Goal: Task Accomplishment & Management: Use online tool/utility

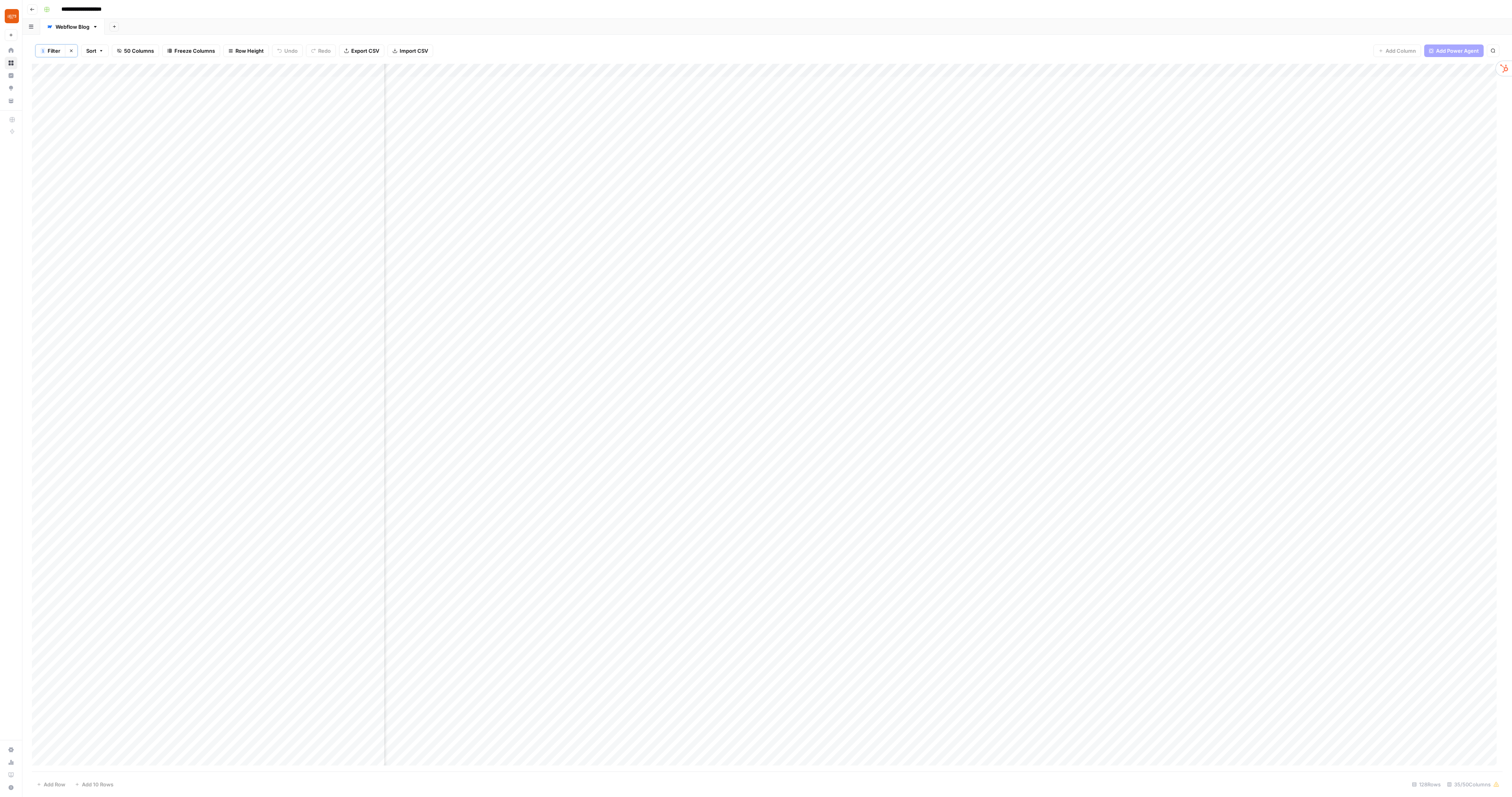
scroll to position [0, 1168]
click at [856, 204] on div "Add Column" at bounding box center [767, 418] width 1471 height 708
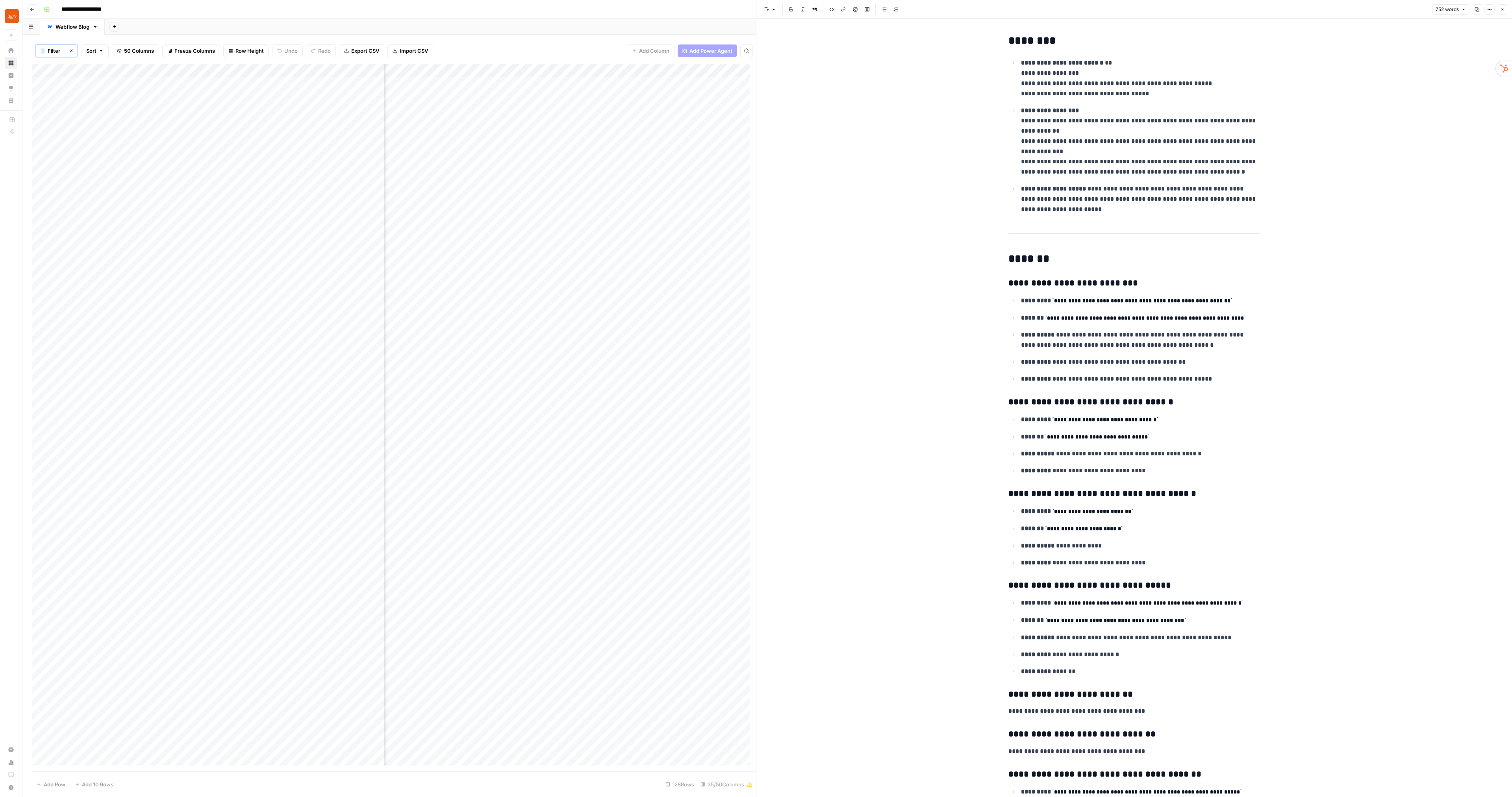
click at [1502, 10] on icon "button" at bounding box center [1502, 9] width 5 height 5
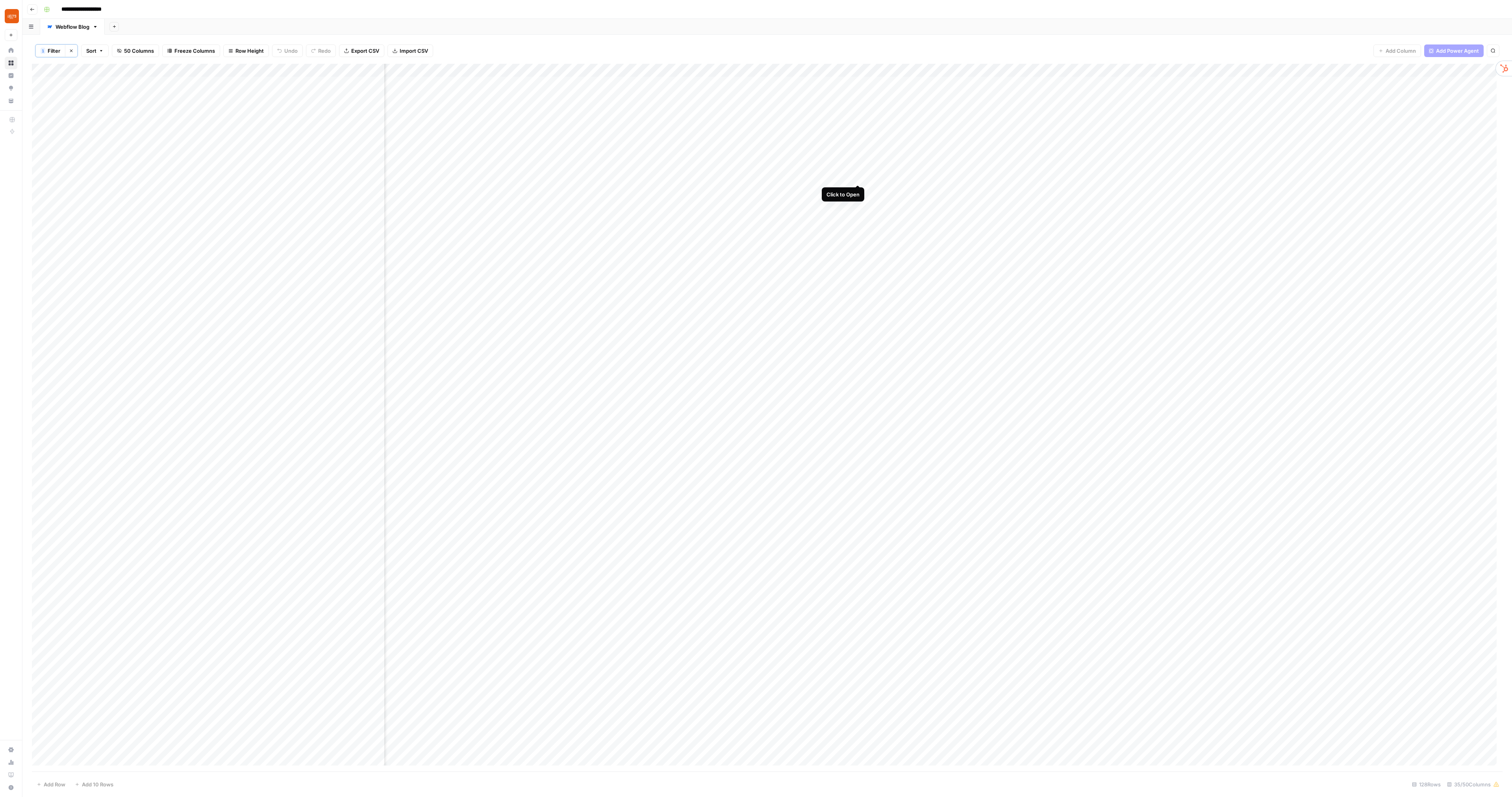
click at [859, 177] on div "Add Column" at bounding box center [767, 418] width 1471 height 708
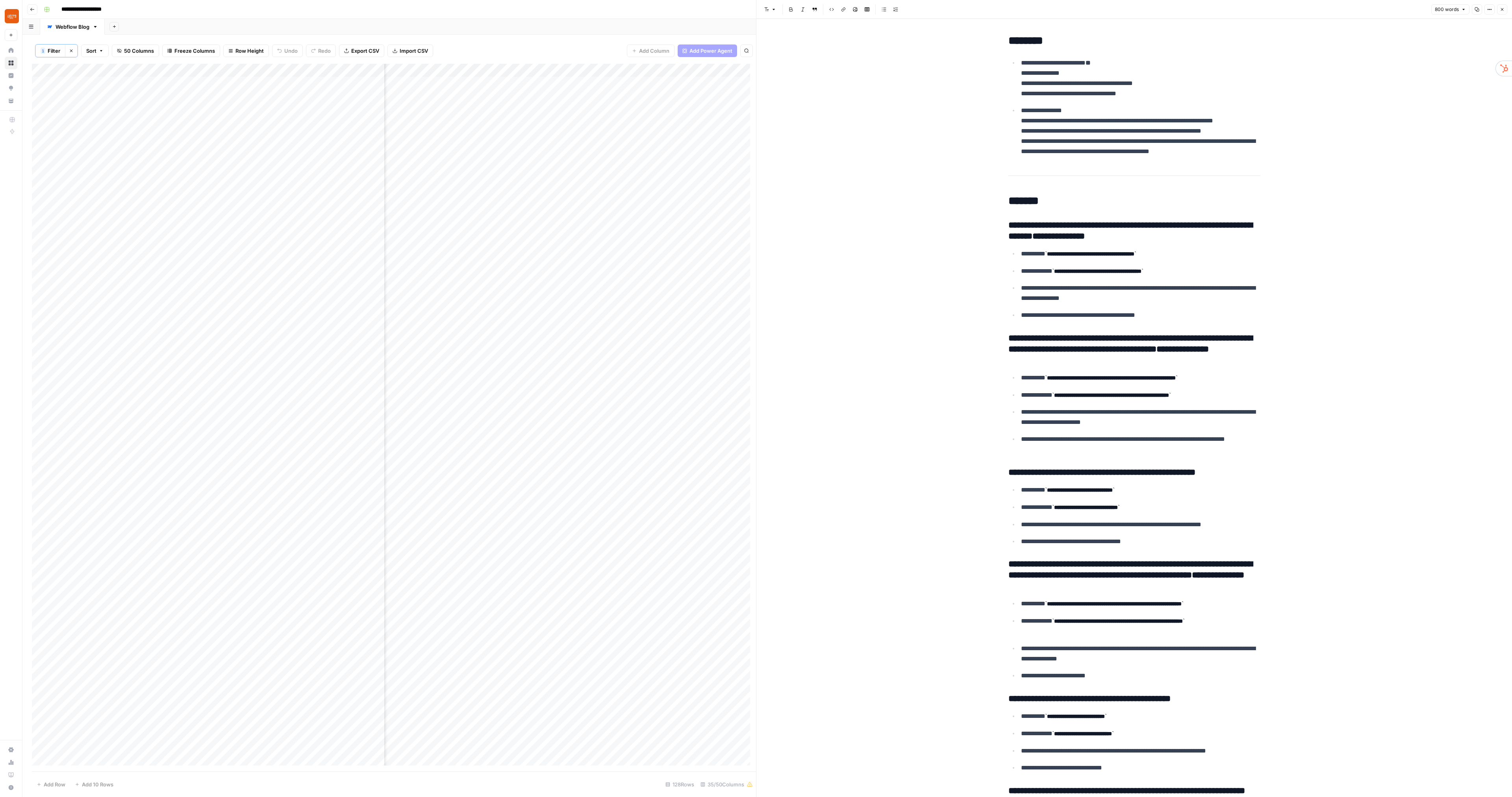
click at [748, 204] on div "Add Column" at bounding box center [393, 418] width 724 height 708
click at [1500, 6] on button "Close" at bounding box center [1502, 9] width 10 height 10
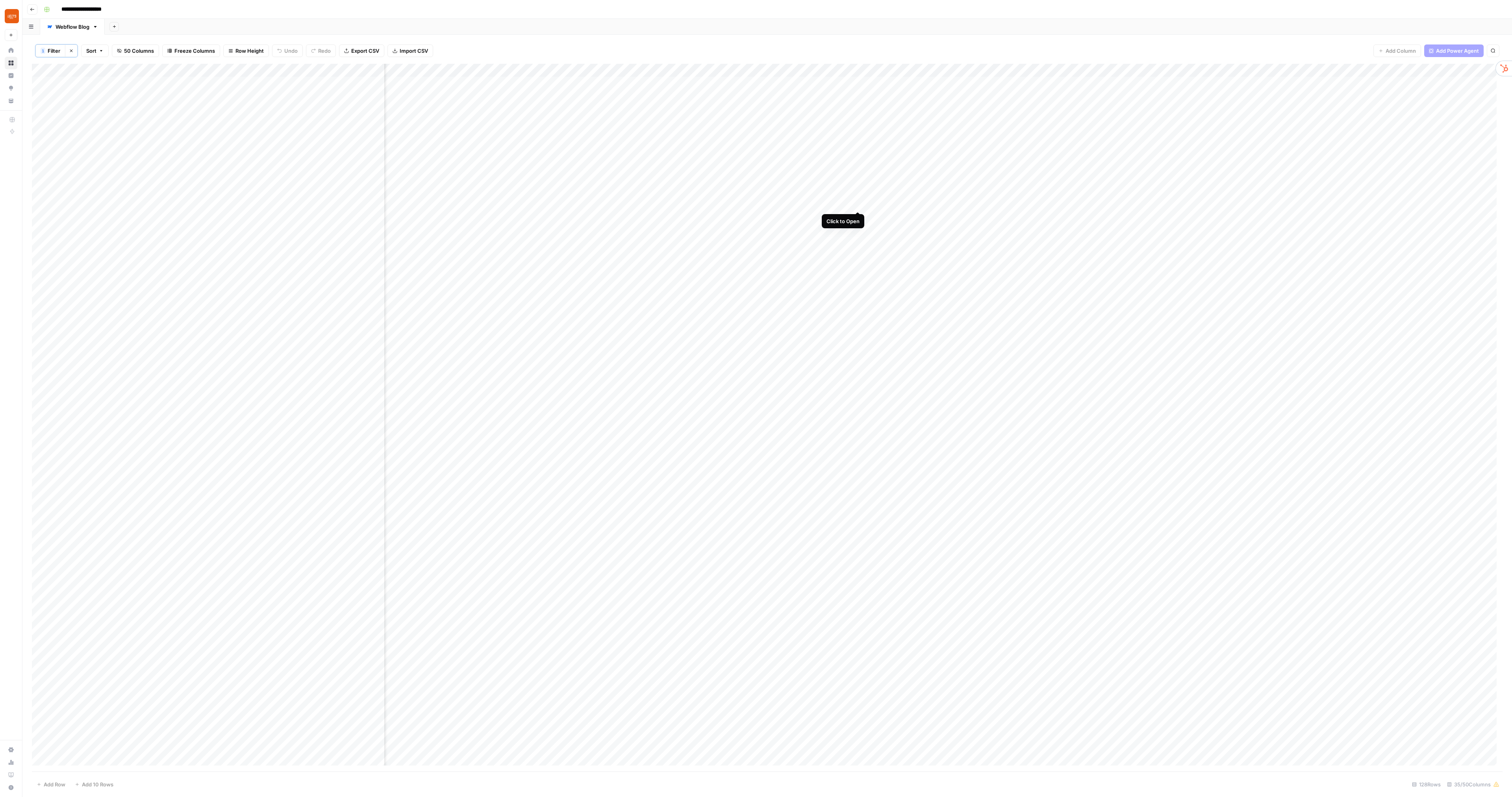
click at [858, 204] on div "Add Column" at bounding box center [767, 418] width 1471 height 708
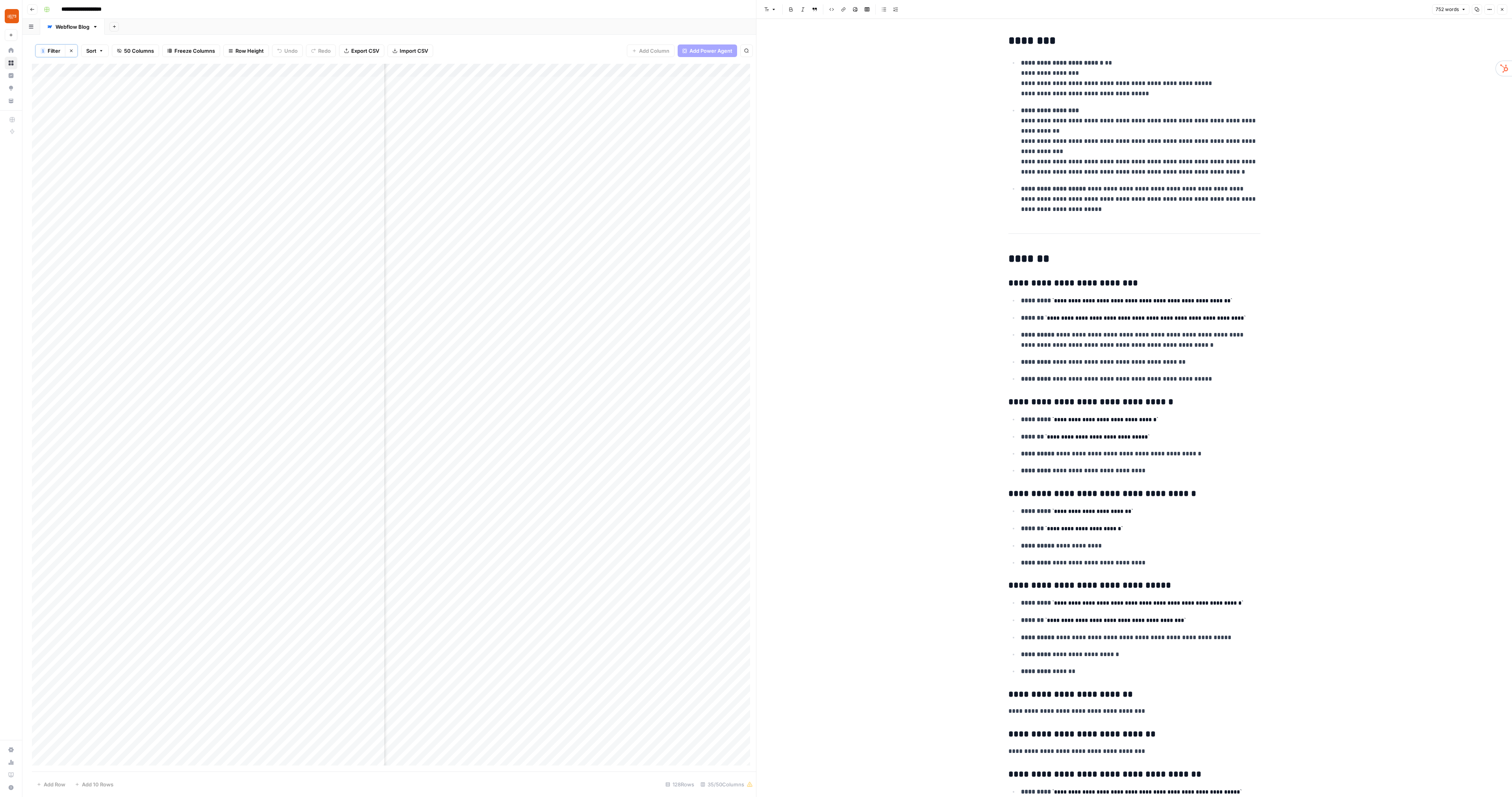
click at [1501, 10] on icon "button" at bounding box center [1502, 9] width 5 height 5
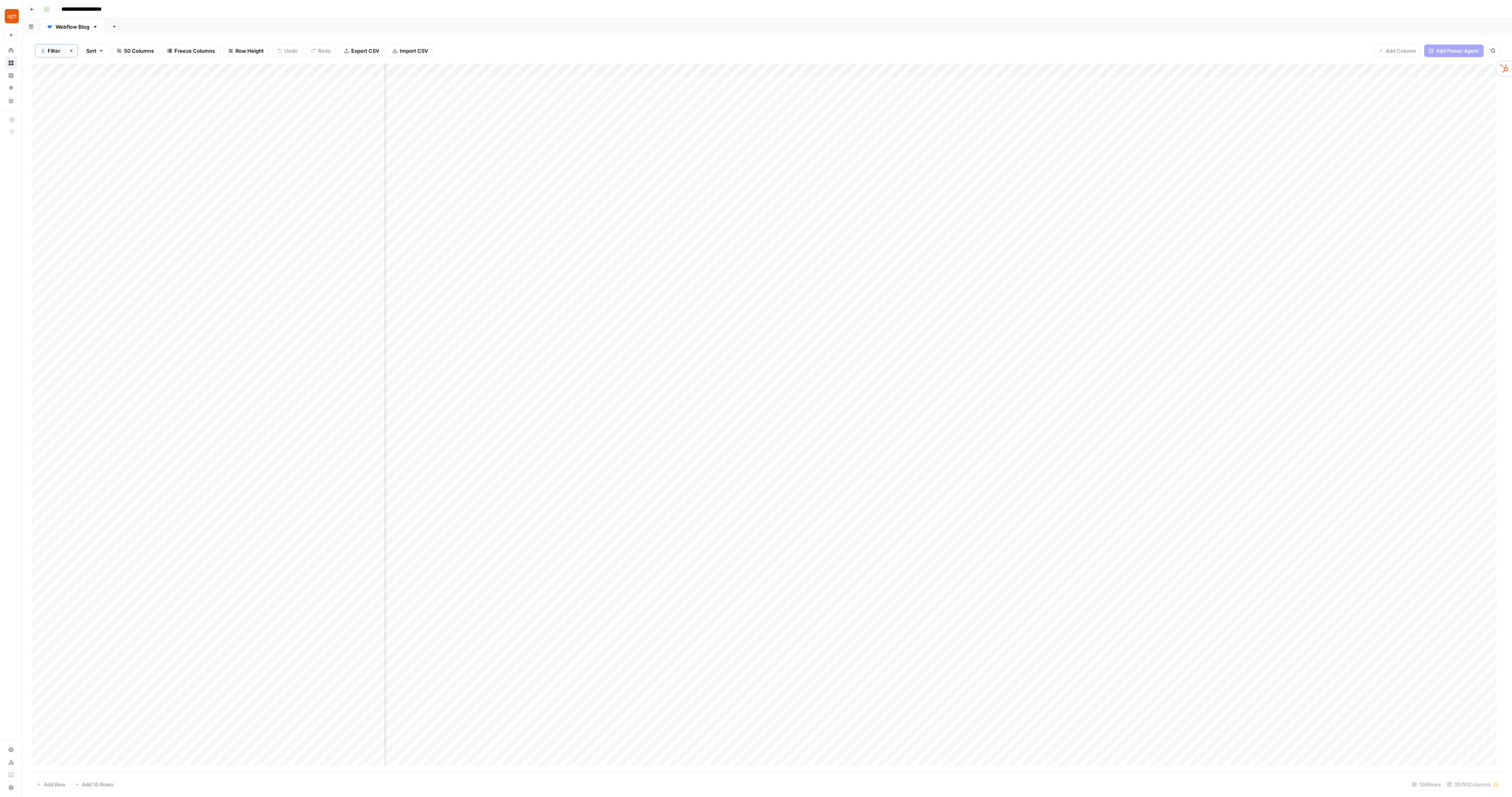
click at [1044, 204] on div "Add Column" at bounding box center [767, 418] width 1471 height 708
click at [991, 203] on div "Add Column" at bounding box center [767, 418] width 1471 height 708
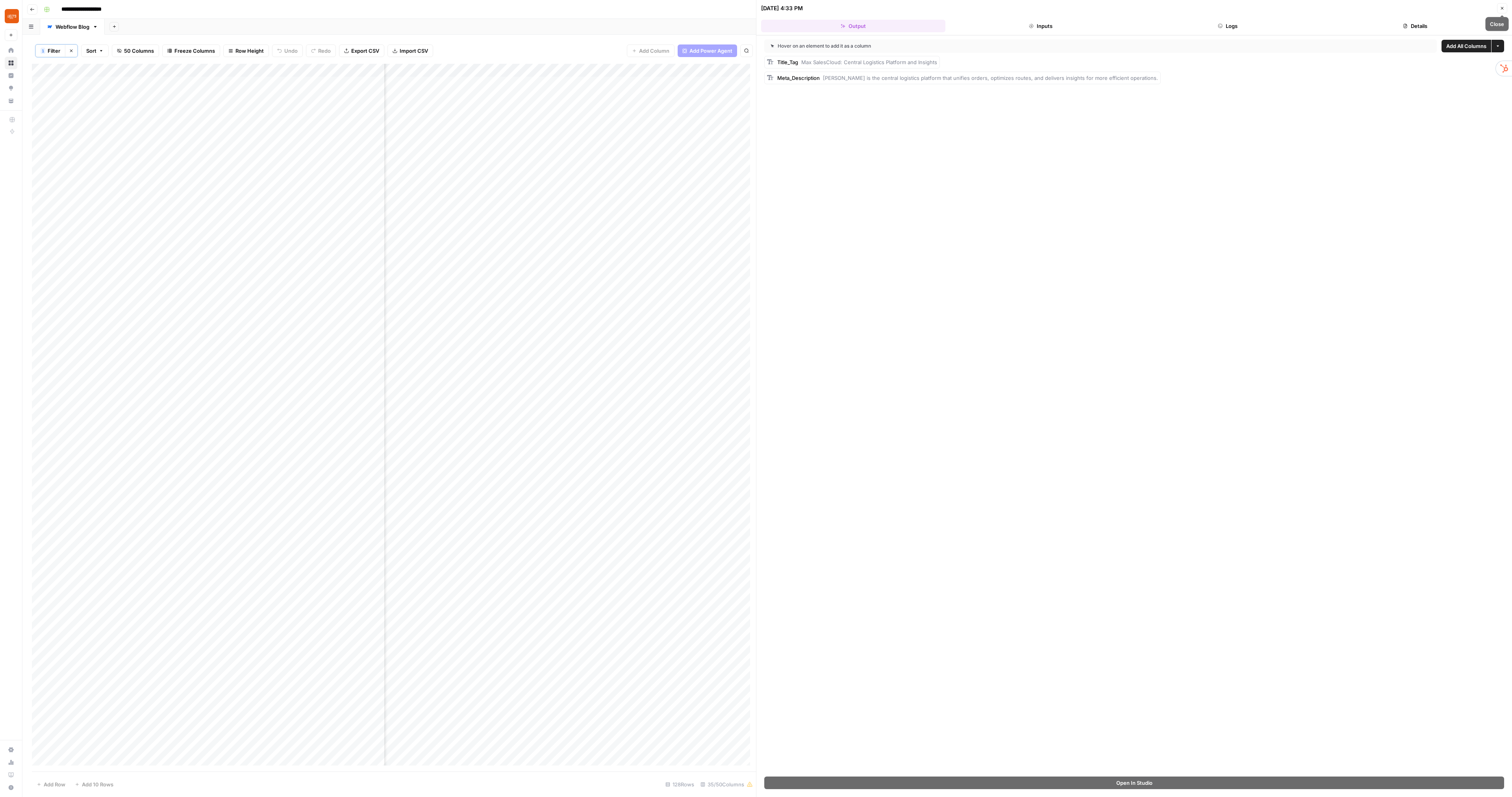
click at [1504, 7] on icon "button" at bounding box center [1502, 8] width 3 height 3
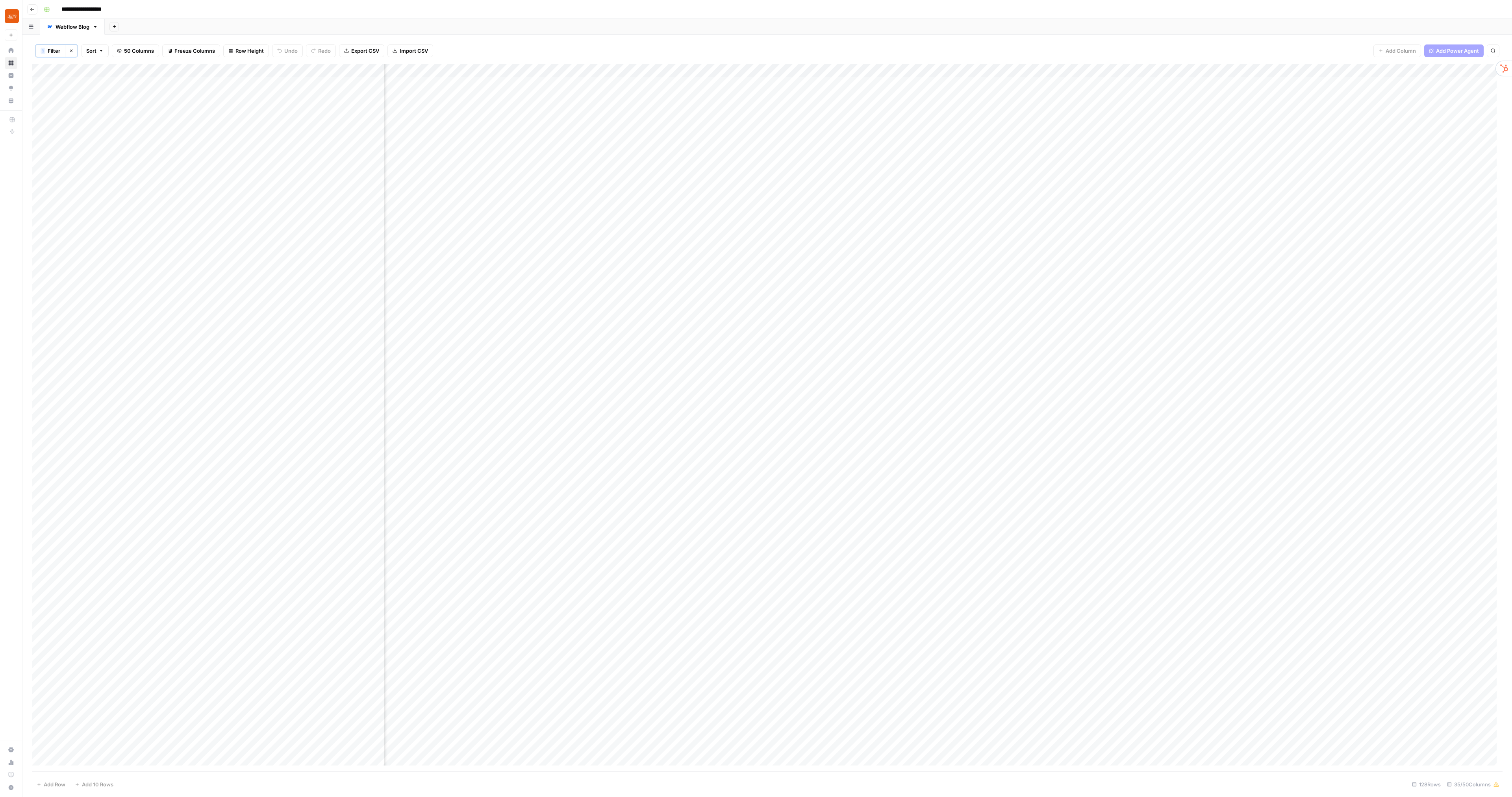
click at [1000, 205] on div "Add Column" at bounding box center [767, 418] width 1471 height 708
click at [1055, 203] on div "Add Column" at bounding box center [767, 418] width 1471 height 708
click at [1117, 204] on div "Add Column" at bounding box center [767, 418] width 1471 height 708
click at [653, 203] on div "Add Column" at bounding box center [767, 418] width 1471 height 708
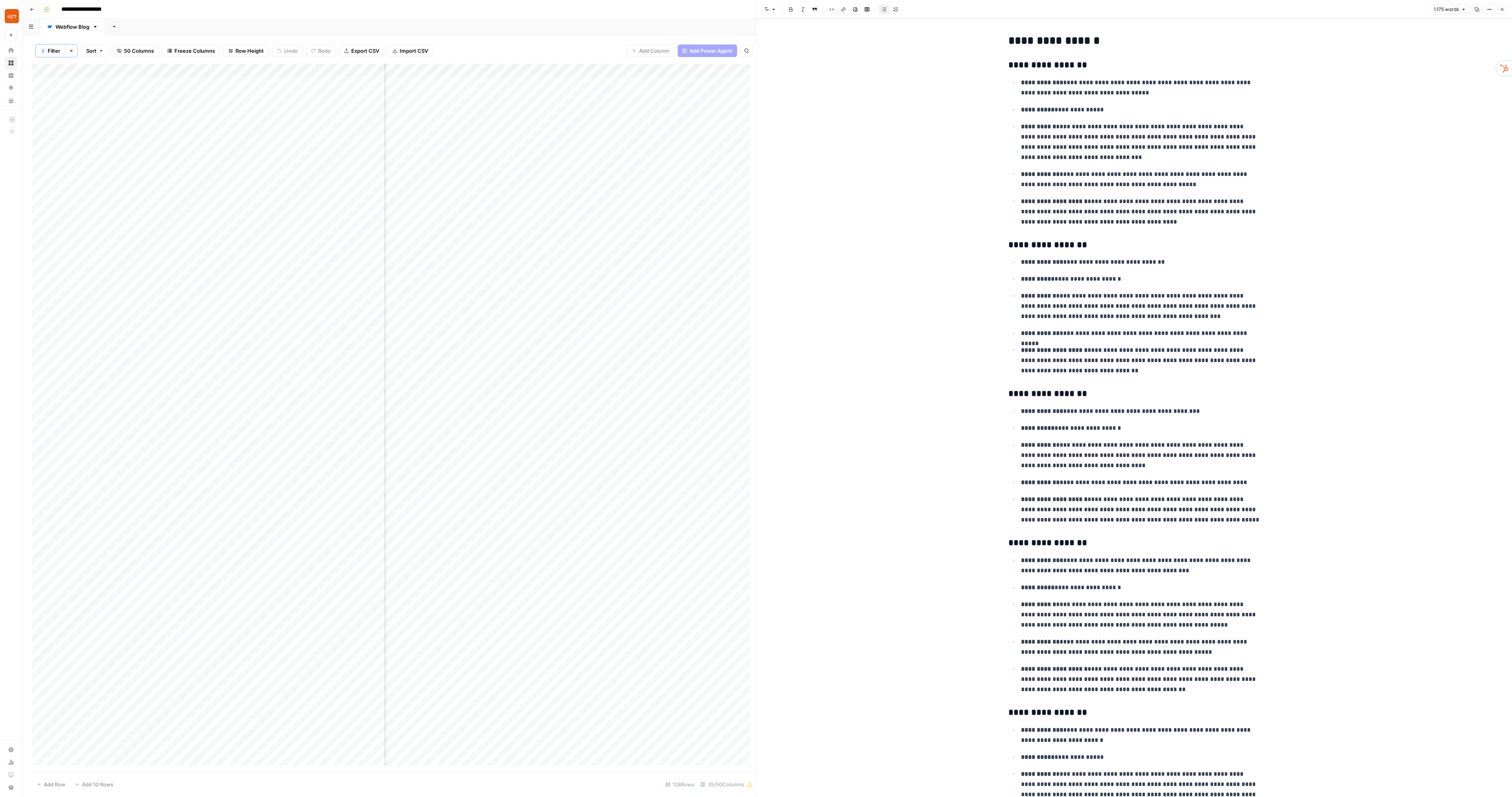
click at [1503, 5] on button "Close" at bounding box center [1502, 9] width 10 height 10
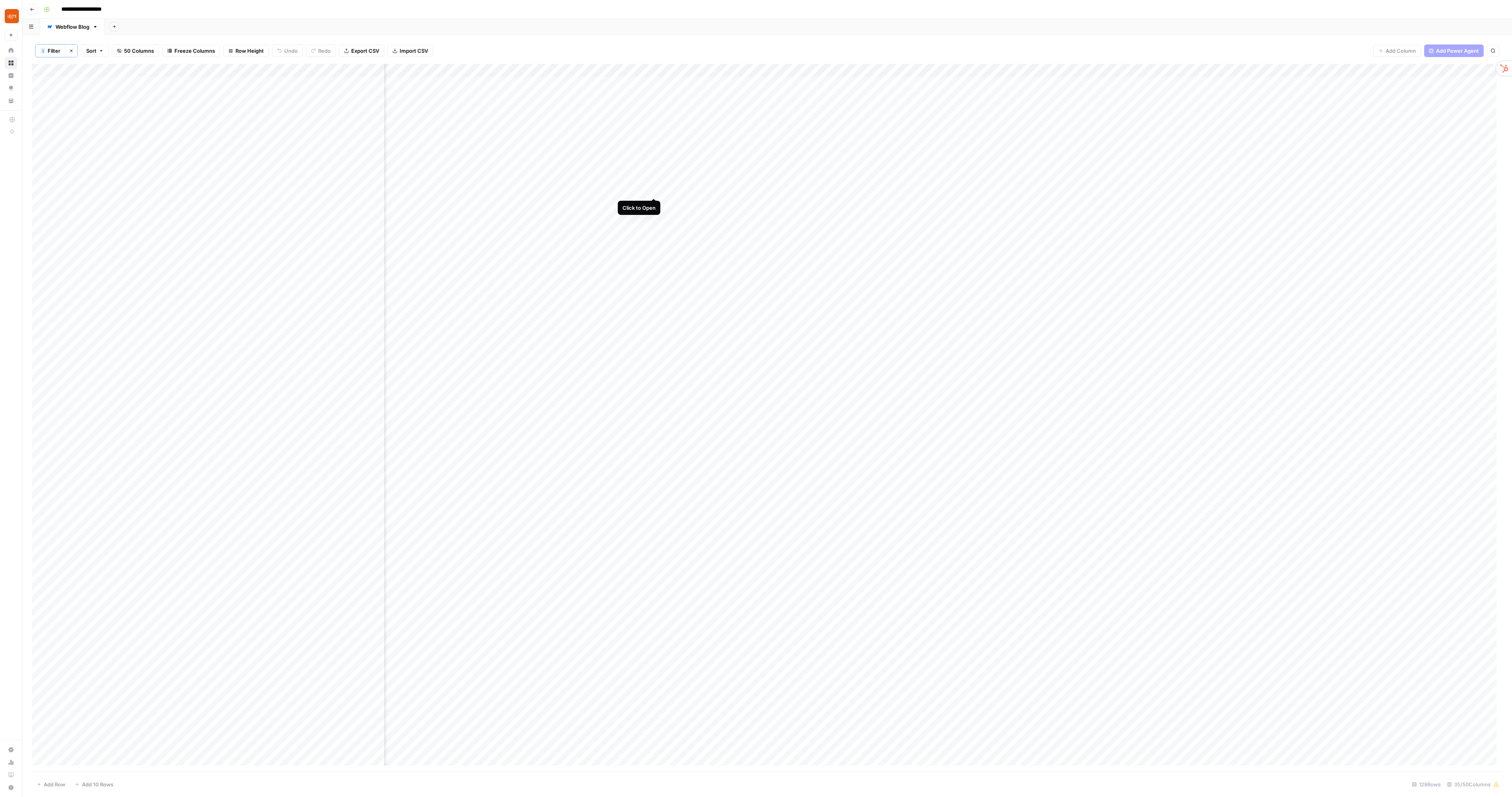
click at [653, 191] on div "Add Column" at bounding box center [767, 418] width 1471 height 708
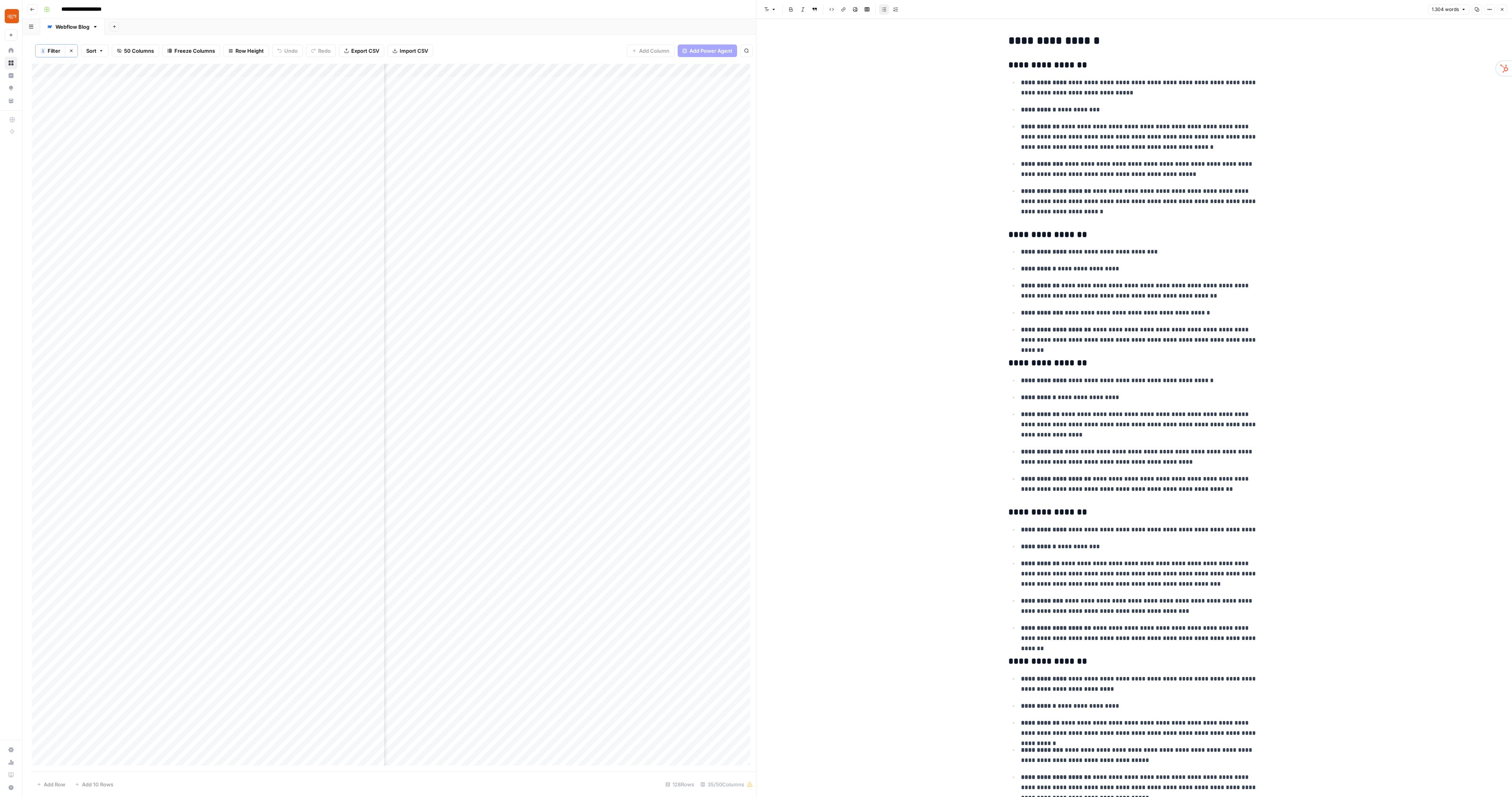
click at [1504, 5] on button "Close" at bounding box center [1502, 9] width 10 height 10
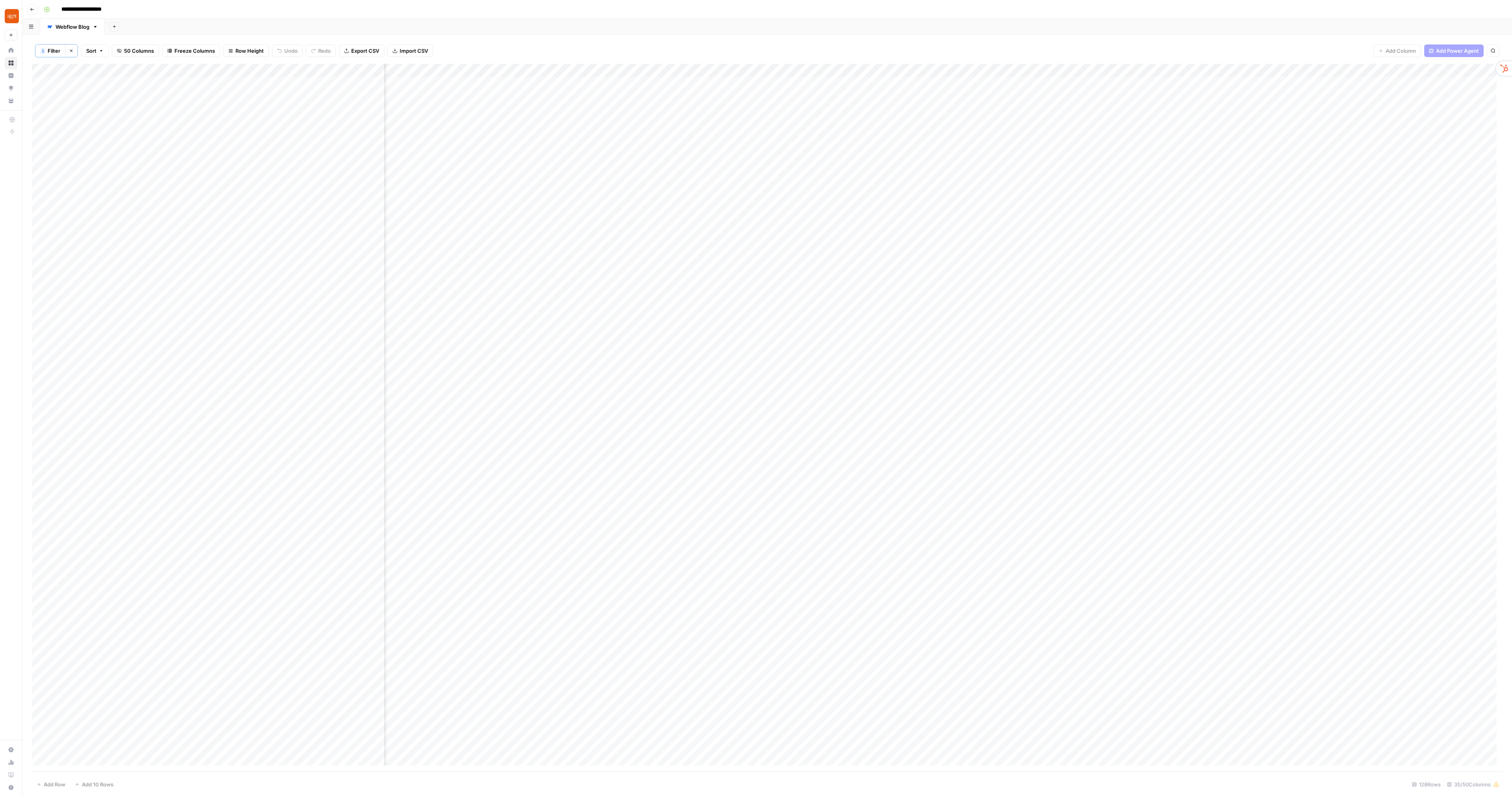
click at [530, 207] on div "Add Column" at bounding box center [767, 418] width 1471 height 708
click at [584, 203] on div "Add Column" at bounding box center [767, 418] width 1471 height 708
click at [582, 218] on div "Add Column" at bounding box center [767, 418] width 1471 height 708
click at [583, 231] on div "Add Column" at bounding box center [767, 418] width 1471 height 708
click at [584, 243] on div "Add Column" at bounding box center [767, 418] width 1471 height 708
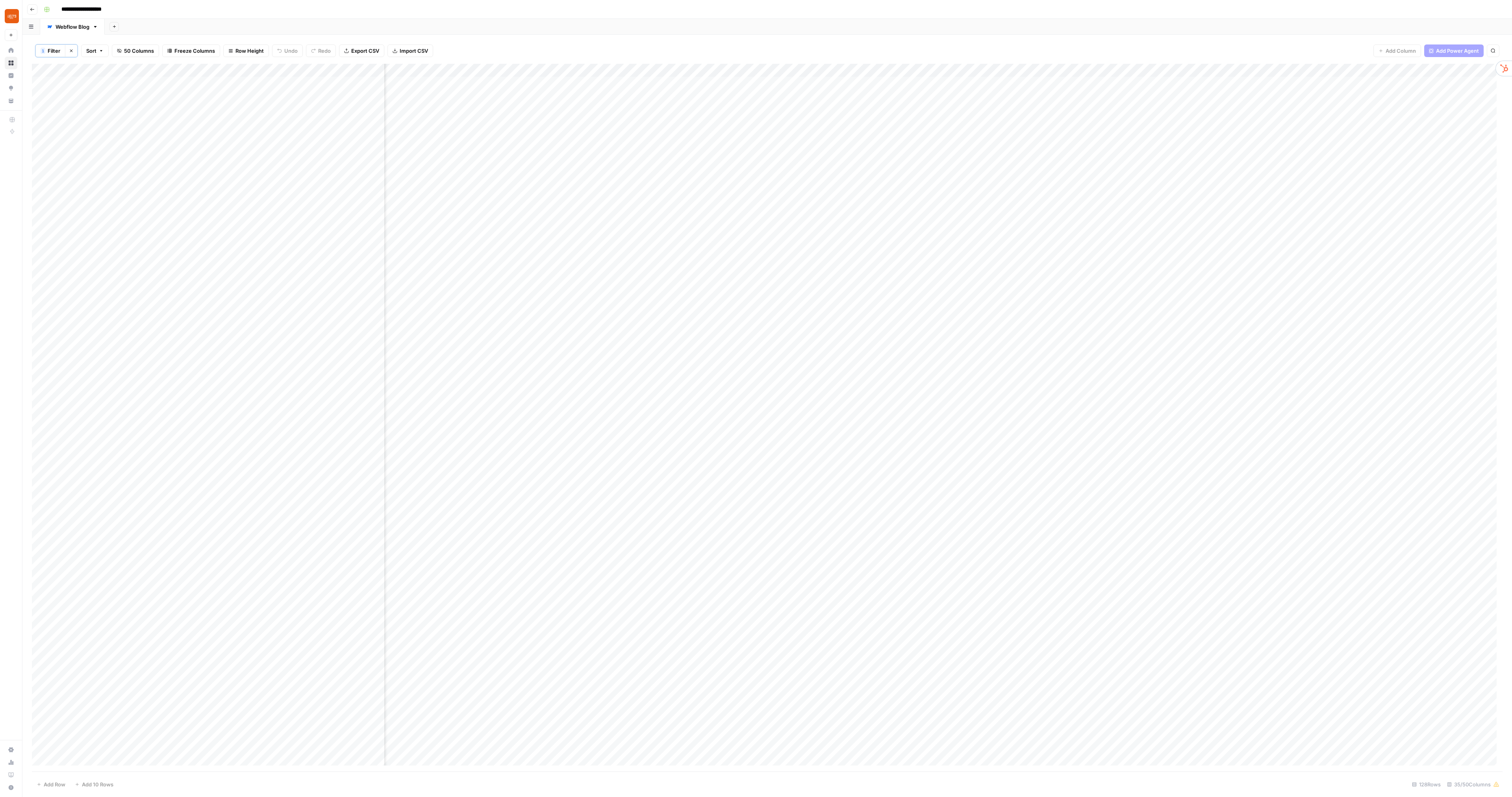
click at [511, 30] on div "Add Sheet" at bounding box center [808, 27] width 1407 height 16
click at [599, 218] on div "Add Column" at bounding box center [767, 418] width 1471 height 708
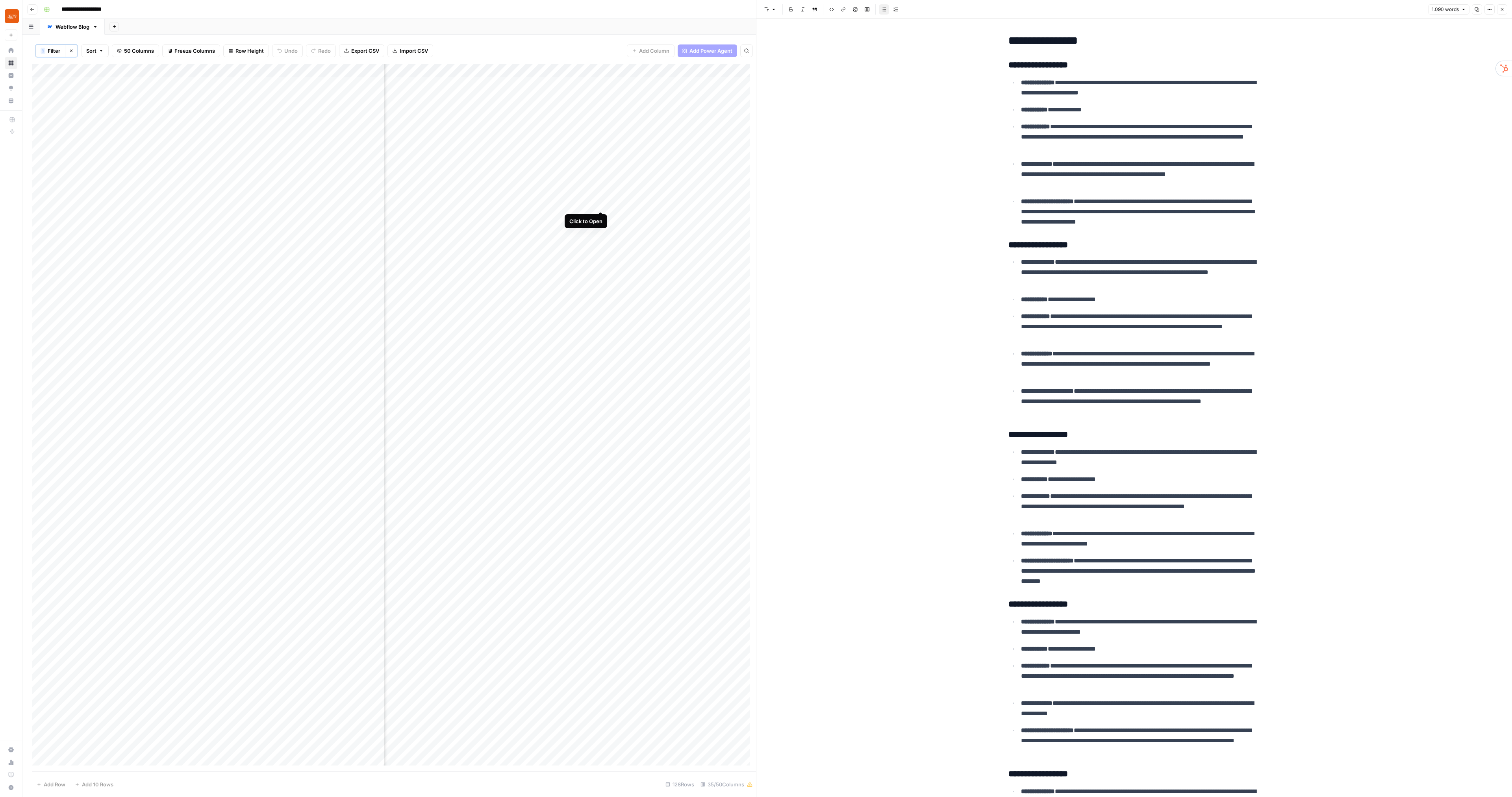
click at [600, 201] on div "Add Column" at bounding box center [393, 418] width 724 height 708
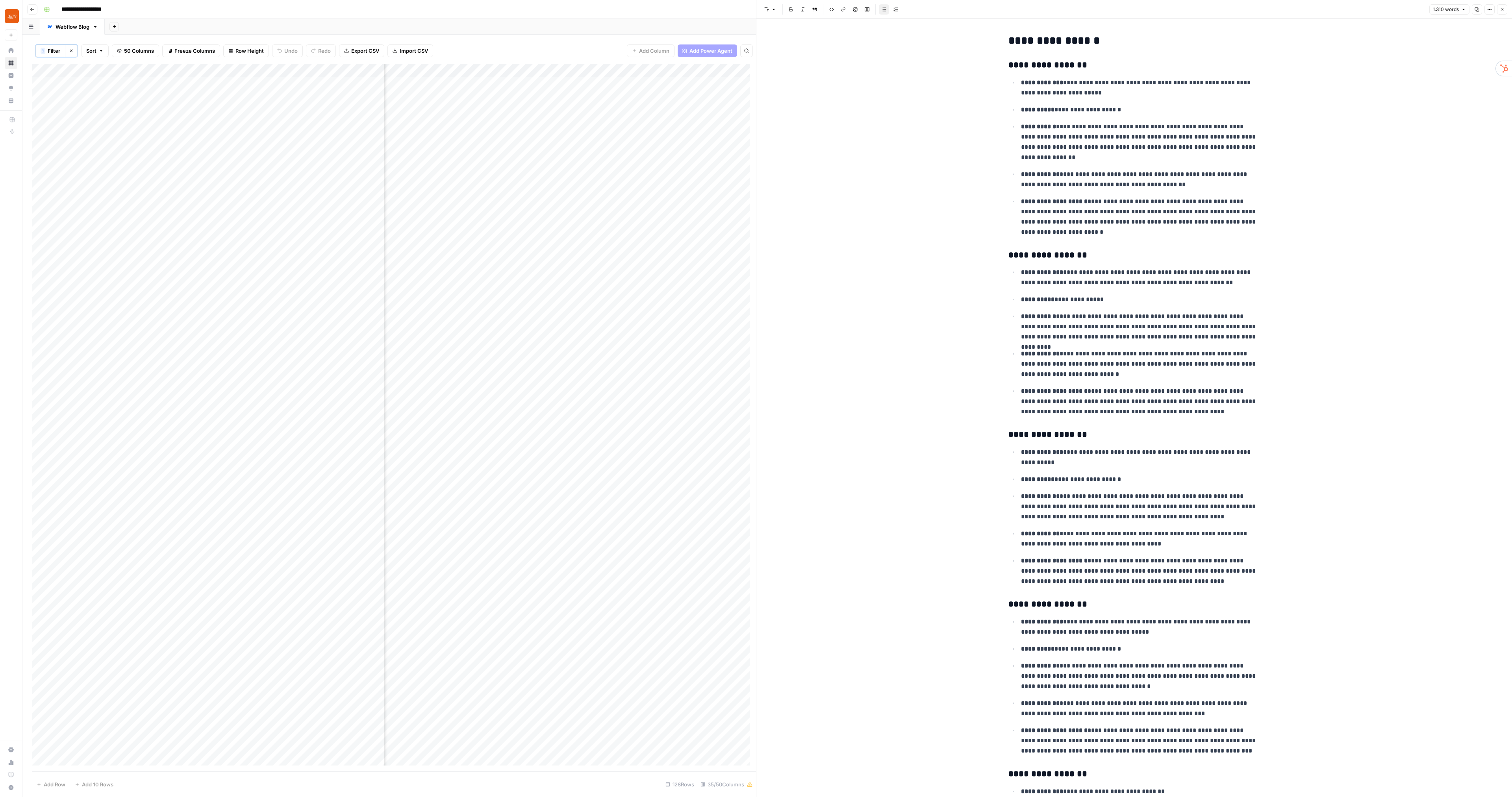
click at [1503, 13] on button "Close" at bounding box center [1502, 9] width 10 height 10
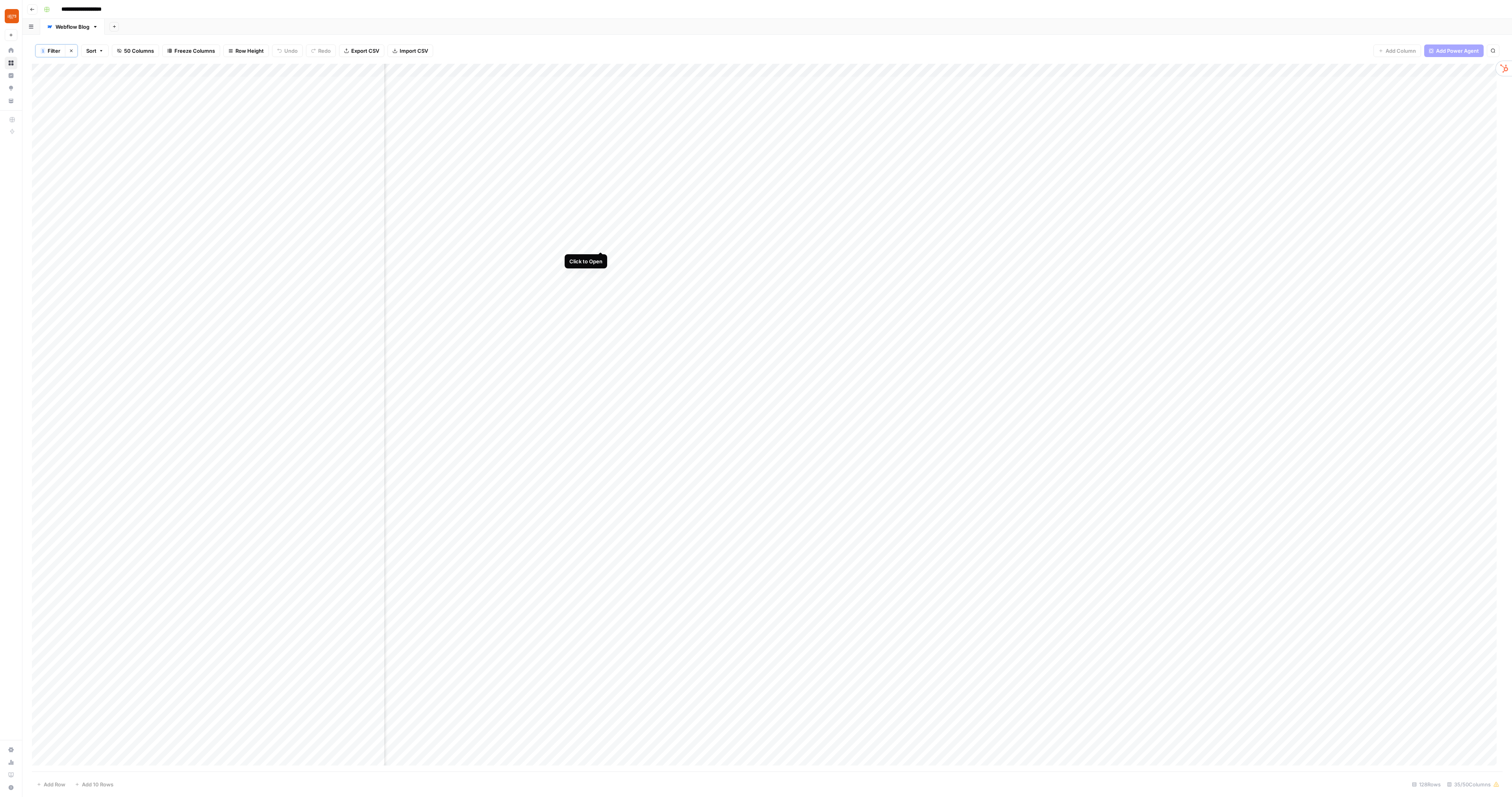
click at [601, 244] on div "Add Column" at bounding box center [767, 418] width 1471 height 708
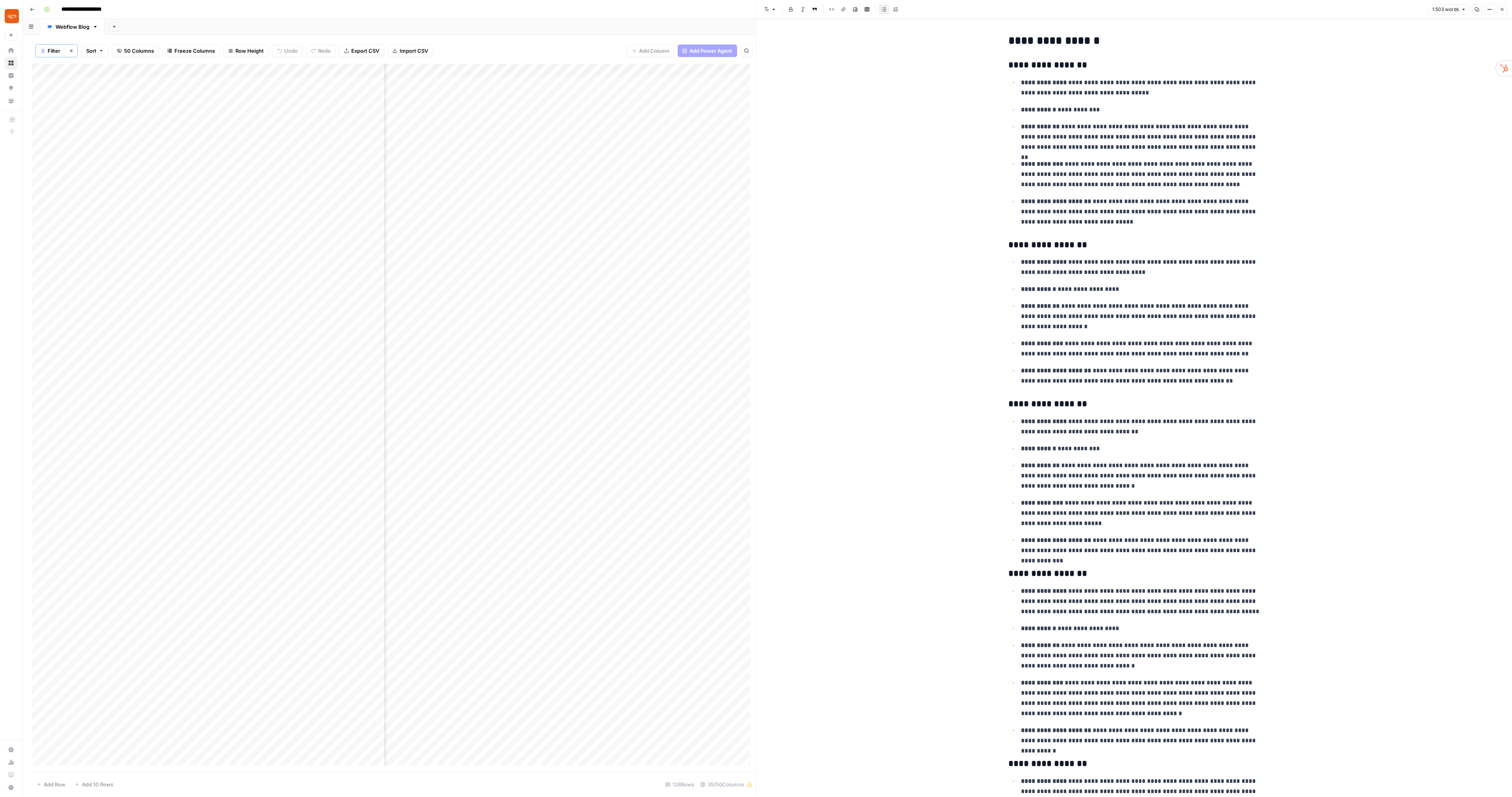
click at [1500, 8] on button "Close" at bounding box center [1502, 9] width 10 height 10
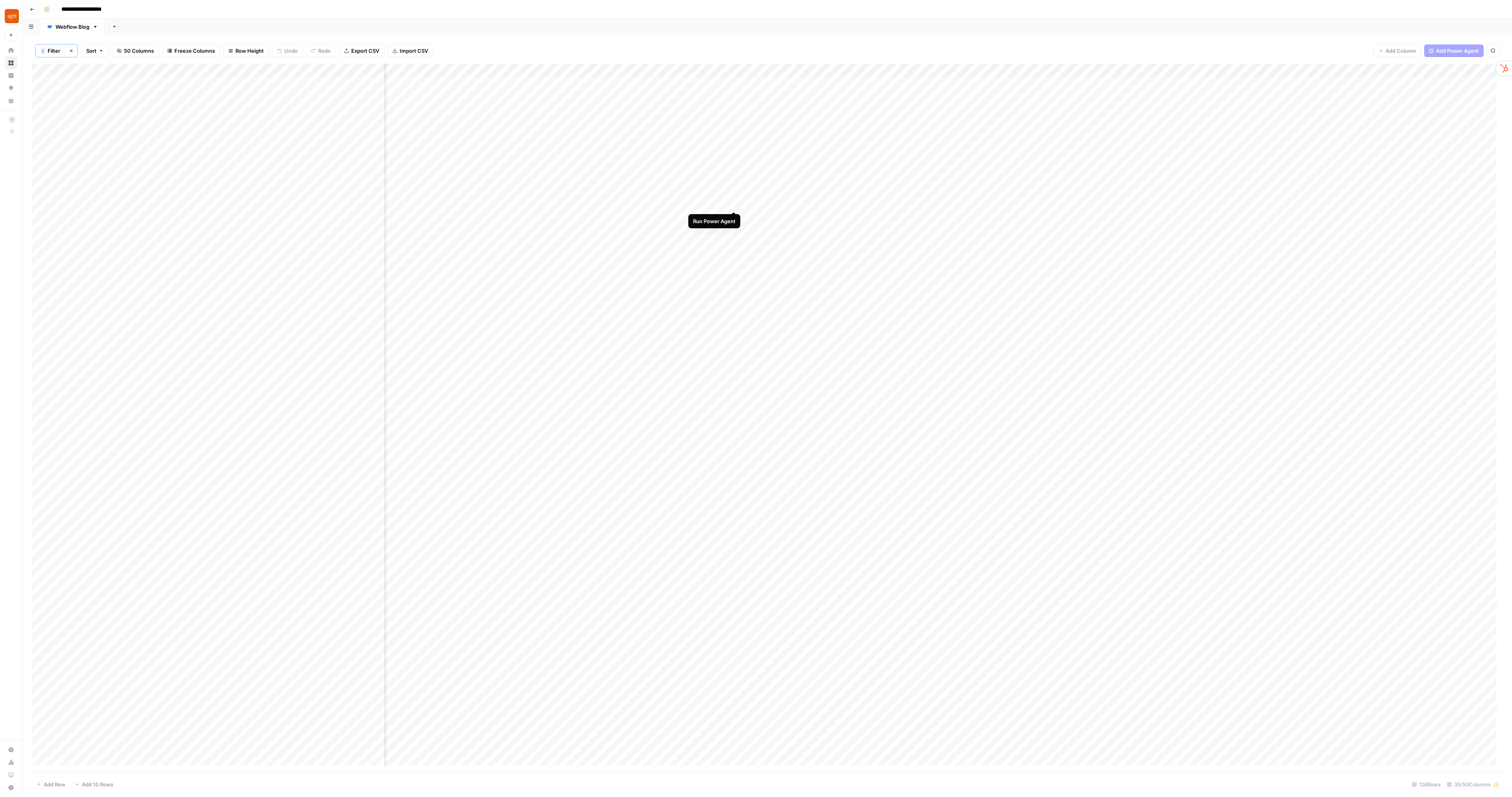
click at [733, 203] on div "Add Column" at bounding box center [767, 418] width 1471 height 708
click at [733, 218] on div "Add Column" at bounding box center [767, 418] width 1471 height 708
click at [733, 244] on div "Add Column" at bounding box center [767, 418] width 1471 height 708
click at [600, 230] on div "Add Column" at bounding box center [767, 418] width 1471 height 708
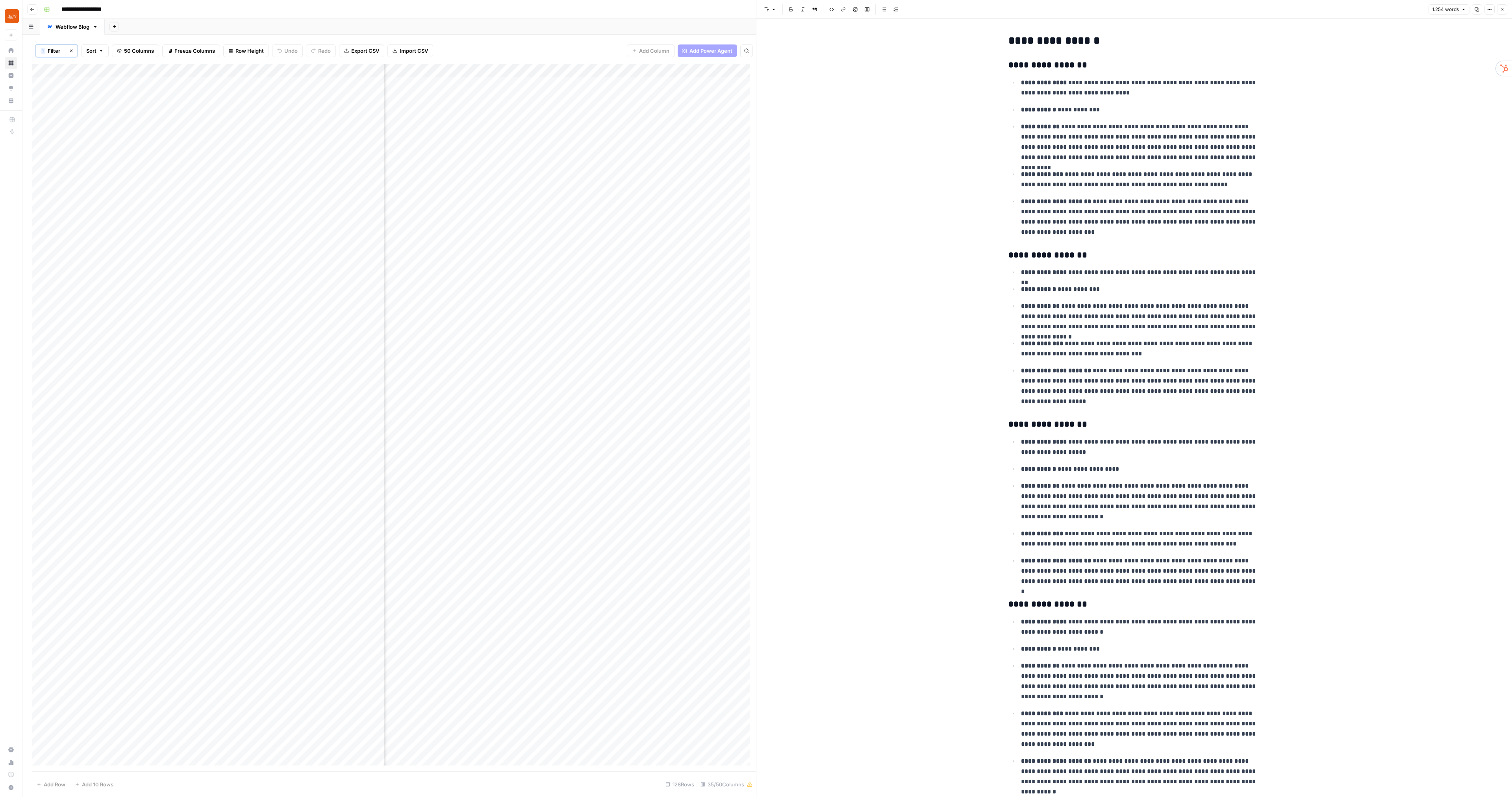
click at [1499, 9] on button "Close" at bounding box center [1502, 9] width 10 height 10
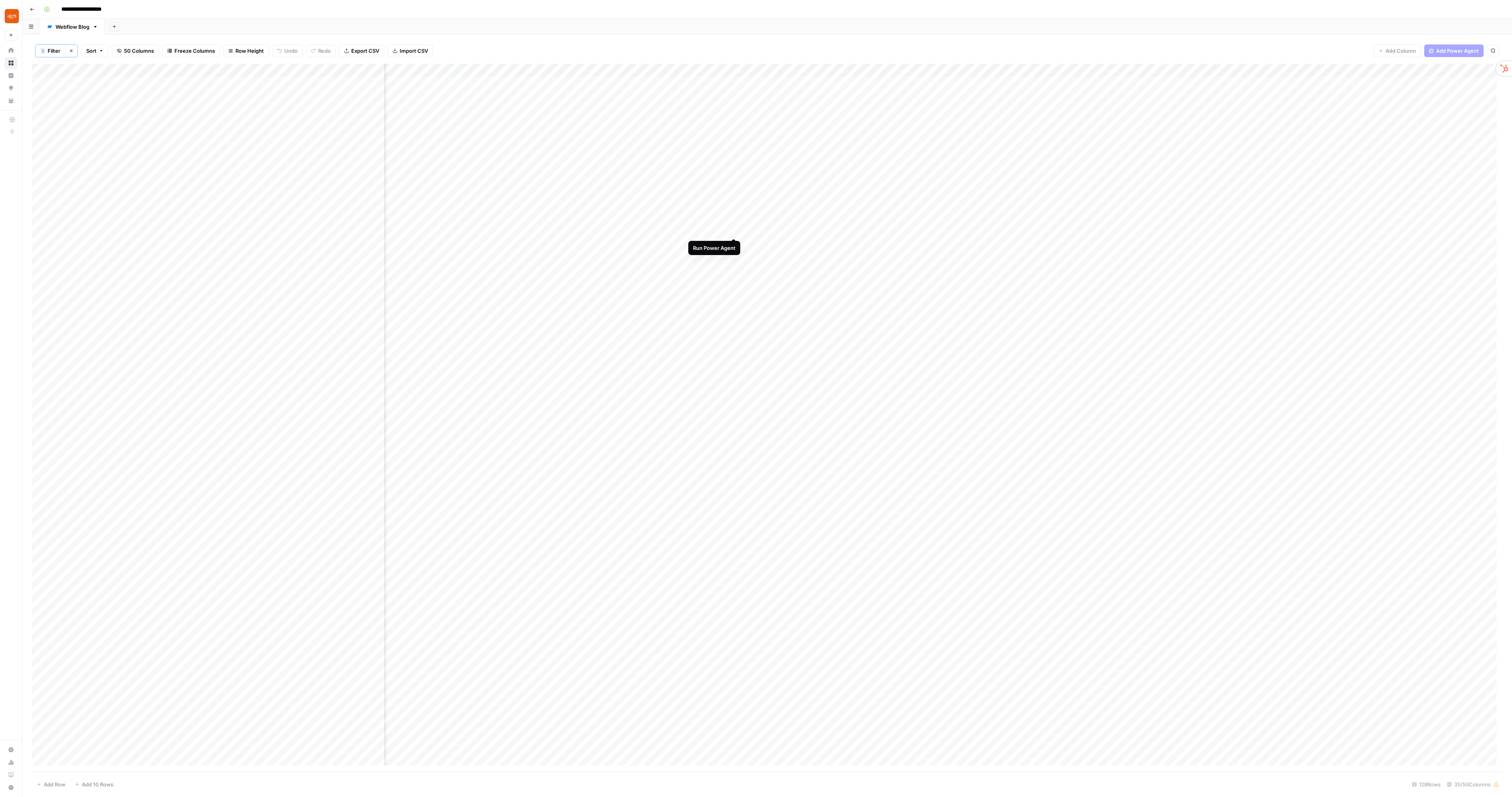
click at [734, 230] on div "Add Column" at bounding box center [767, 418] width 1471 height 708
click at [1001, 204] on div "Add Column" at bounding box center [767, 418] width 1471 height 708
click at [937, 204] on div "Add Column" at bounding box center [767, 418] width 1471 height 708
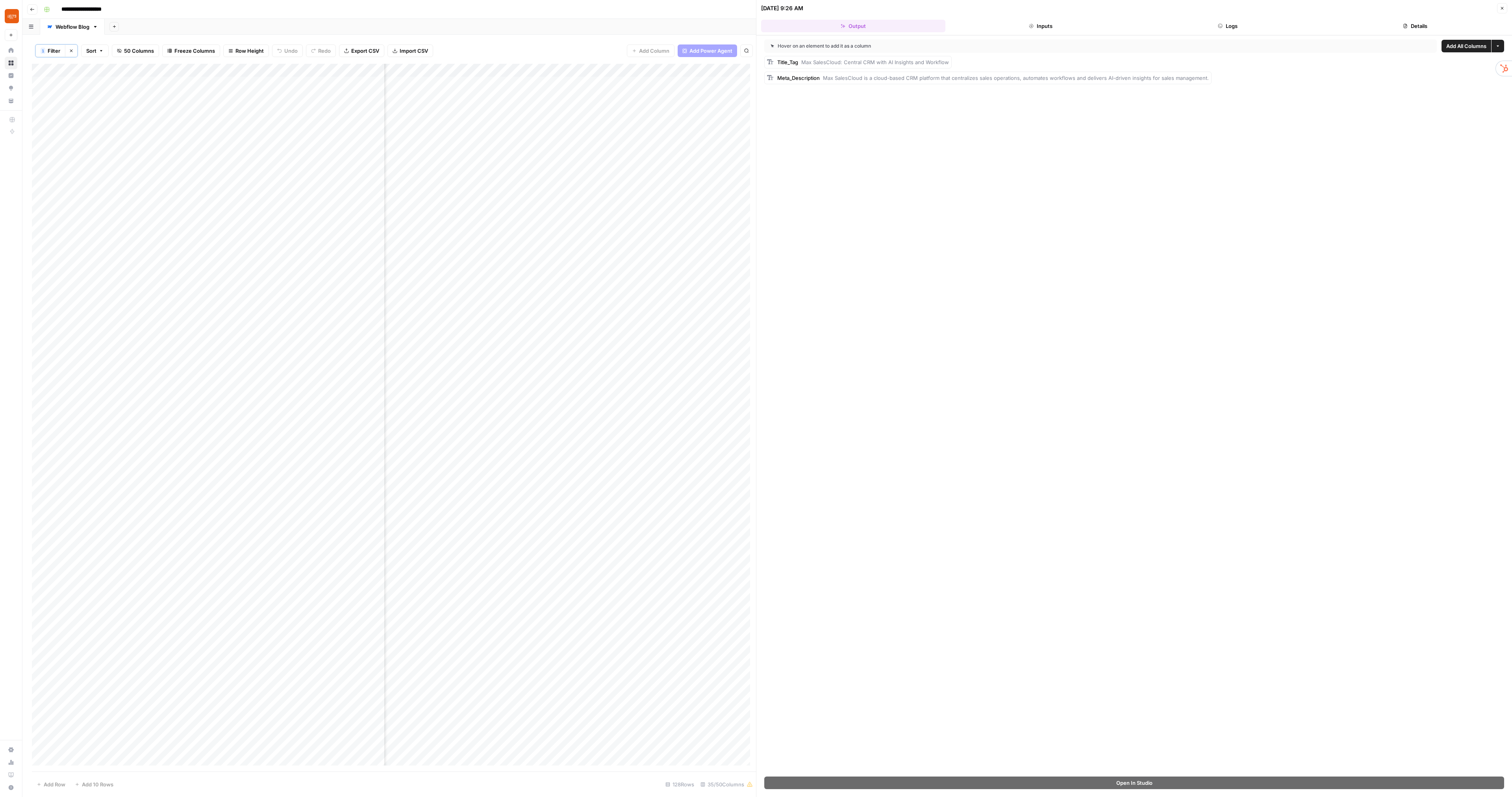
click at [1500, 9] on icon "button" at bounding box center [1502, 8] width 5 height 5
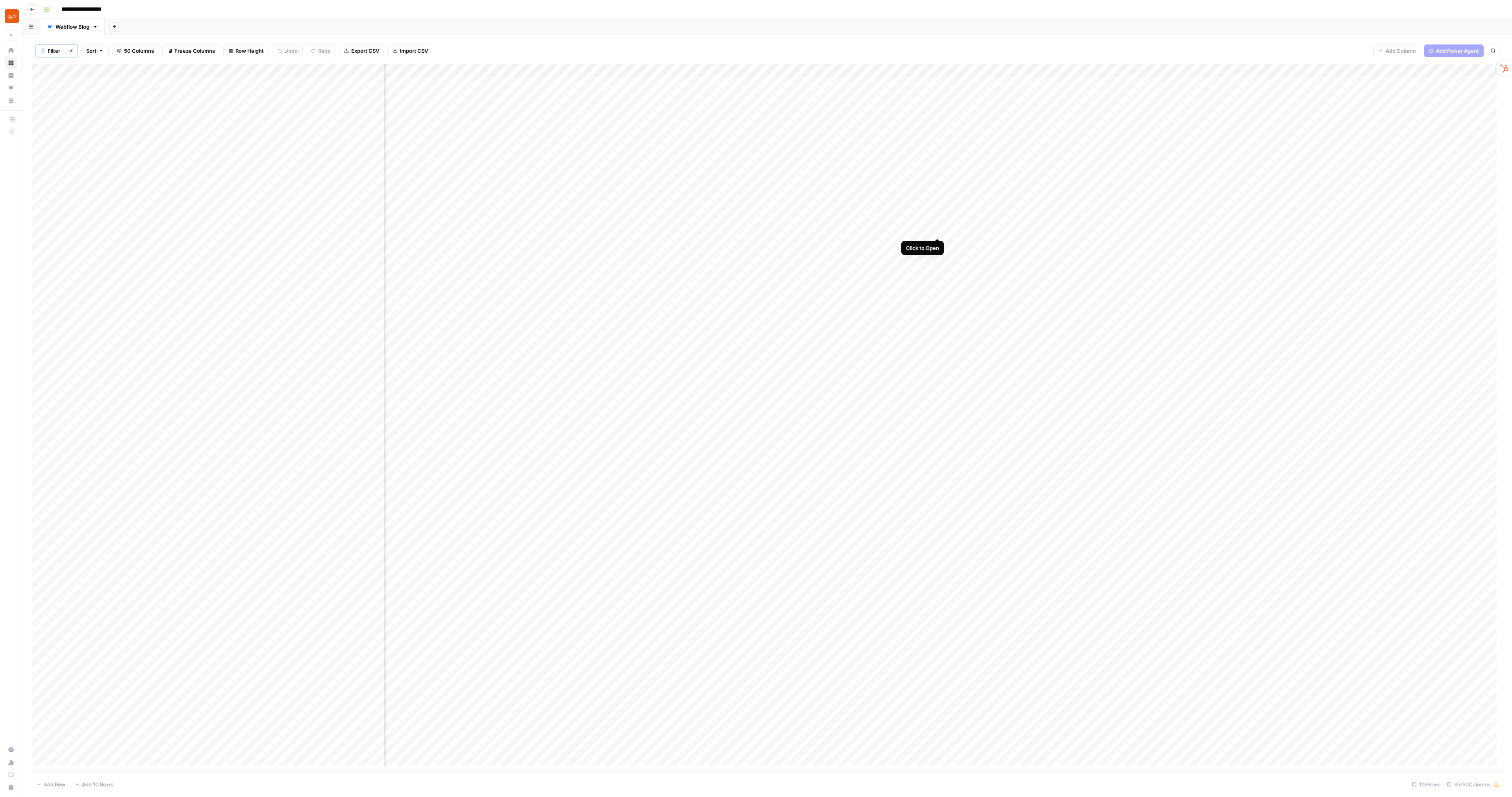
click at [936, 231] on div "Add Column" at bounding box center [767, 418] width 1471 height 708
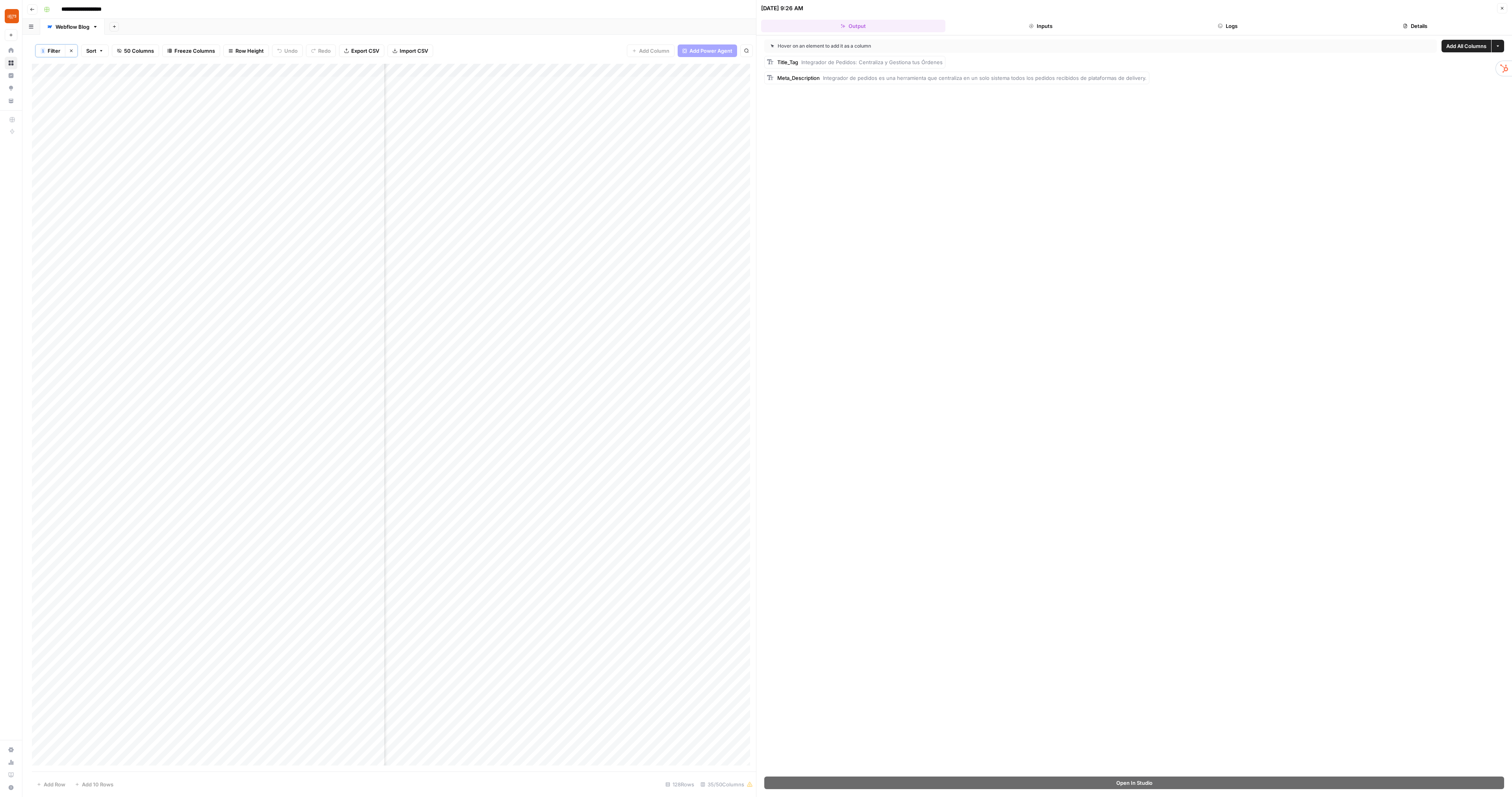
click at [1503, 7] on icon "button" at bounding box center [1502, 8] width 5 height 5
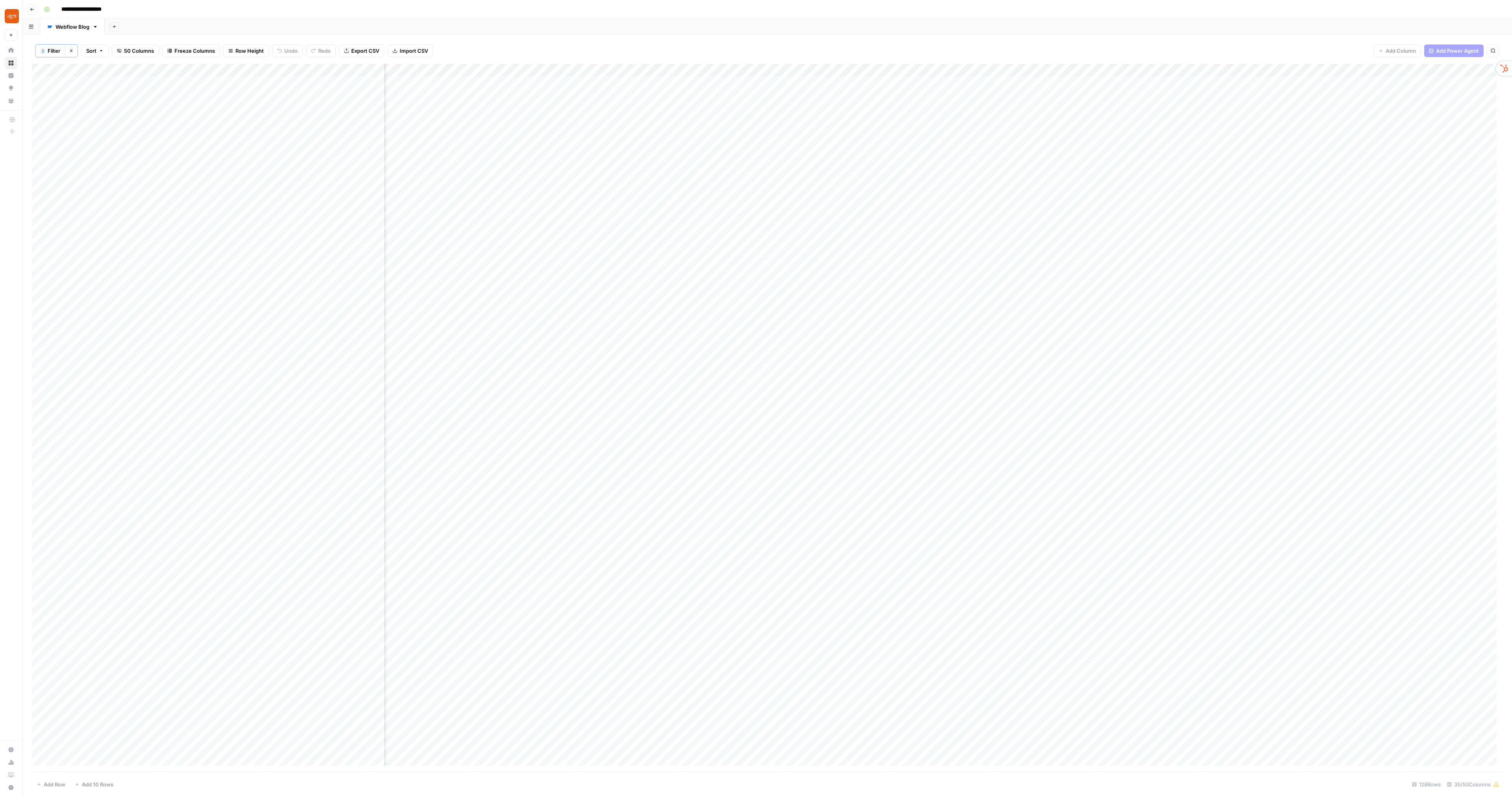
click at [986, 244] on div "Add Column" at bounding box center [767, 418] width 1471 height 708
click at [937, 244] on div "Add Column" at bounding box center [767, 418] width 1471 height 708
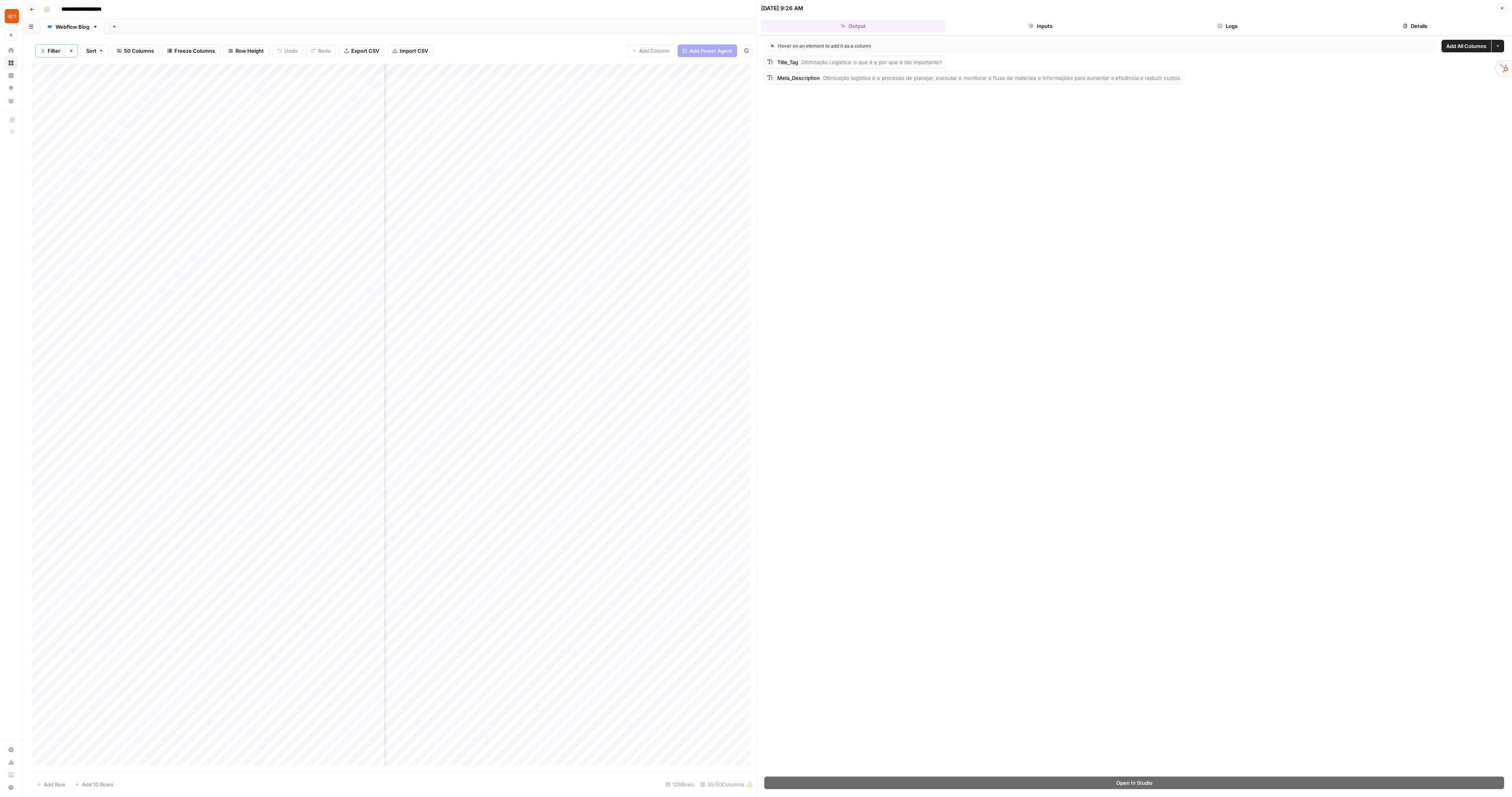
click at [1503, 11] on button "Close" at bounding box center [1502, 8] width 10 height 10
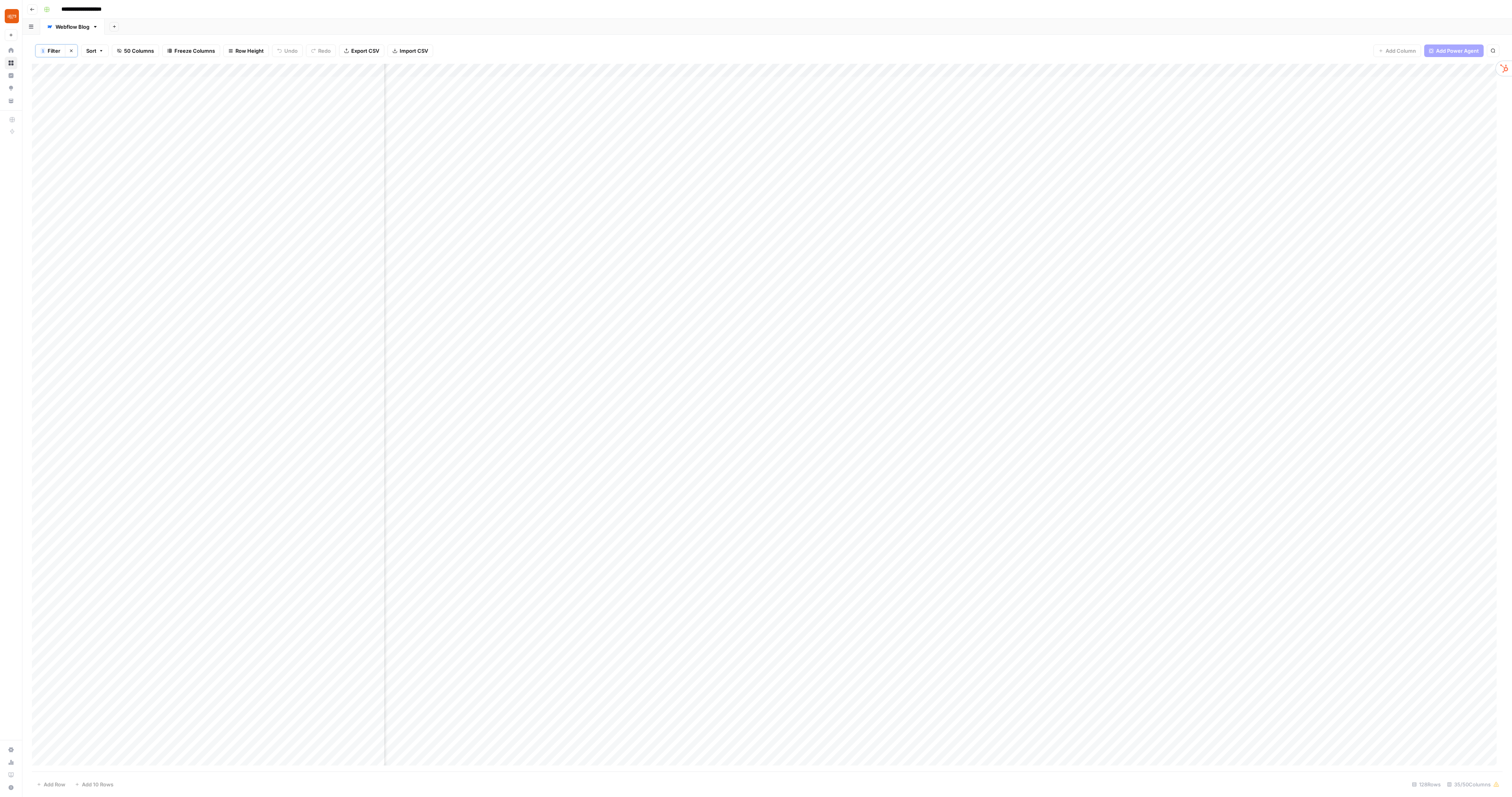
click at [1158, 245] on div "Add Column" at bounding box center [767, 418] width 1471 height 708
click at [939, 73] on div "Add Column" at bounding box center [767, 418] width 1471 height 708
click at [696, 44] on div "1 Filter Clear filters Sort 50 Columns Freeze Columns Row Height Undo Redo Expo…" at bounding box center [767, 50] width 1471 height 26
click at [804, 219] on div "Add Column" at bounding box center [767, 418] width 1471 height 708
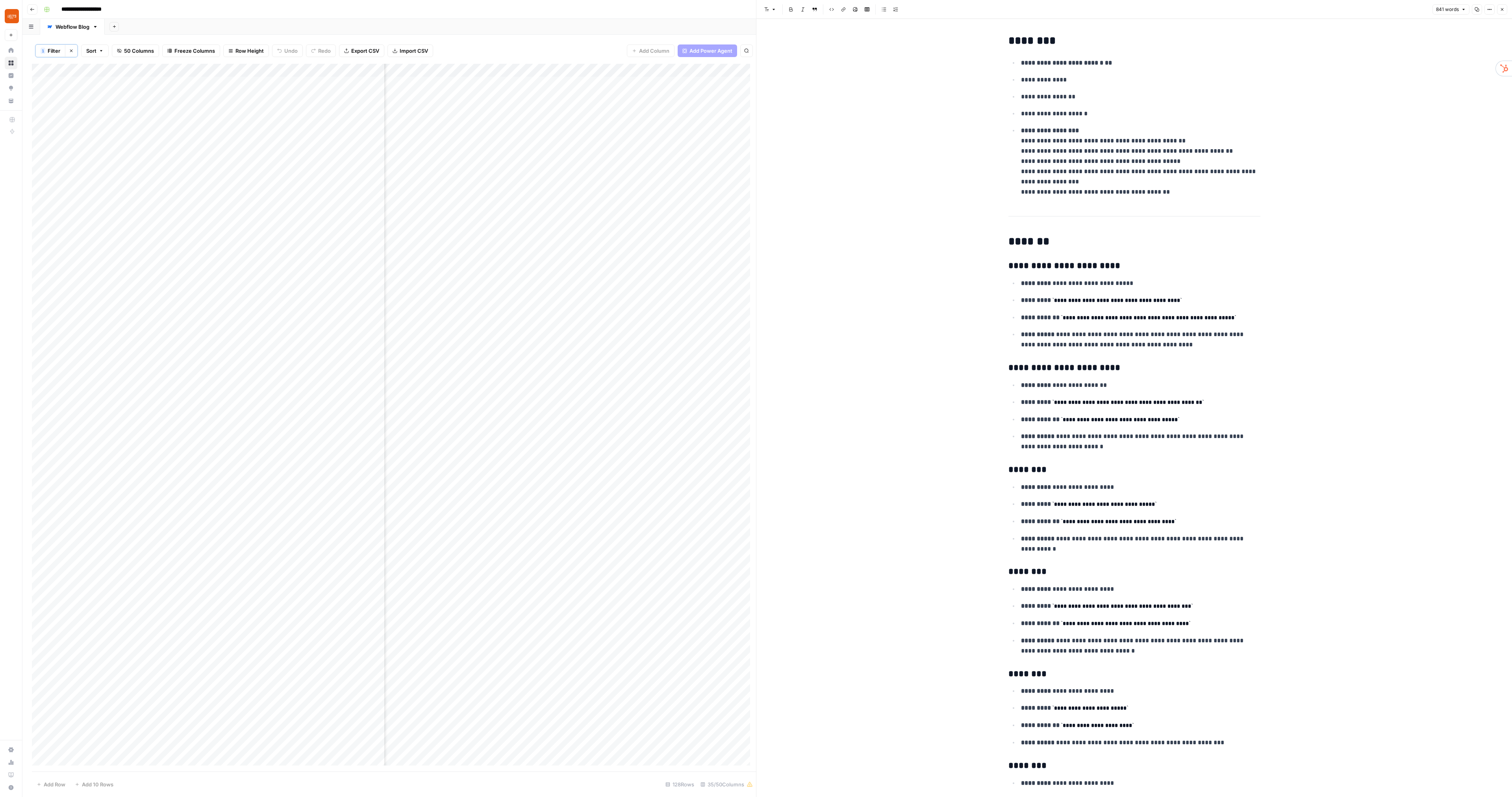
click at [1505, 12] on button "Close" at bounding box center [1502, 9] width 10 height 10
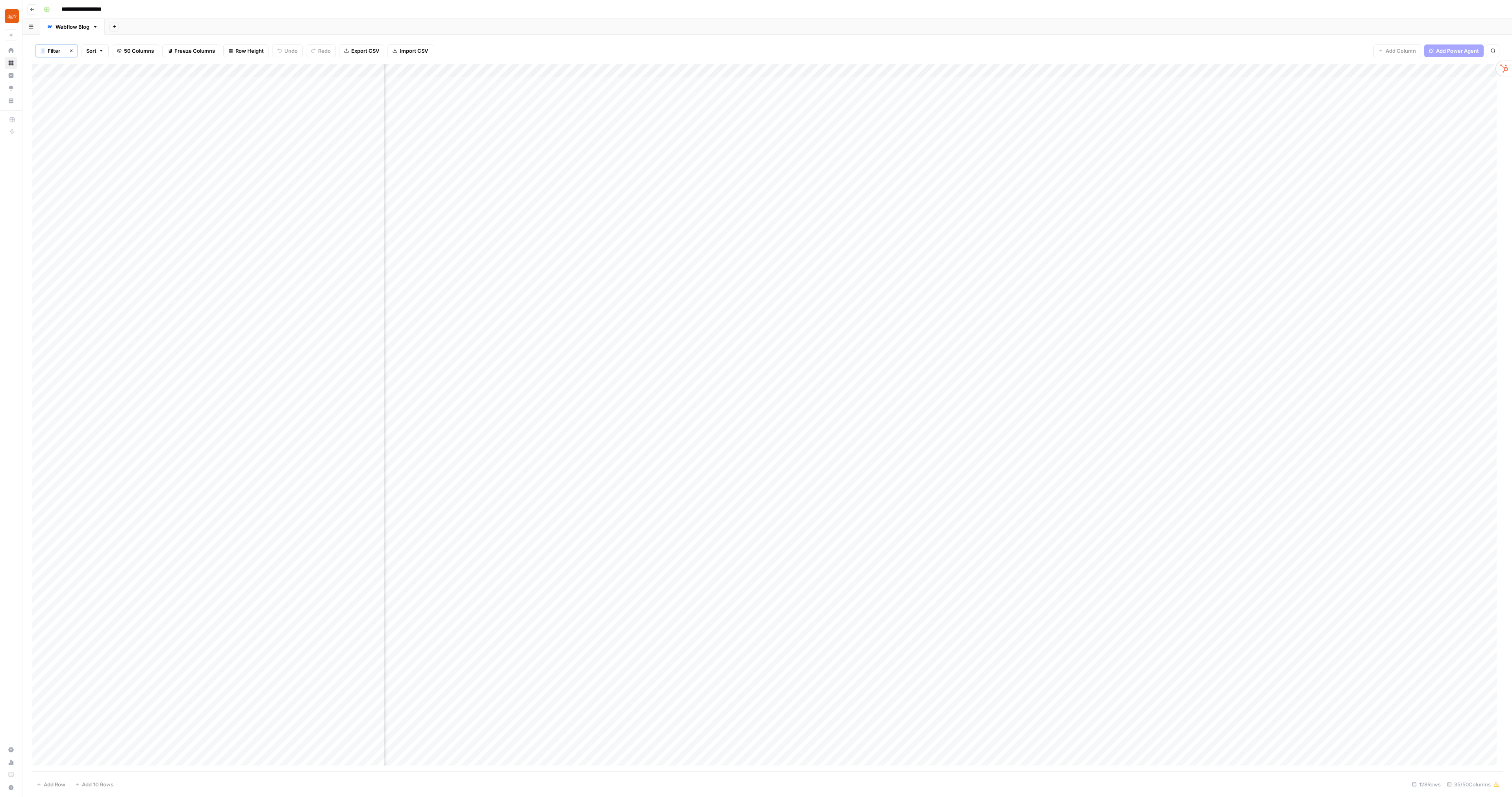
click at [896, 232] on div "Add Column" at bounding box center [767, 418] width 1471 height 708
click at [938, 70] on div "Add Column" at bounding box center [767, 418] width 1471 height 708
click at [863, 136] on span "Configure Inputs" at bounding box center [861, 136] width 69 height 8
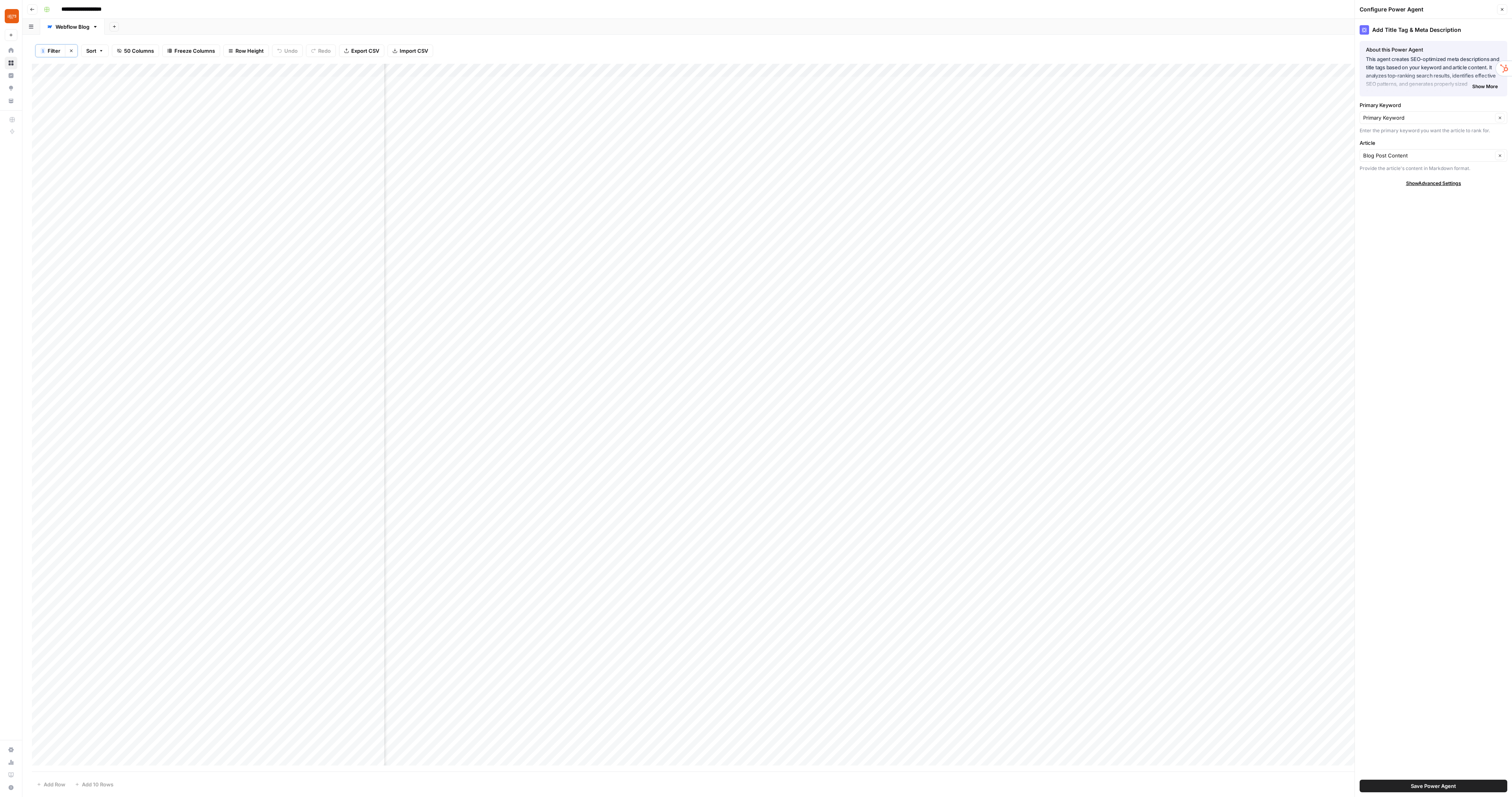
click at [1432, 185] on span "Show Advanced Settings" at bounding box center [1434, 183] width 55 height 7
click at [1001, 204] on div "Add Column" at bounding box center [767, 418] width 1471 height 708
click at [1501, 10] on icon "button" at bounding box center [1502, 9] width 5 height 5
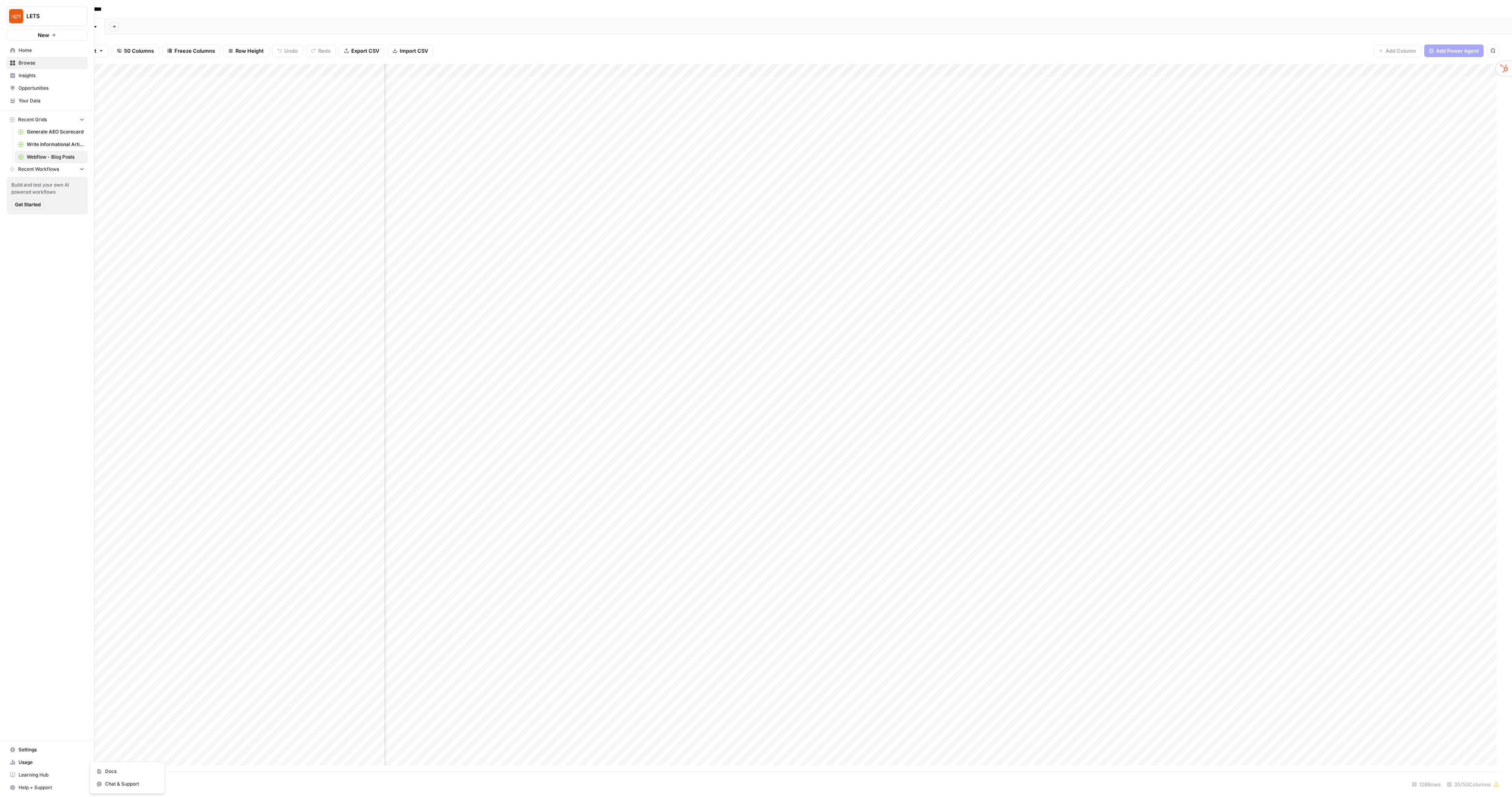
click at [8, 792] on button "Help + Support" at bounding box center [47, 788] width 81 height 13
click at [111, 785] on span "Chat & Support" at bounding box center [131, 784] width 53 height 7
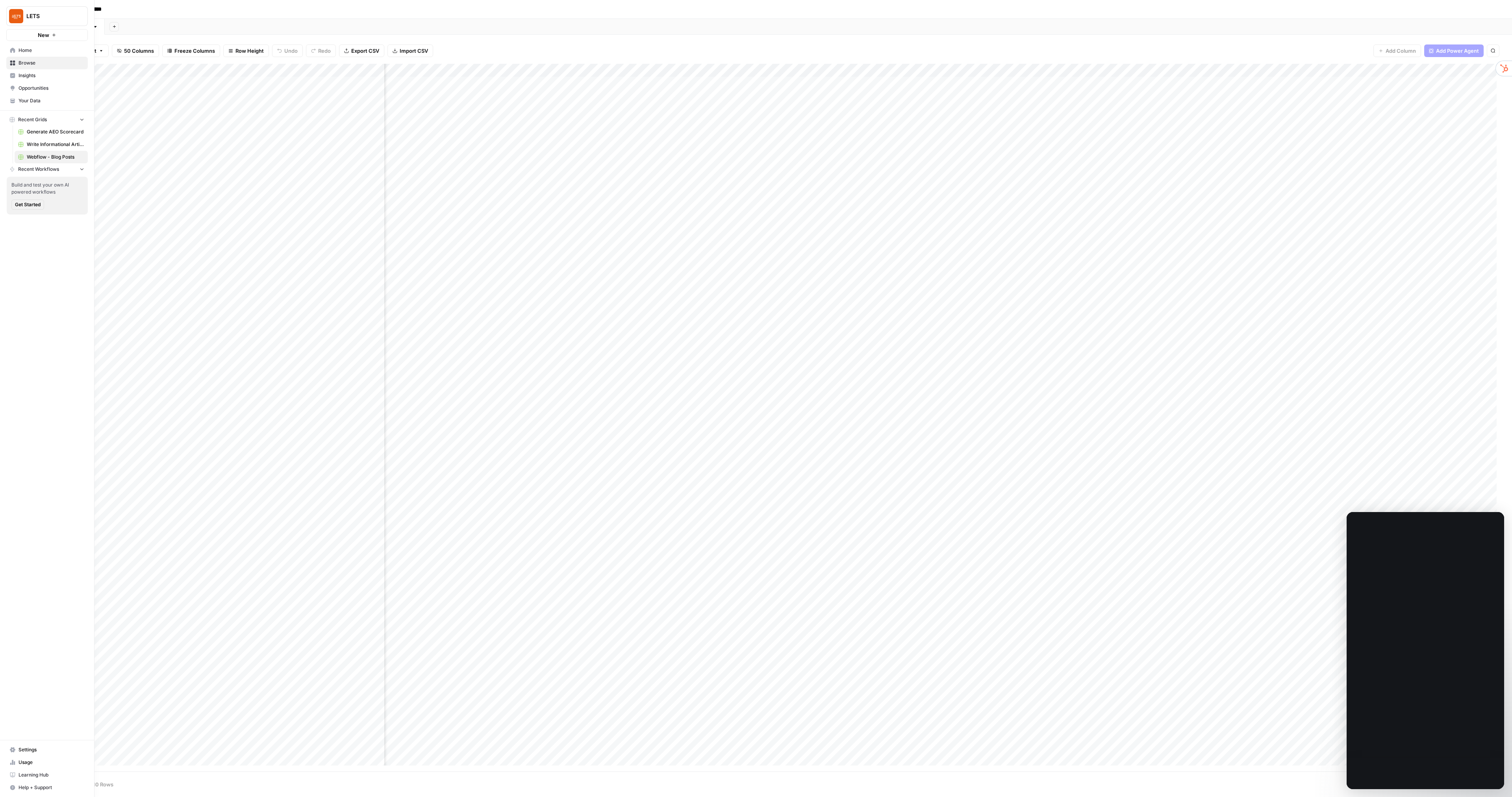
scroll to position [0, 0]
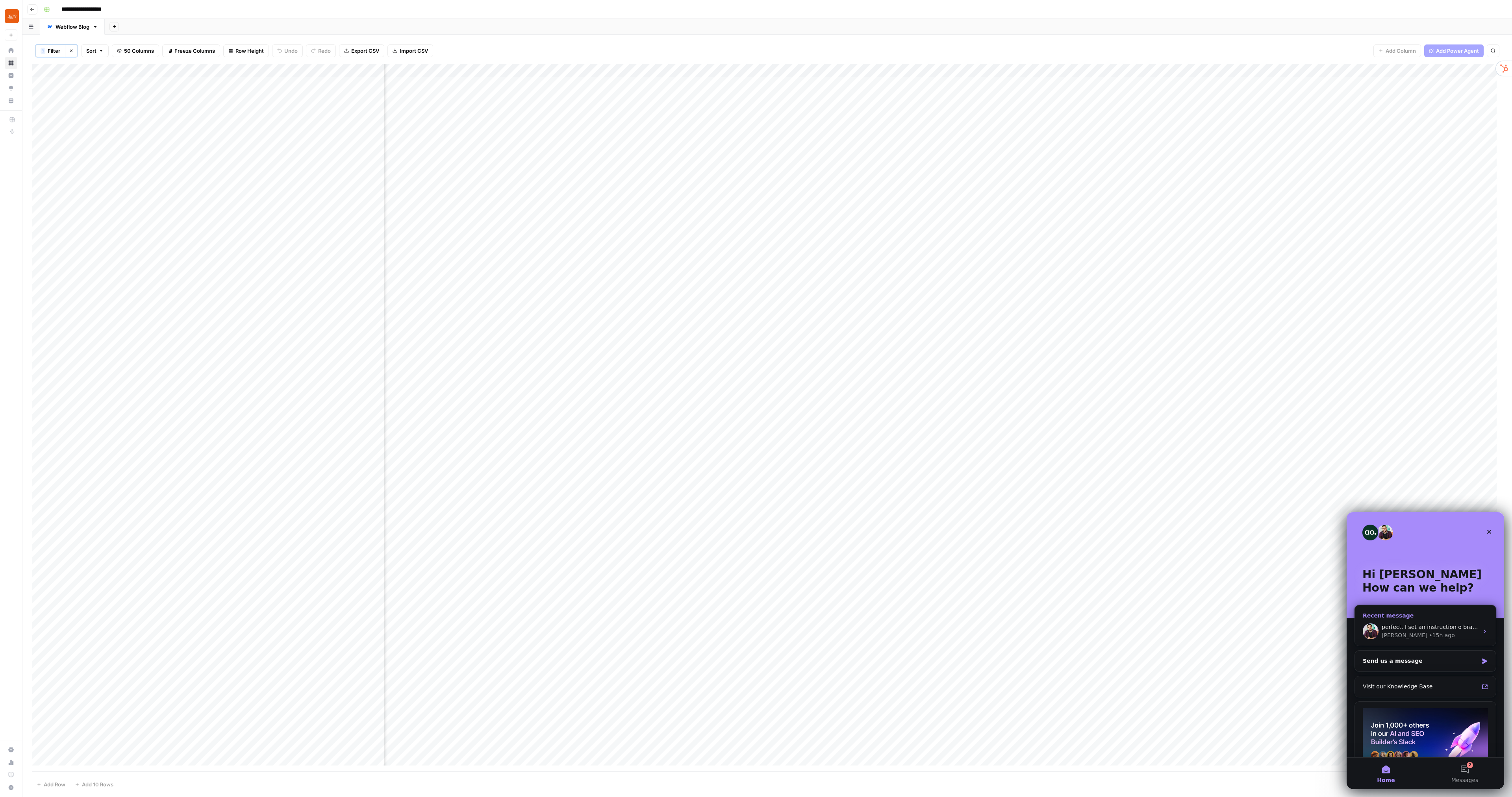
click at [1427, 635] on div "[PERSON_NAME] • 15h ago" at bounding box center [1430, 635] width 97 height 8
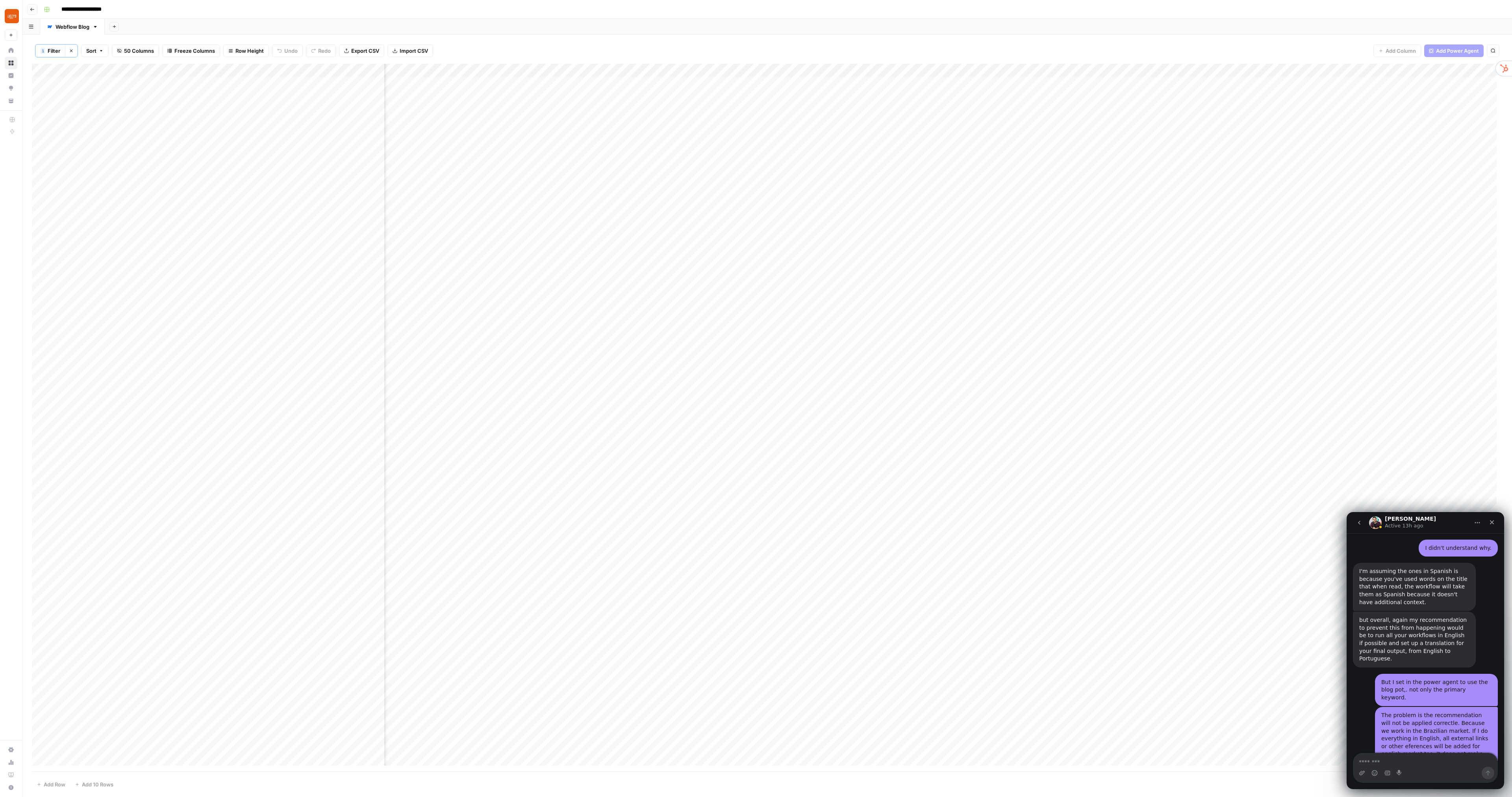
scroll to position [1453, 0]
click at [1420, 765] on textarea "Message…" at bounding box center [1426, 760] width 144 height 13
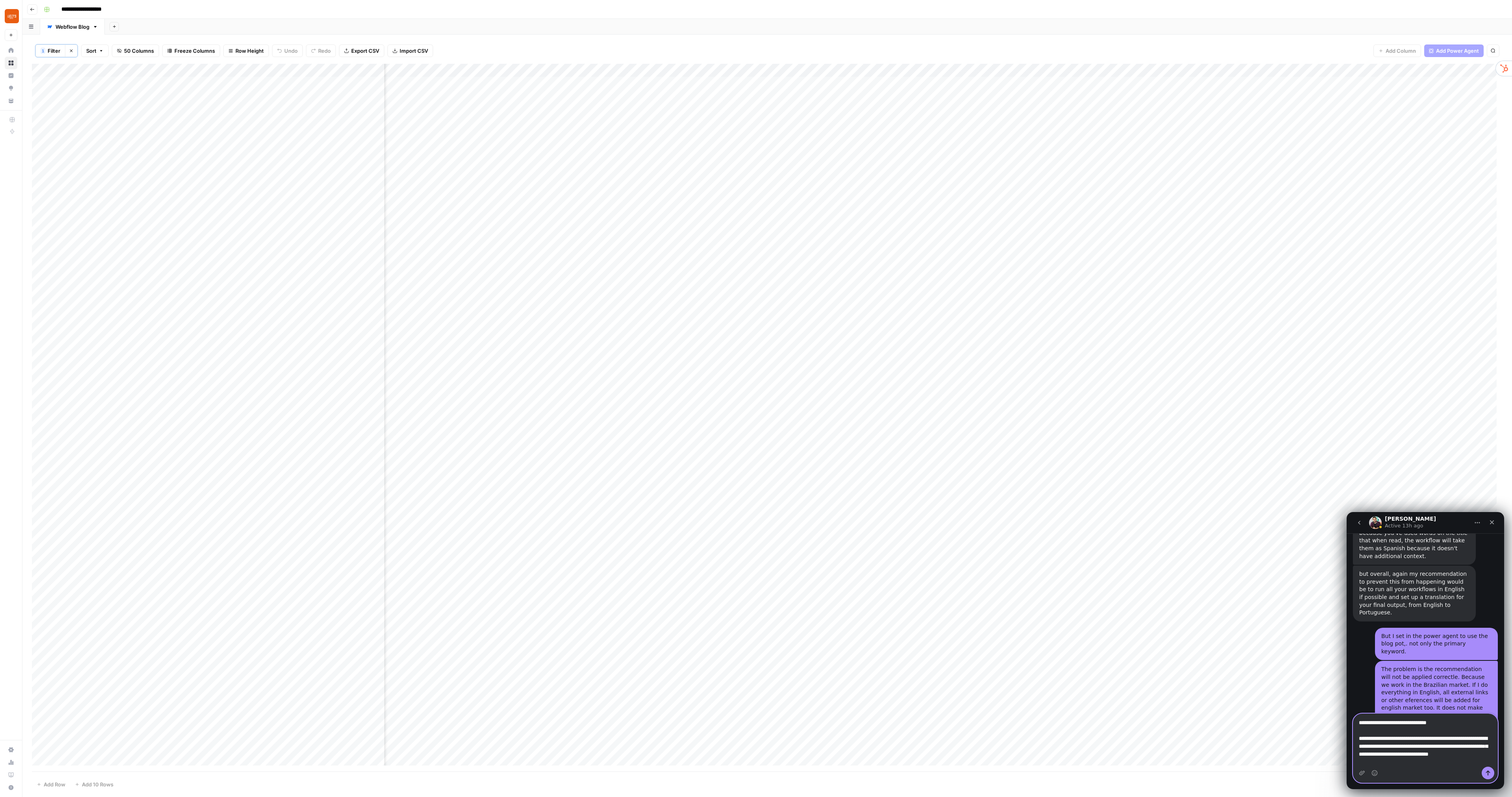
scroll to position [1499, 0]
type textarea "**********"
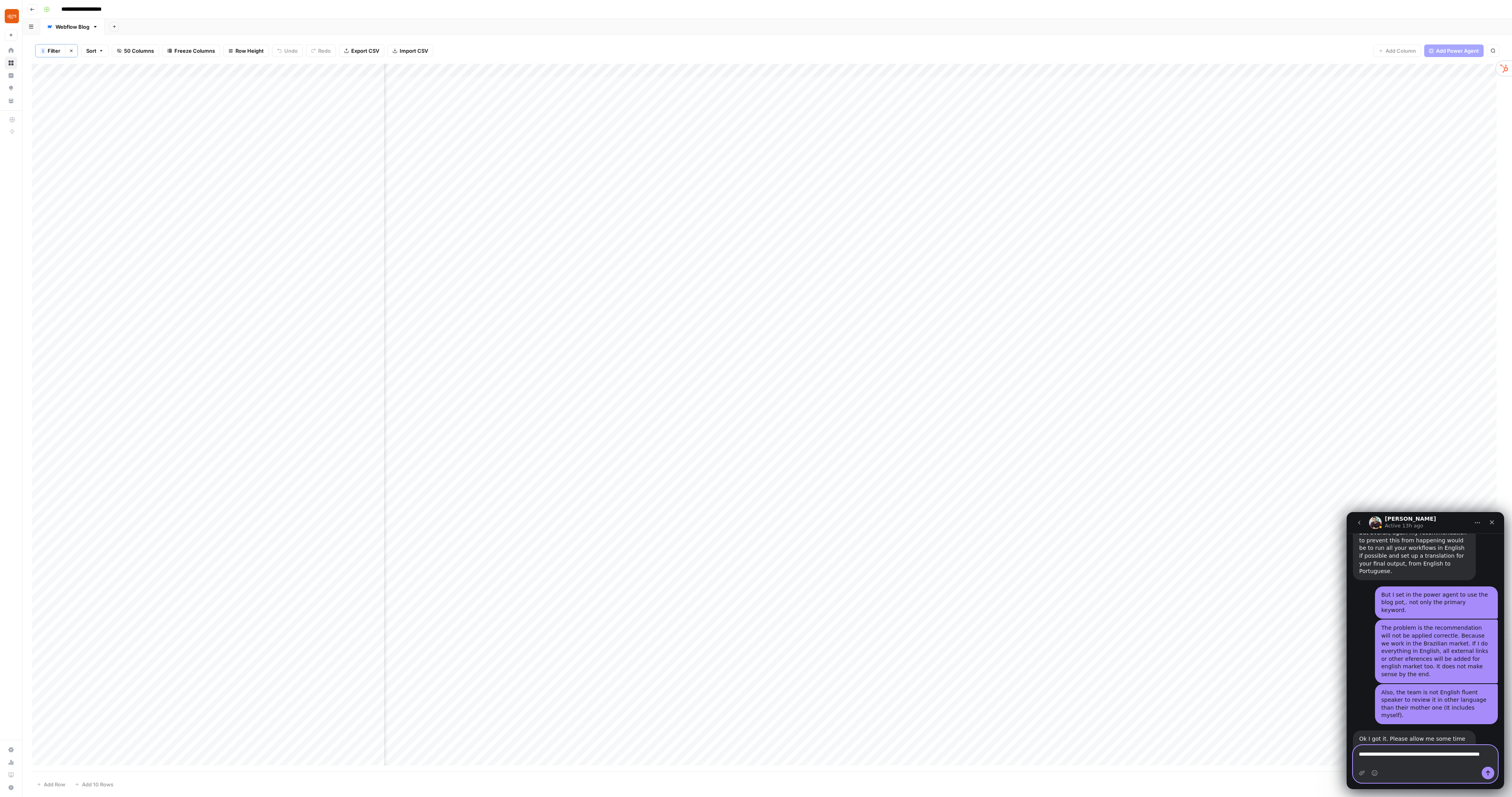
scroll to position [1552, 0]
type textarea "**********"
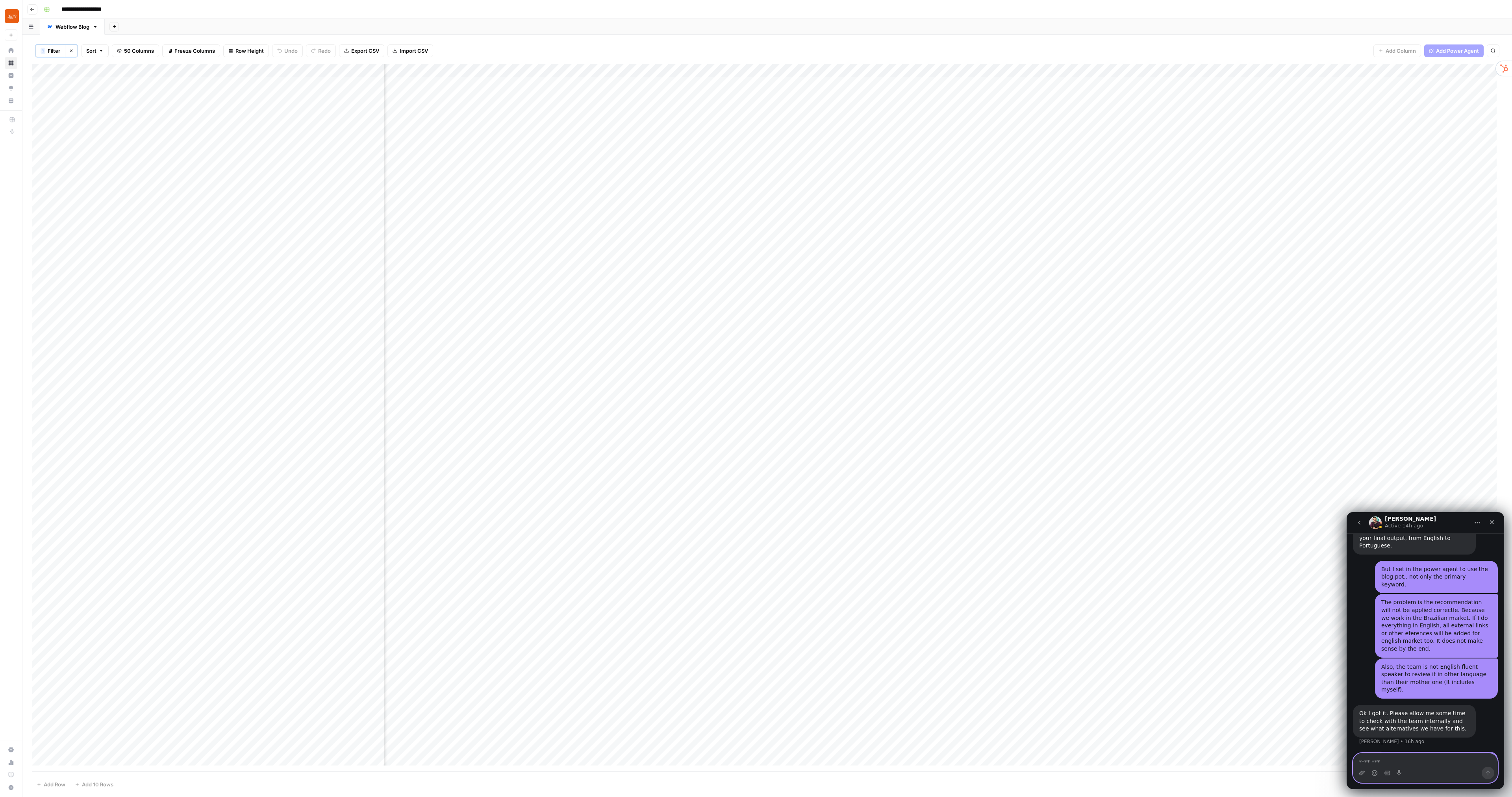
scroll to position [0, 1280]
click at [541, 190] on div "Add Column" at bounding box center [767, 418] width 1471 height 708
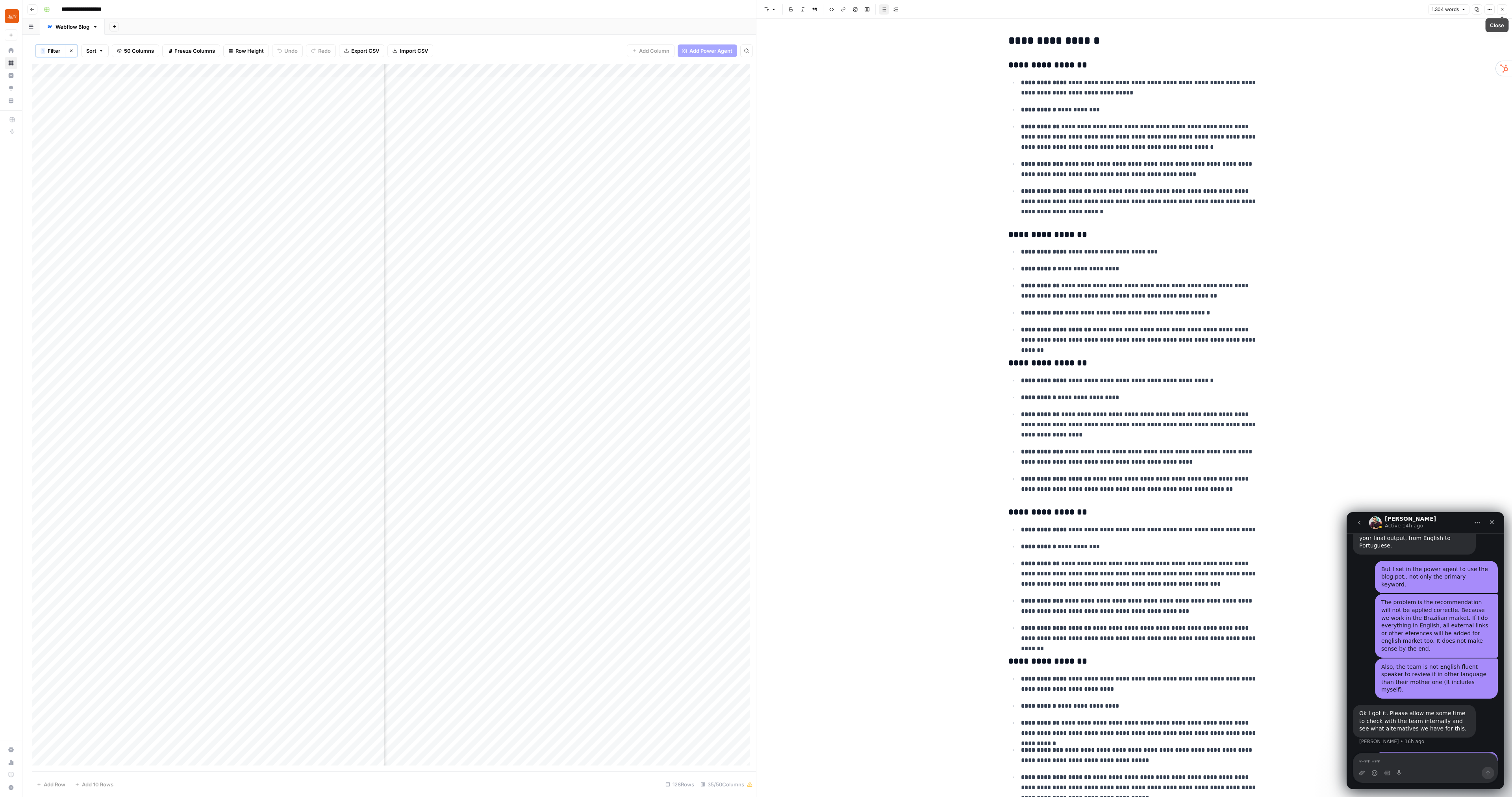
click at [1501, 9] on icon "button" at bounding box center [1502, 9] width 5 height 5
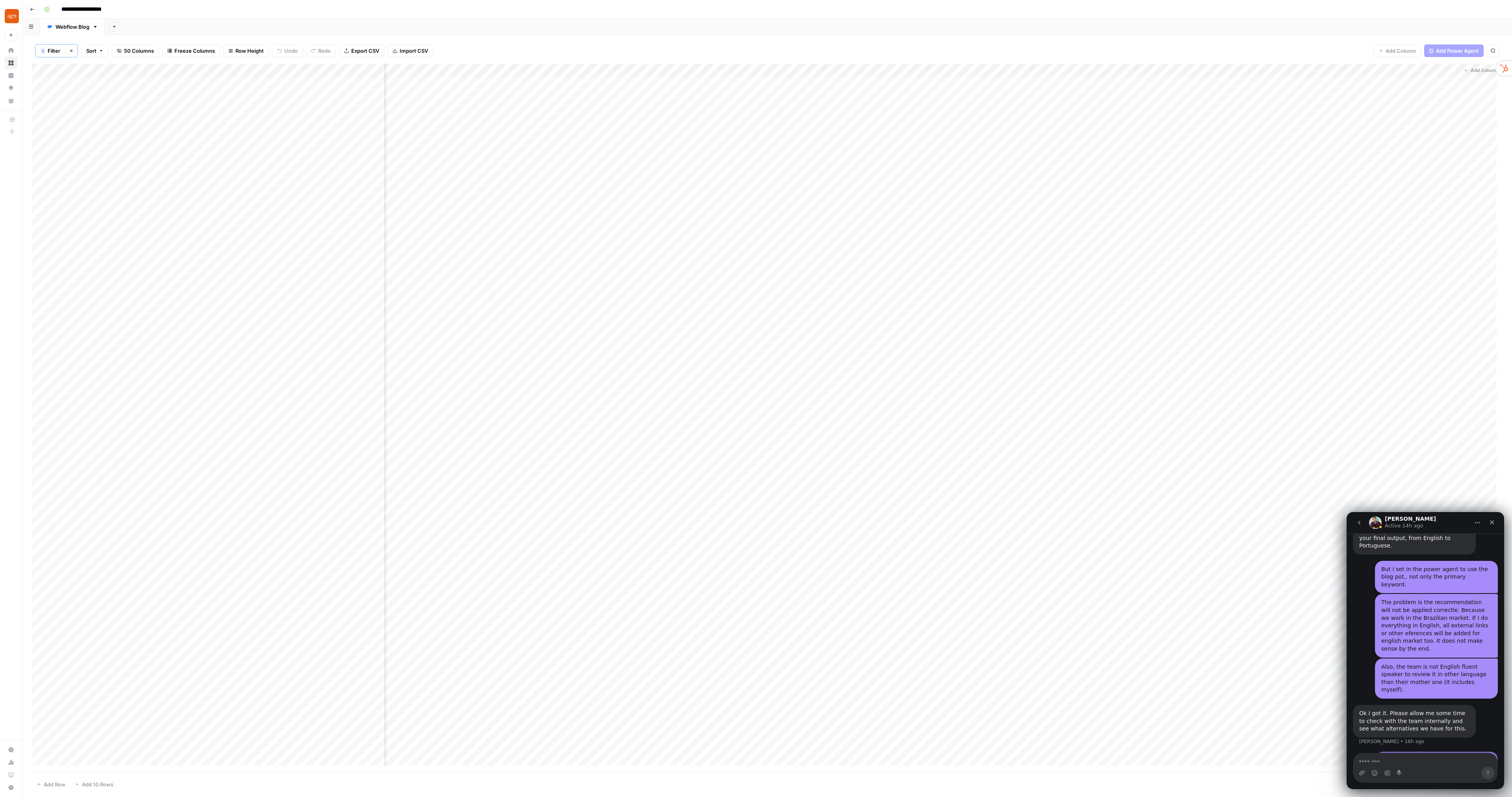
scroll to position [0, 1792]
click at [846, 244] on div "Add Column" at bounding box center [767, 418] width 1471 height 708
click at [1492, 522] on icon "Close" at bounding box center [1492, 522] width 4 height 4
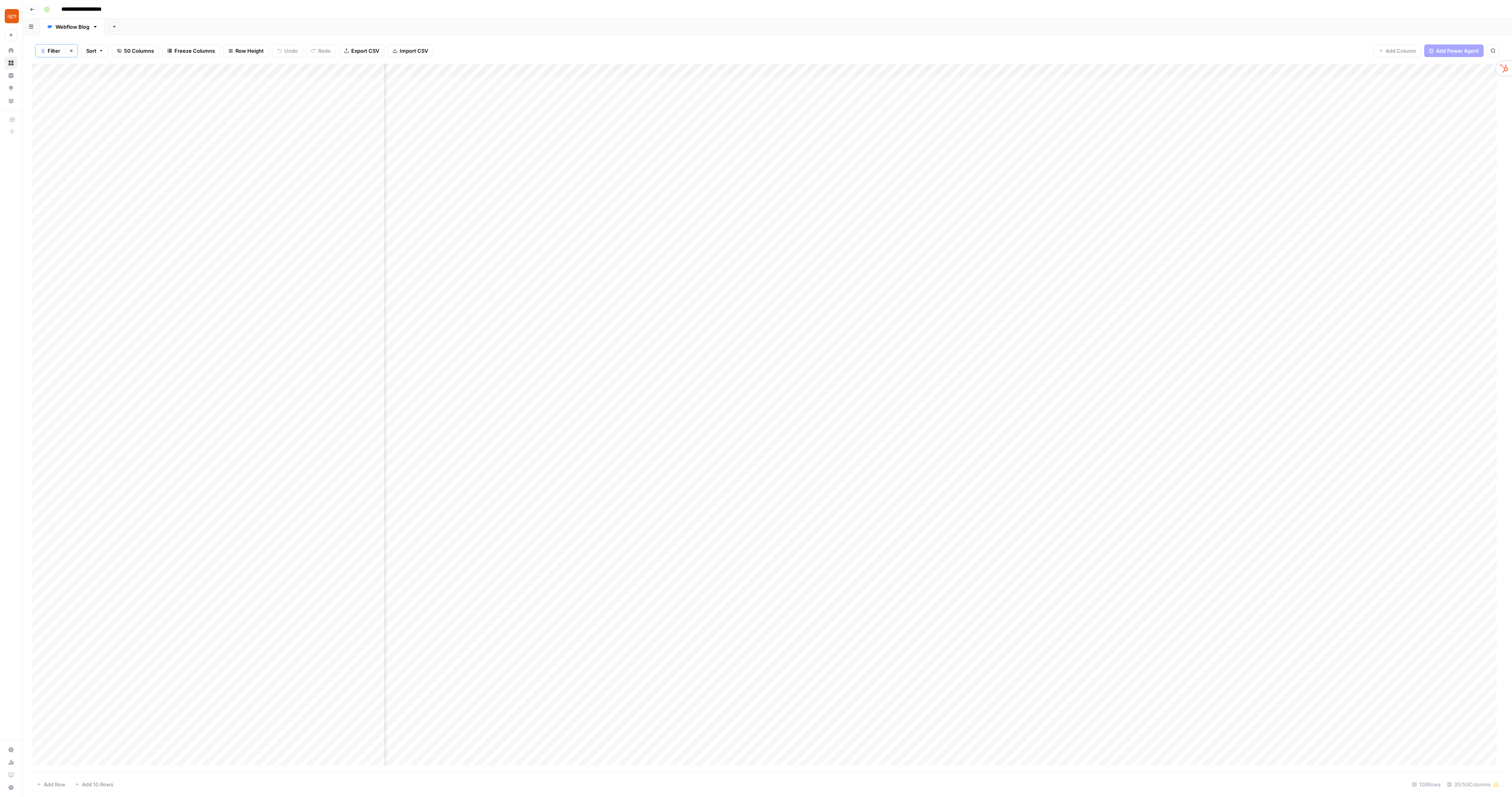
scroll to position [0, 1569]
click at [923, 243] on div "Add Column" at bounding box center [767, 418] width 1471 height 708
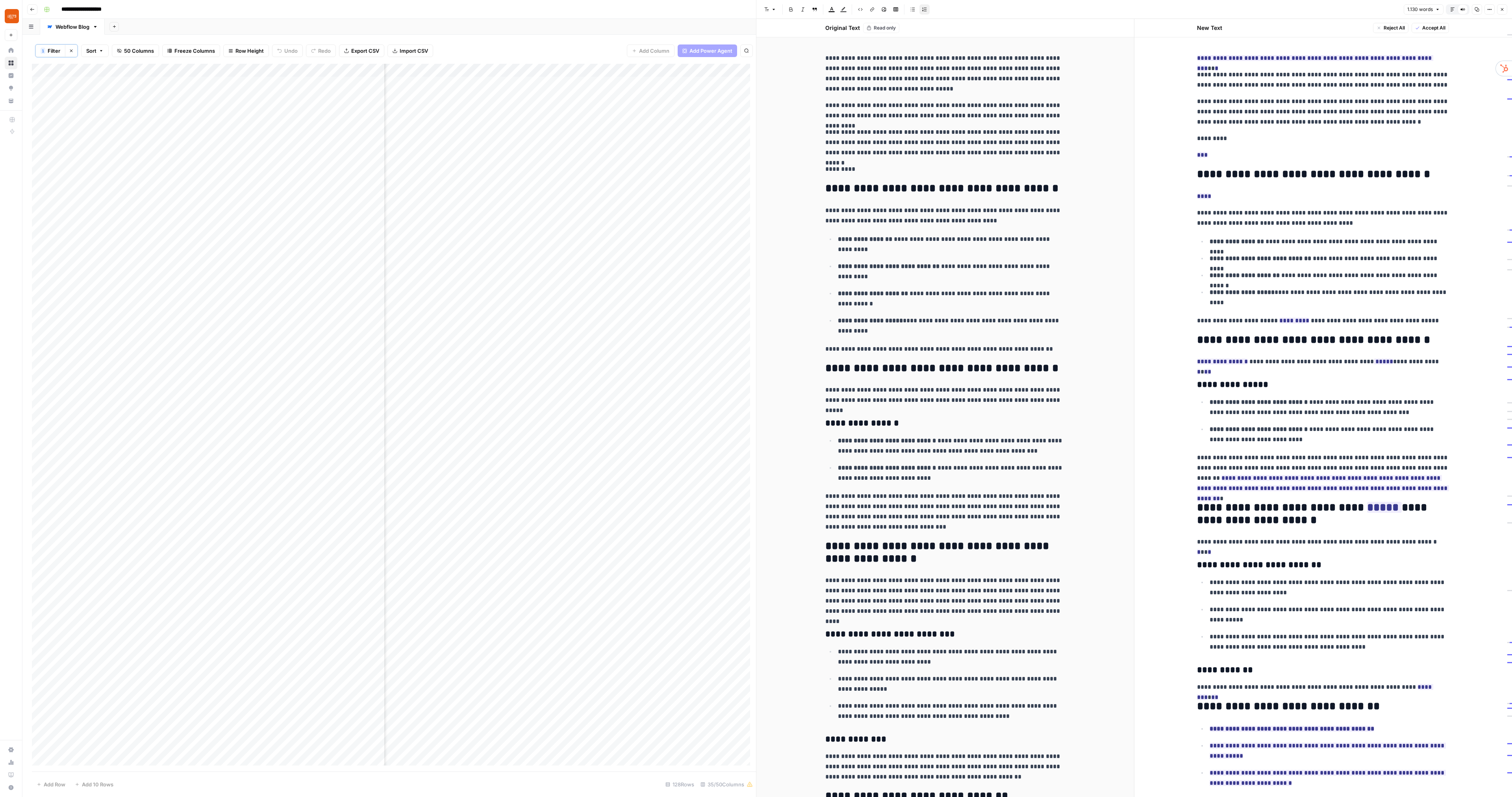
click at [1504, 6] on button "Close" at bounding box center [1502, 9] width 10 height 10
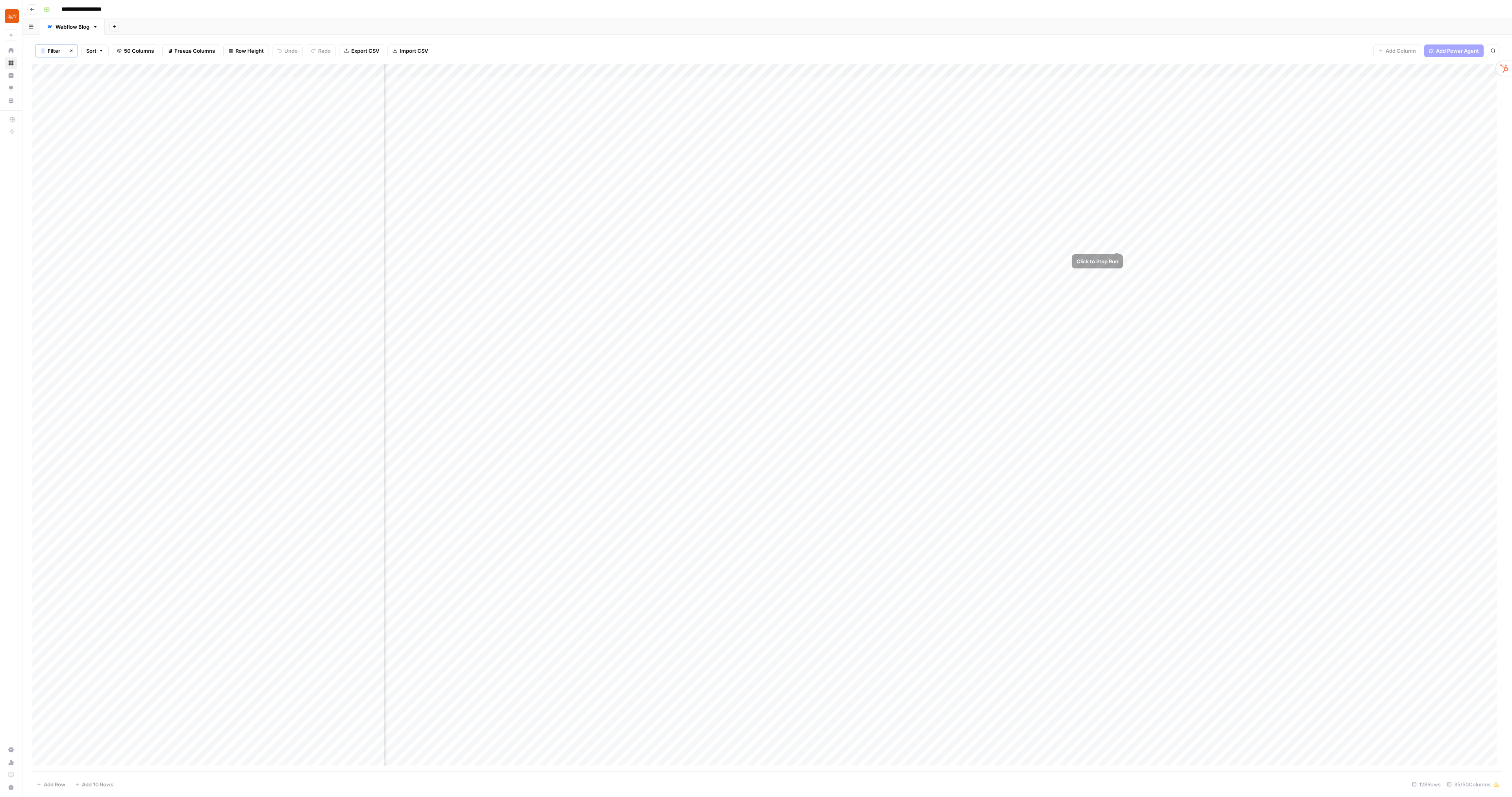
click at [1115, 244] on div "Add Column" at bounding box center [767, 418] width 1471 height 708
click at [863, 244] on div "Add Column" at bounding box center [767, 418] width 1471 height 708
click at [976, 203] on div "Add Column" at bounding box center [767, 418] width 1471 height 708
click at [977, 203] on div "Add Column" at bounding box center [767, 418] width 1471 height 708
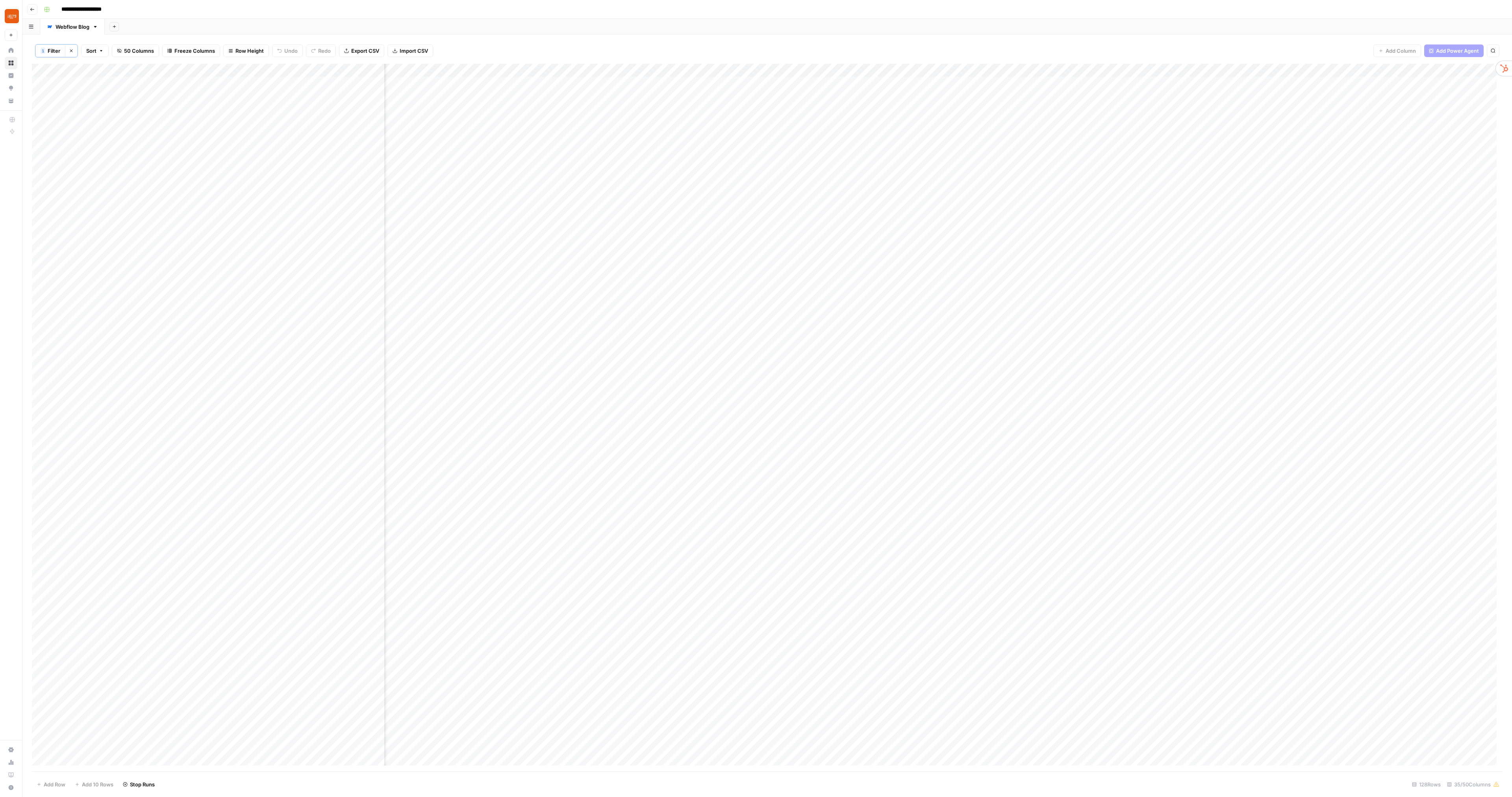
click at [977, 203] on div "Add Column" at bounding box center [767, 418] width 1471 height 708
click at [1045, 29] on div "Add Sheet" at bounding box center [808, 27] width 1407 height 16
click at [589, 21] on div "Add Sheet" at bounding box center [808, 27] width 1407 height 16
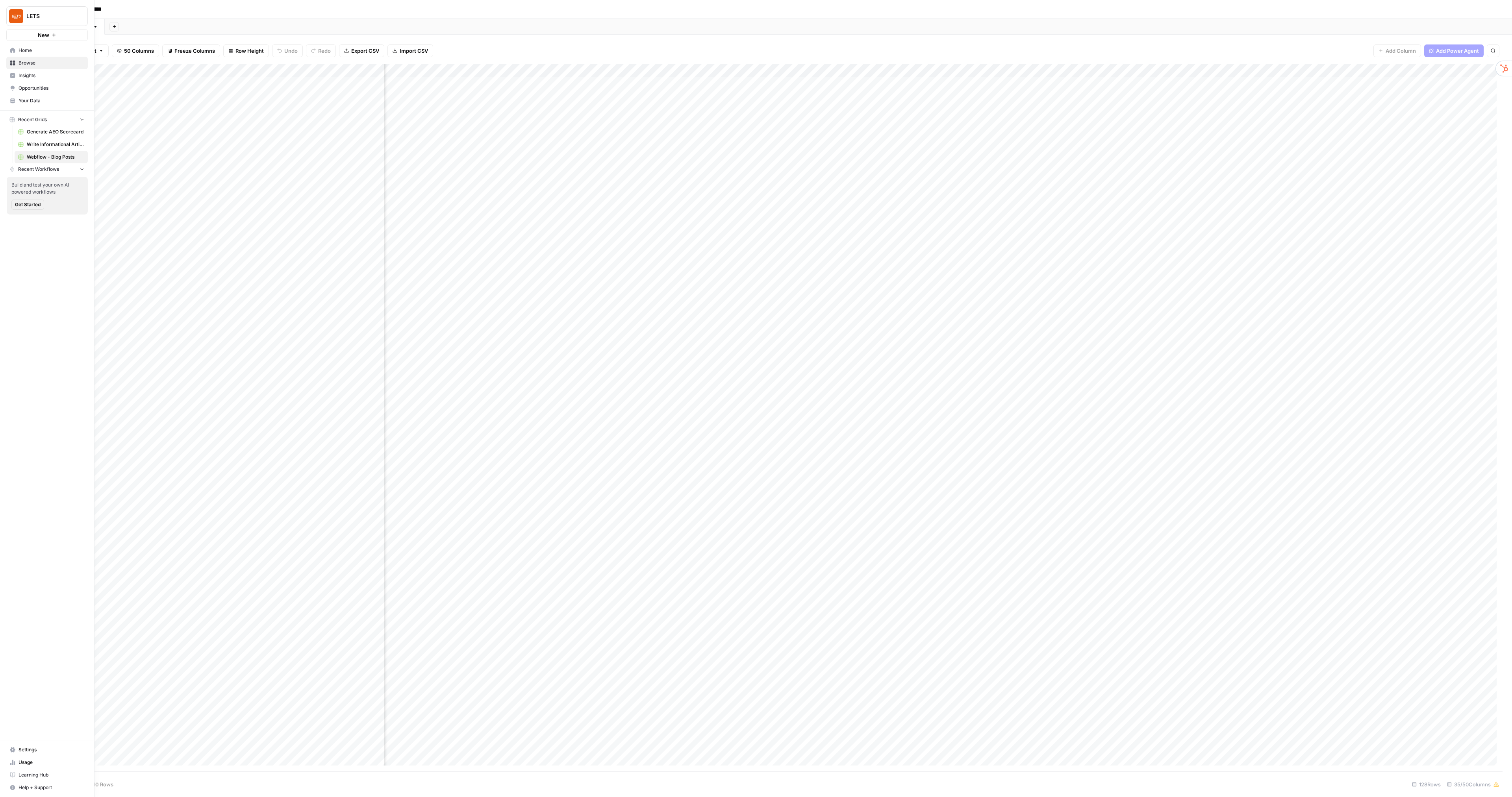
click at [14, 764] on icon at bounding box center [14, 764] width 2 height 3
type input "October Tasks"
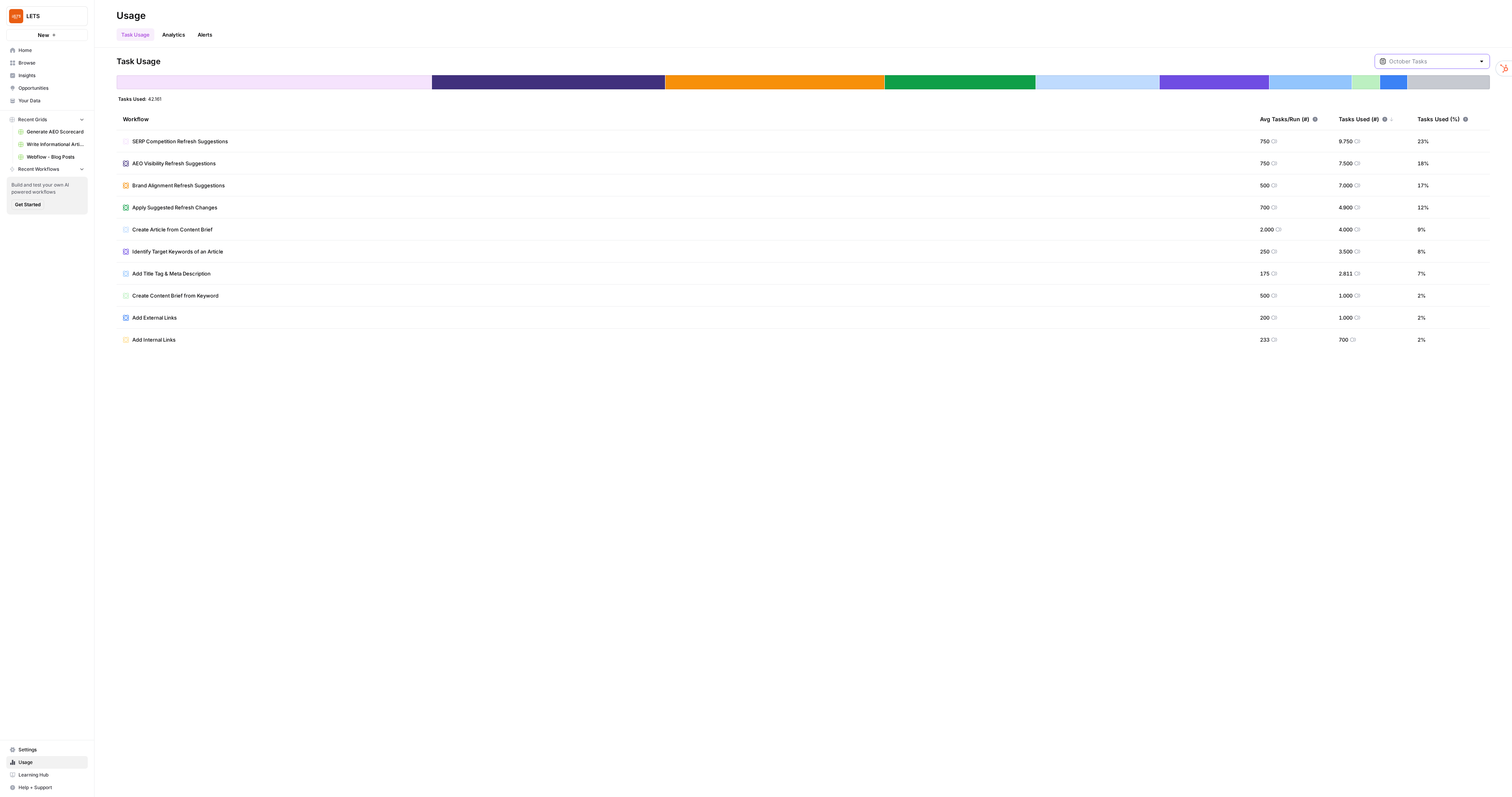
click at [1427, 59] on input "text" at bounding box center [1432, 61] width 86 height 8
click at [1440, 101] on span "October Included Tasks" at bounding box center [1436, 99] width 88 height 8
type input "October Included Tasks"
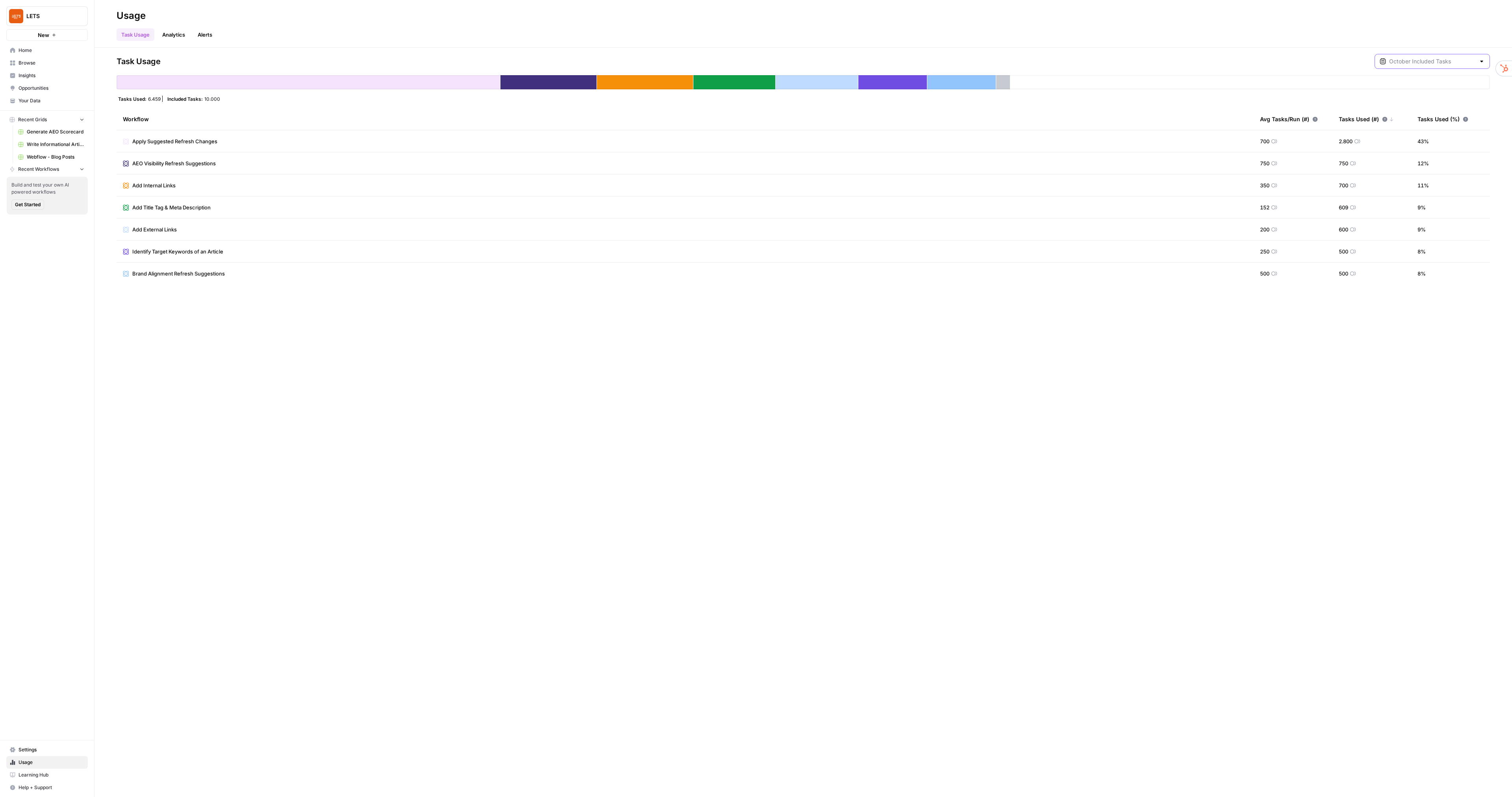
click at [1425, 64] on input "text" at bounding box center [1432, 61] width 86 height 8
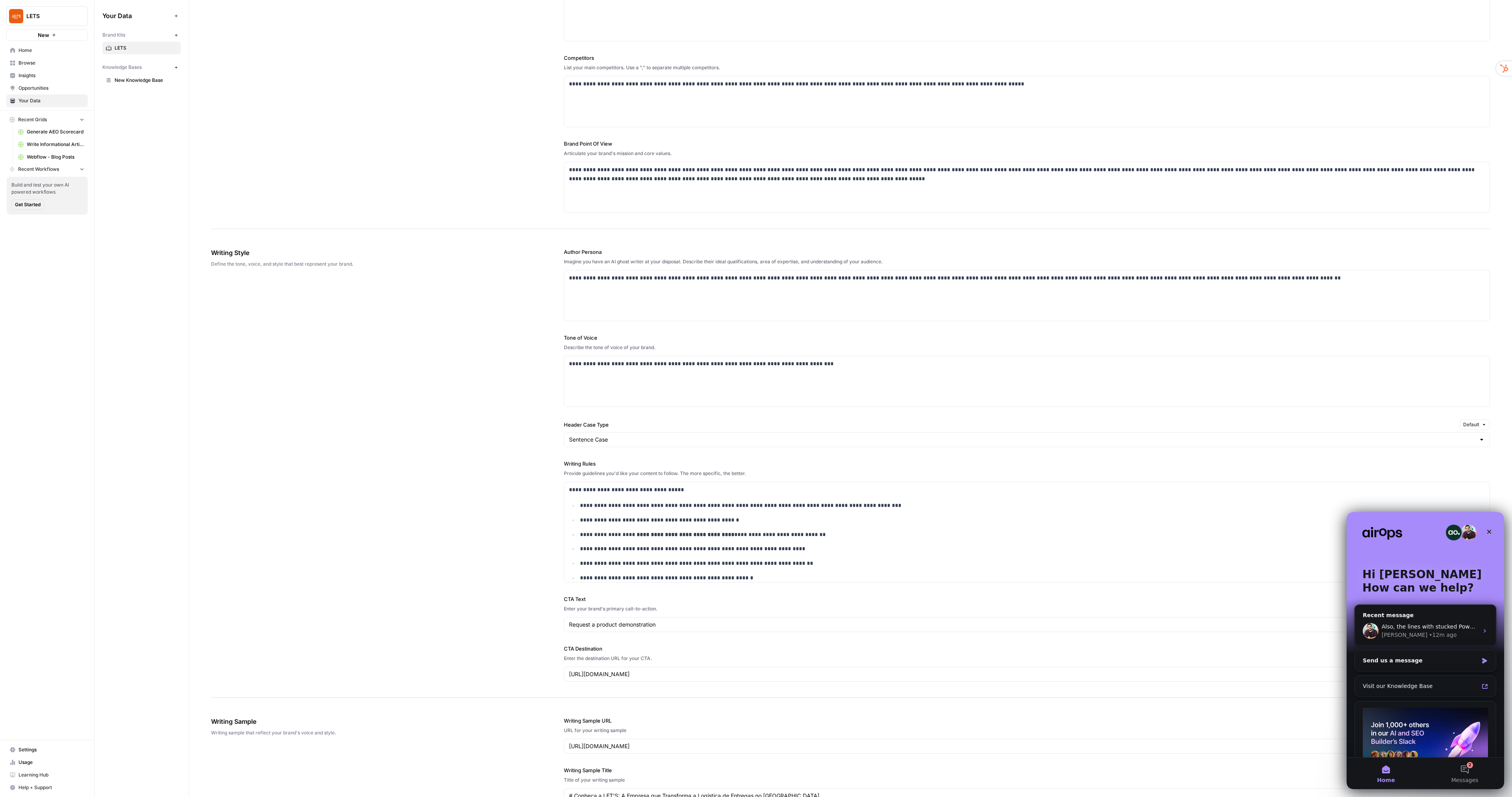
scroll to position [315, 0]
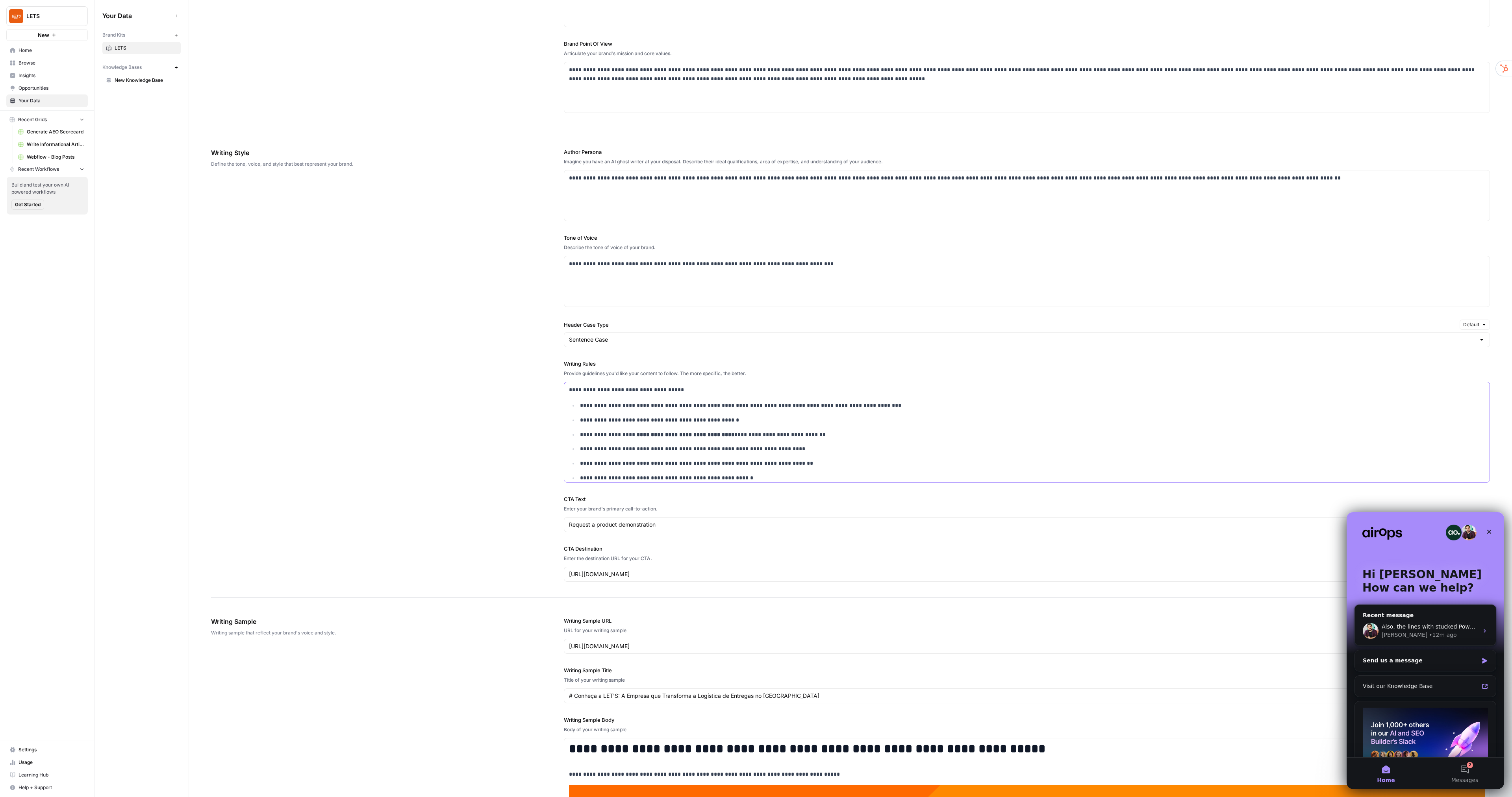
click at [866, 406] on p "**********" at bounding box center [1027, 405] width 895 height 9
drag, startPoint x: 621, startPoint y: 405, endPoint x: 680, endPoint y: 404, distance: 59.0
click at [680, 404] on p "**********" at bounding box center [1027, 405] width 895 height 9
click at [769, 424] on p "**********" at bounding box center [1027, 420] width 895 height 9
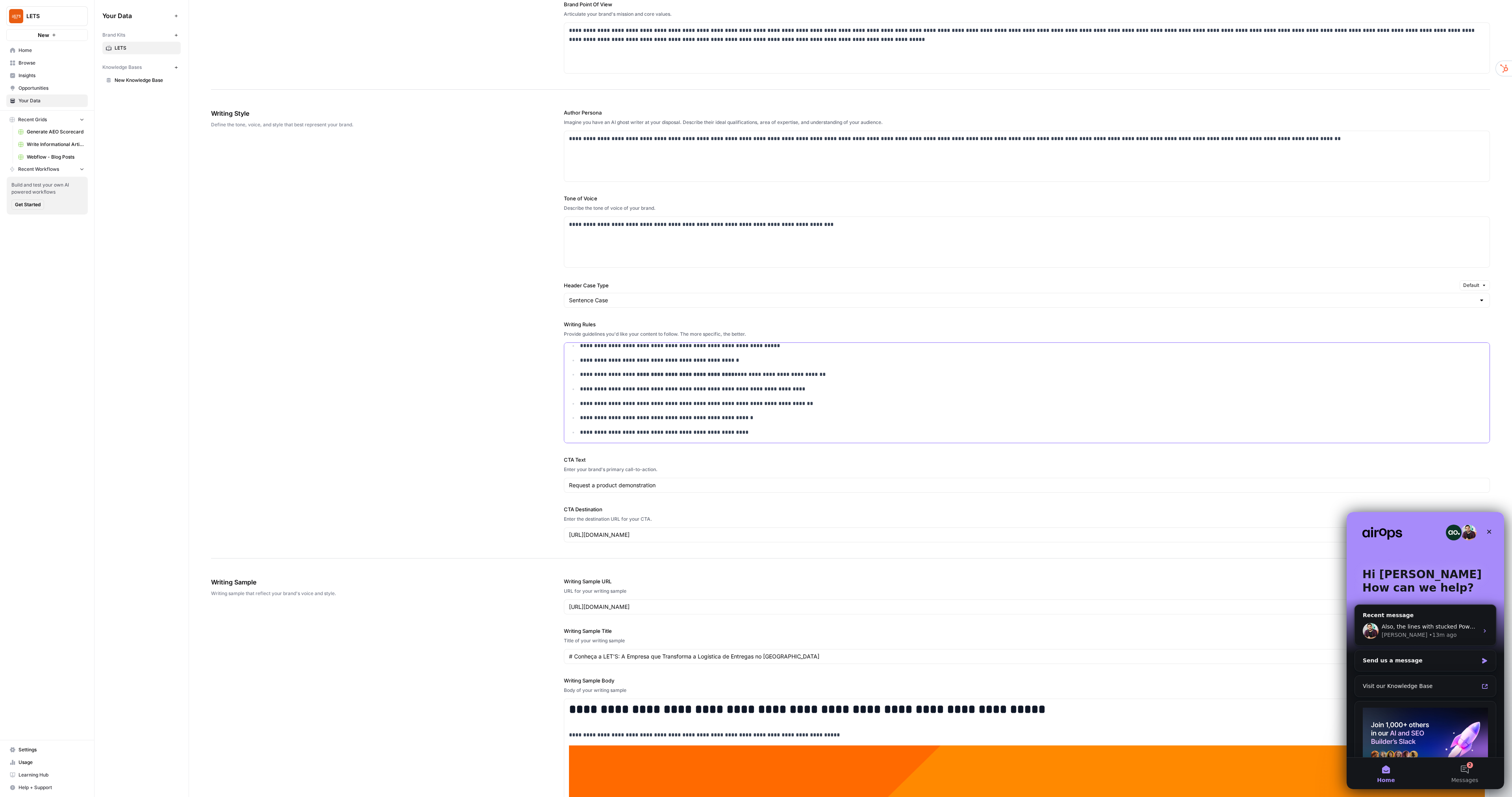
click at [749, 433] on p "**********" at bounding box center [1027, 432] width 895 height 9
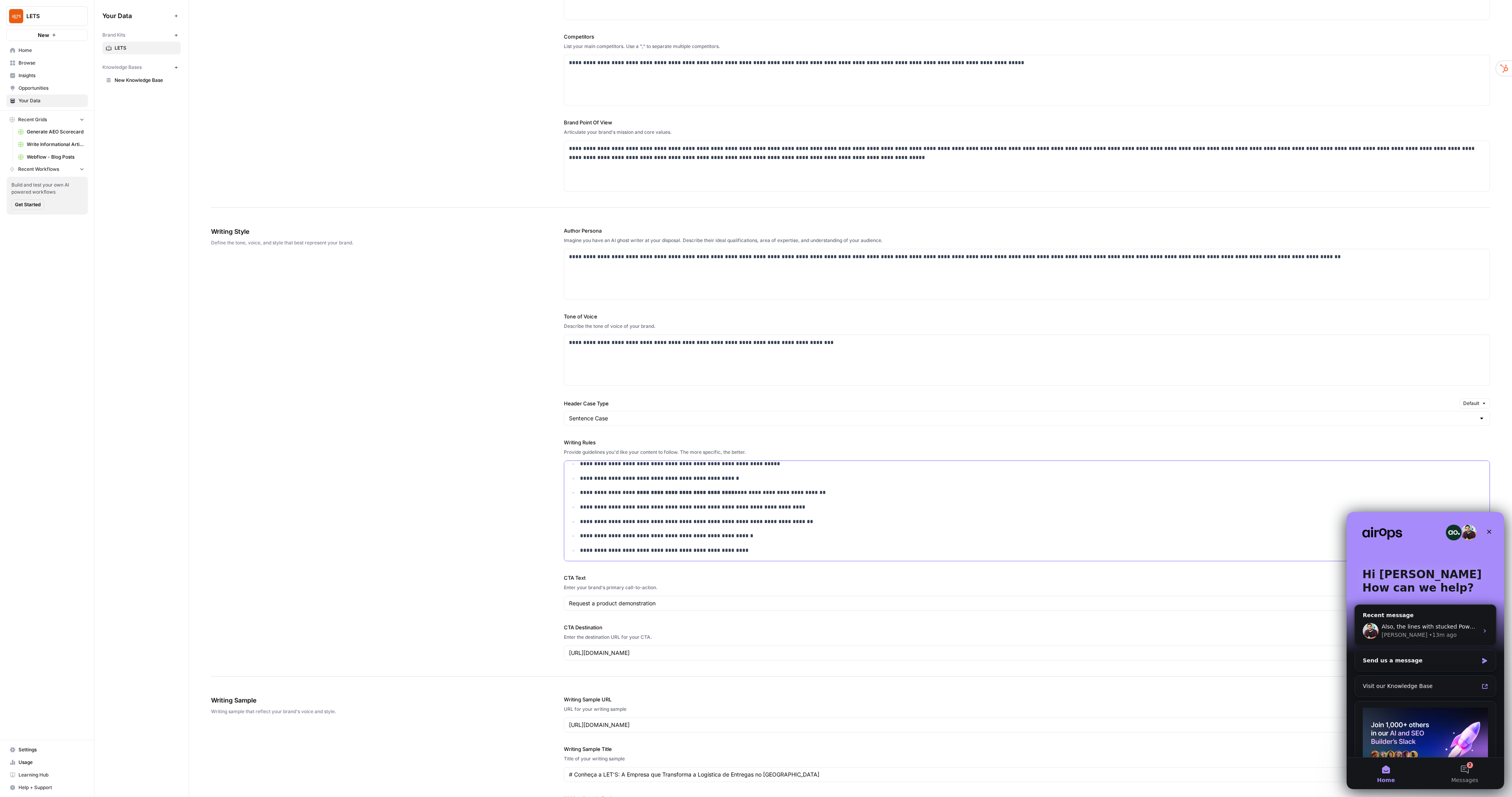
scroll to position [0, 0]
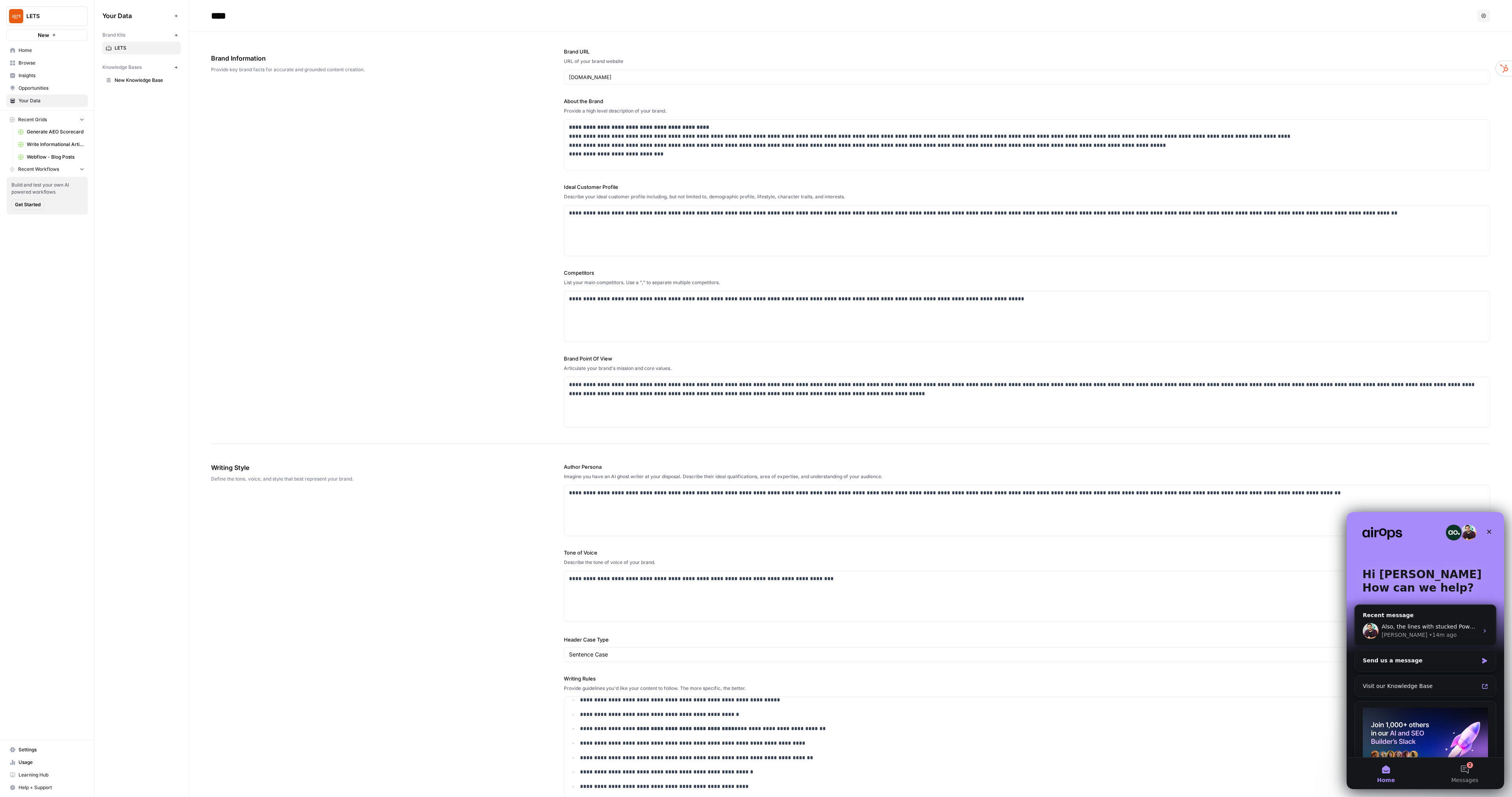
click at [1482, 14] on button "Options" at bounding box center [1484, 15] width 13 height 13
click at [1161, 73] on input "www.uselets.com" at bounding box center [1027, 76] width 916 height 8
click at [1040, 33] on div "**********" at bounding box center [1027, 238] width 926 height 412
click at [32, 53] on span "Home" at bounding box center [51, 50] width 66 height 7
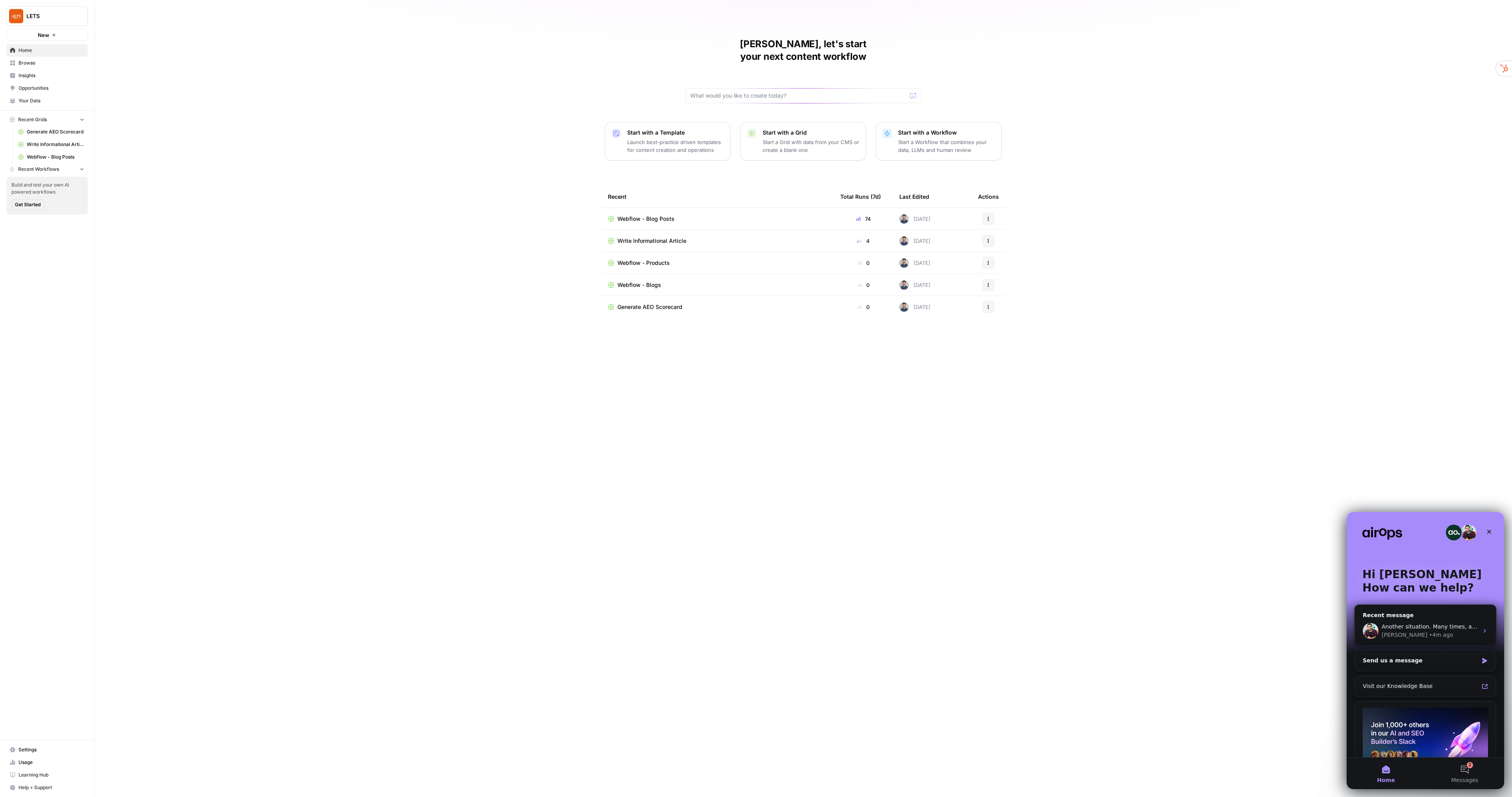
click at [651, 259] on span "Webflow - Products" at bounding box center [643, 262] width 53 height 8
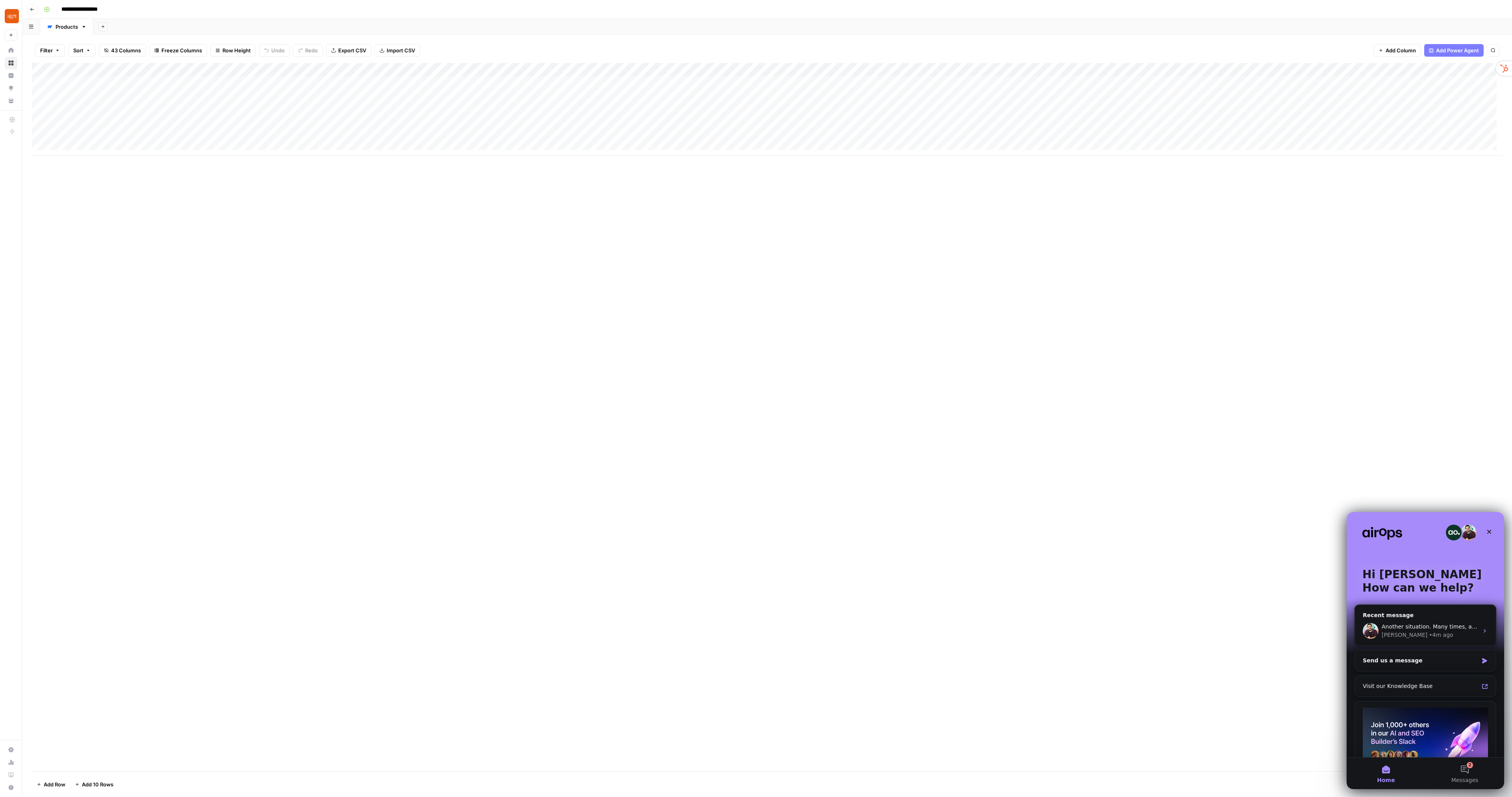
click at [36, 4] on button "Go back" at bounding box center [32, 9] width 10 height 10
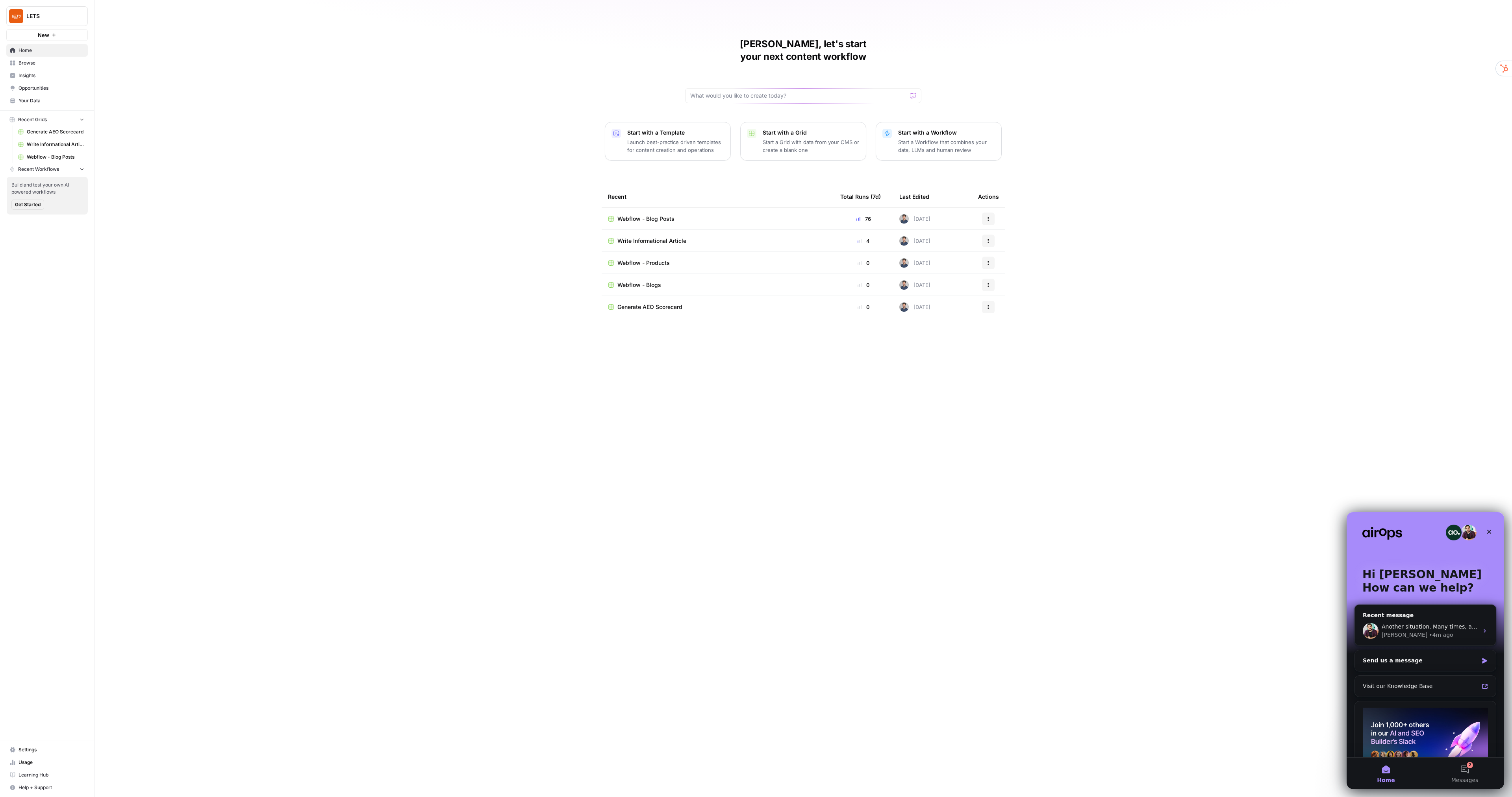
click at [651, 237] on span "Write Informational Article" at bounding box center [651, 240] width 69 height 8
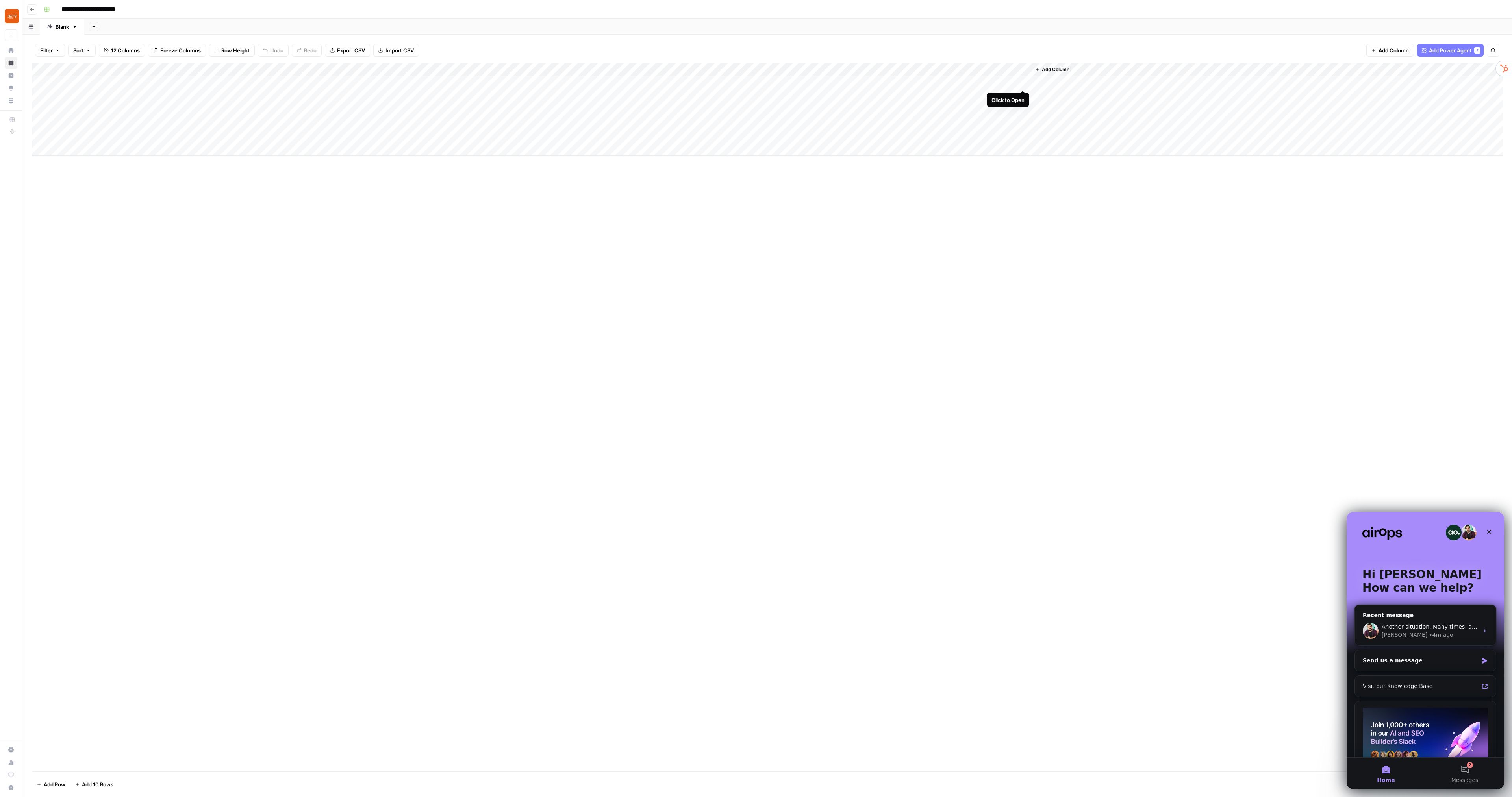
click at [1022, 80] on div "Add Column" at bounding box center [767, 109] width 1471 height 93
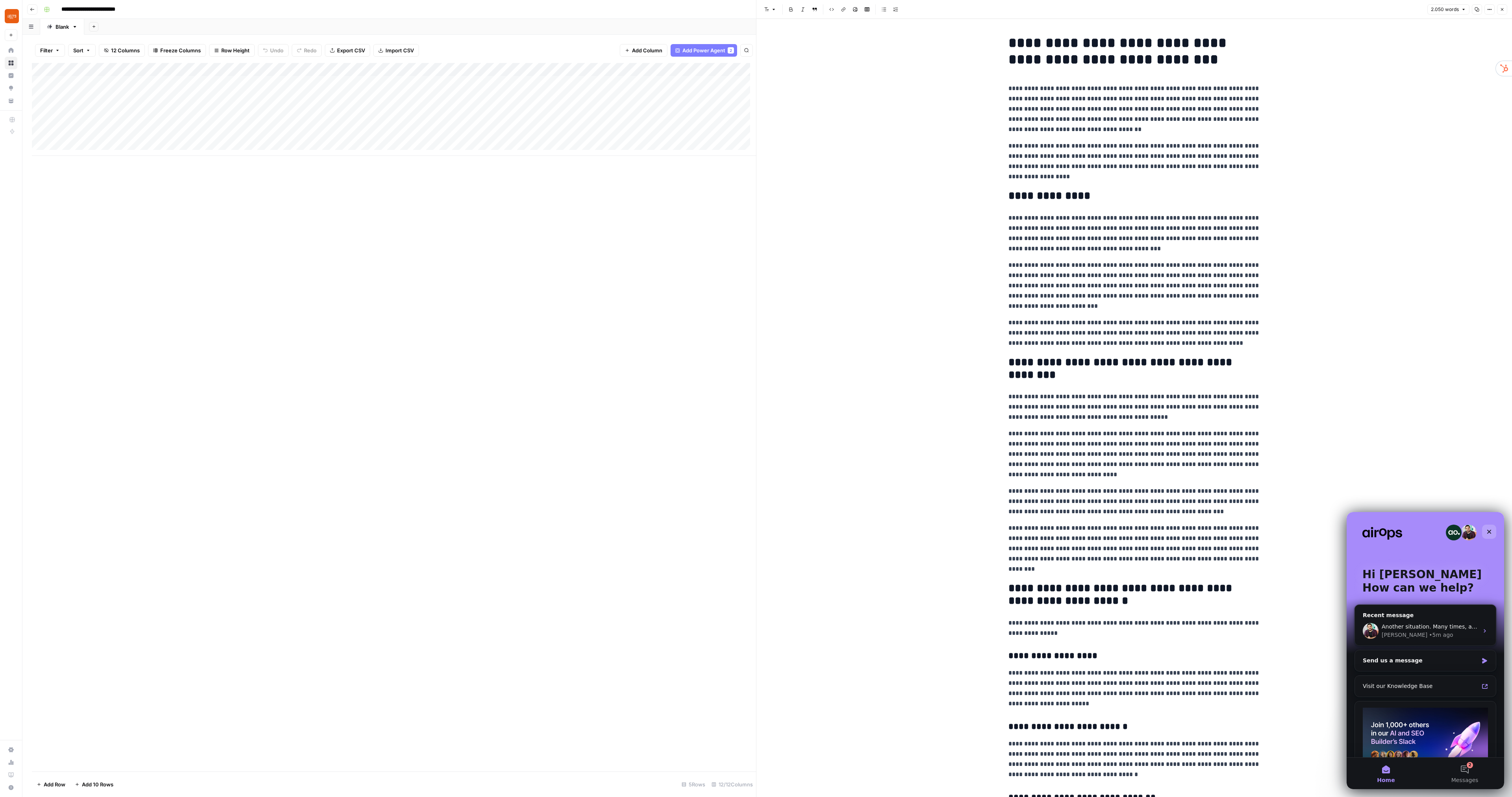
click at [1486, 538] on div "Close" at bounding box center [1489, 532] width 14 height 14
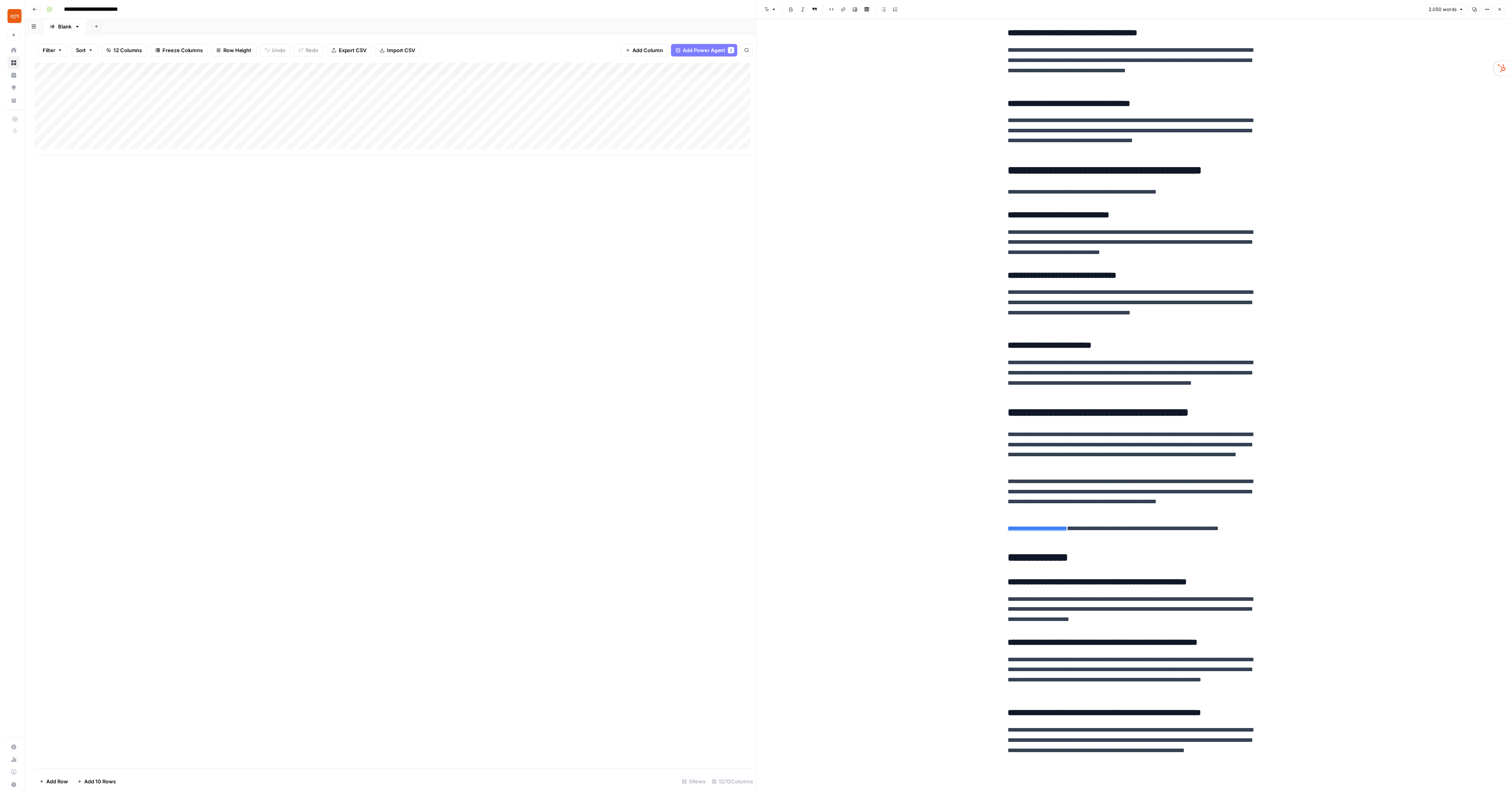
scroll to position [0, 325]
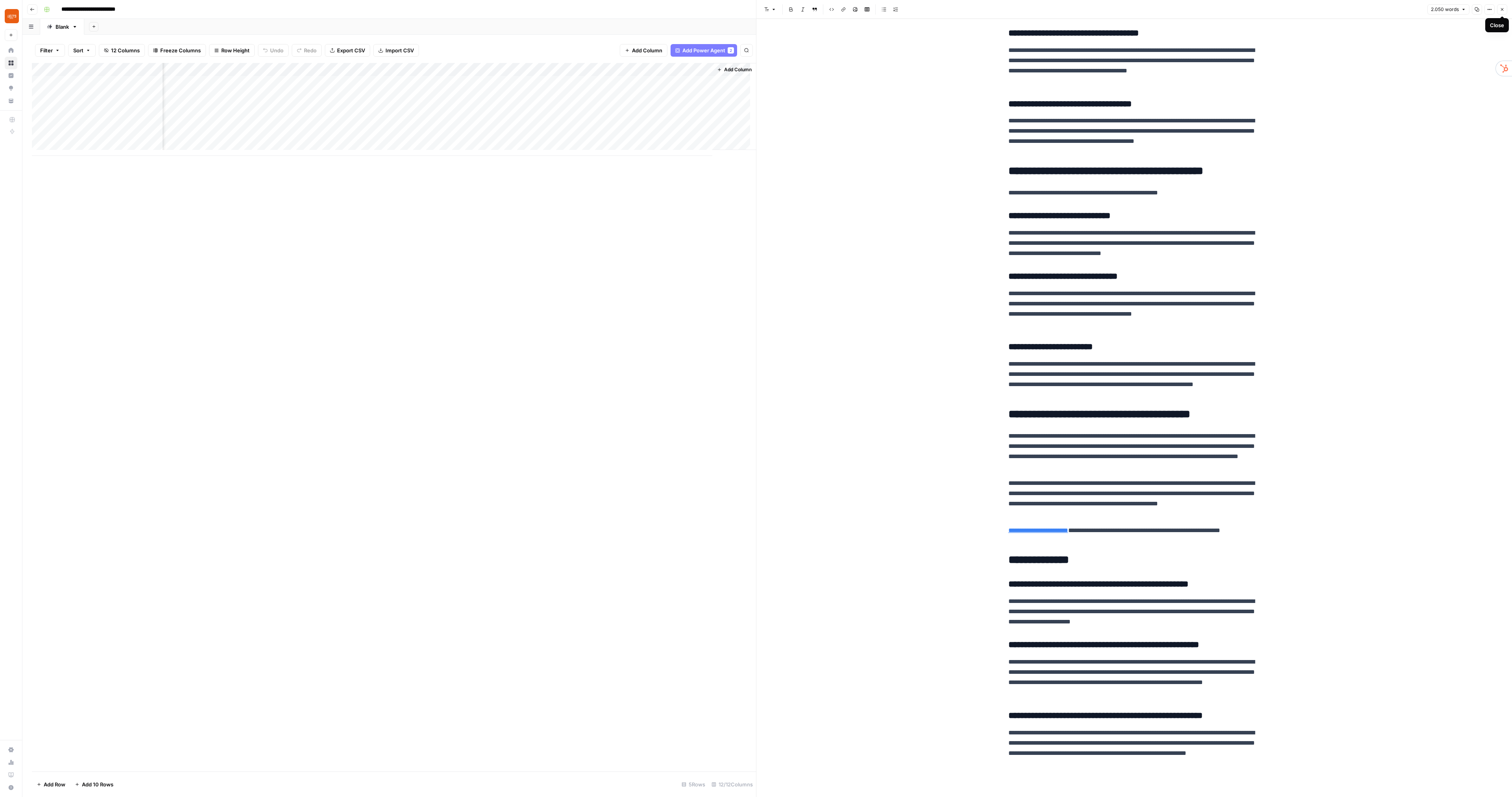
click at [1500, 11] on icon "button" at bounding box center [1502, 9] width 5 height 5
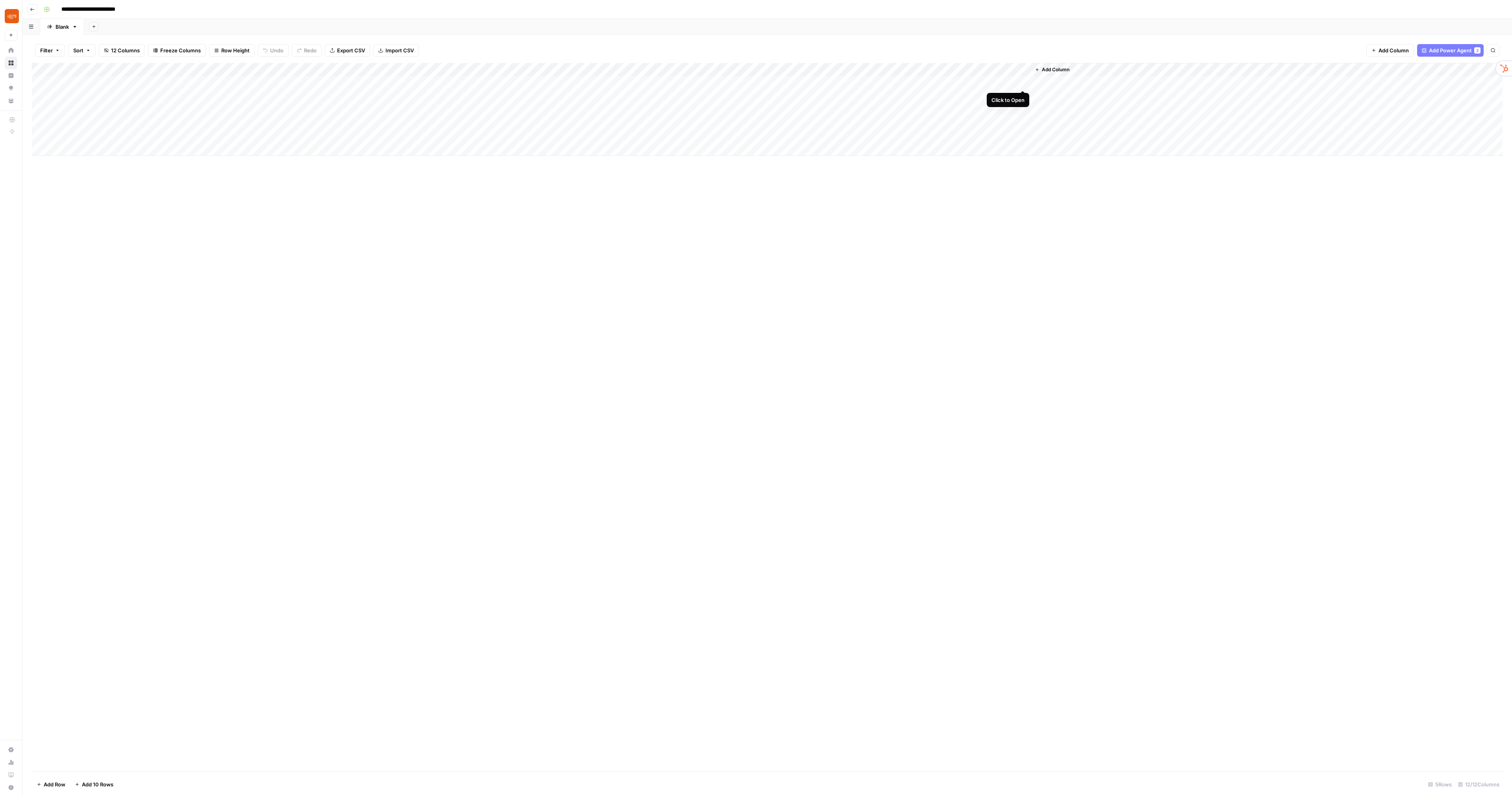
click at [1023, 81] on div "Add Column" at bounding box center [767, 109] width 1471 height 93
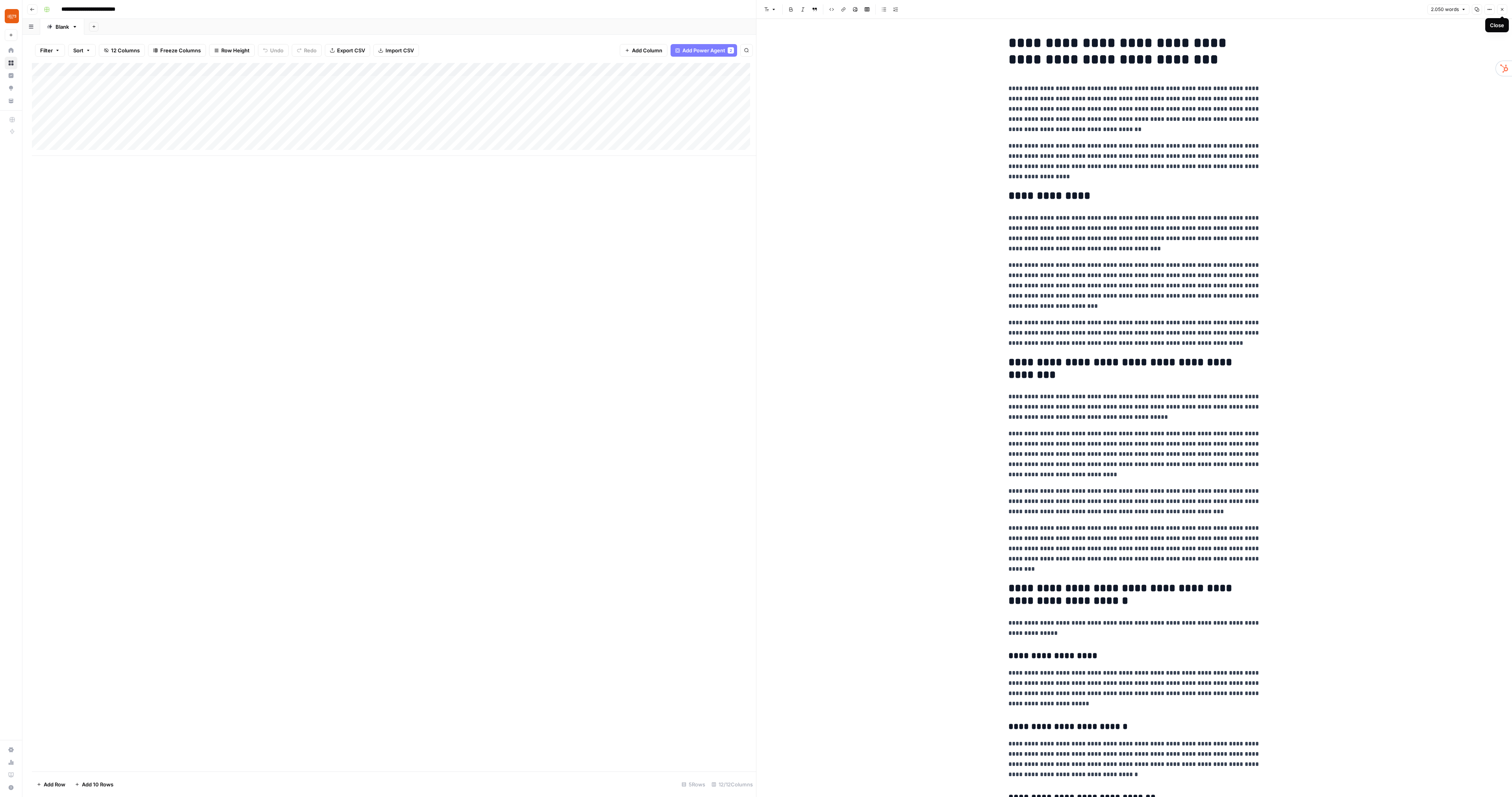
click at [1504, 9] on span "Close" at bounding box center [1504, 9] width 0 height 0
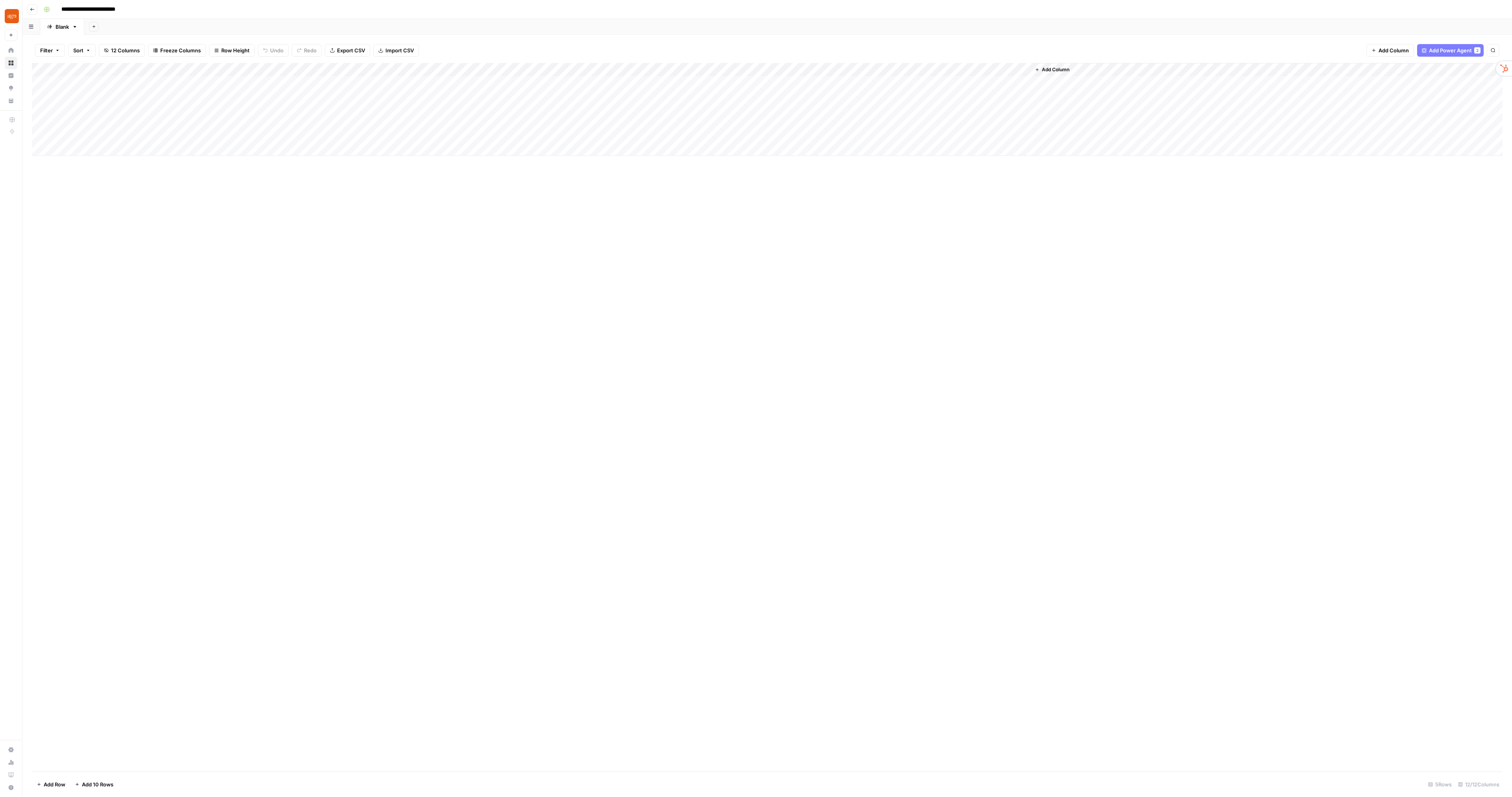
click at [742, 79] on div "Add Column" at bounding box center [767, 109] width 1471 height 93
click at [764, 99] on div "Add Column" at bounding box center [767, 109] width 1471 height 93
click at [263, 95] on div "Add Column" at bounding box center [767, 109] width 1471 height 93
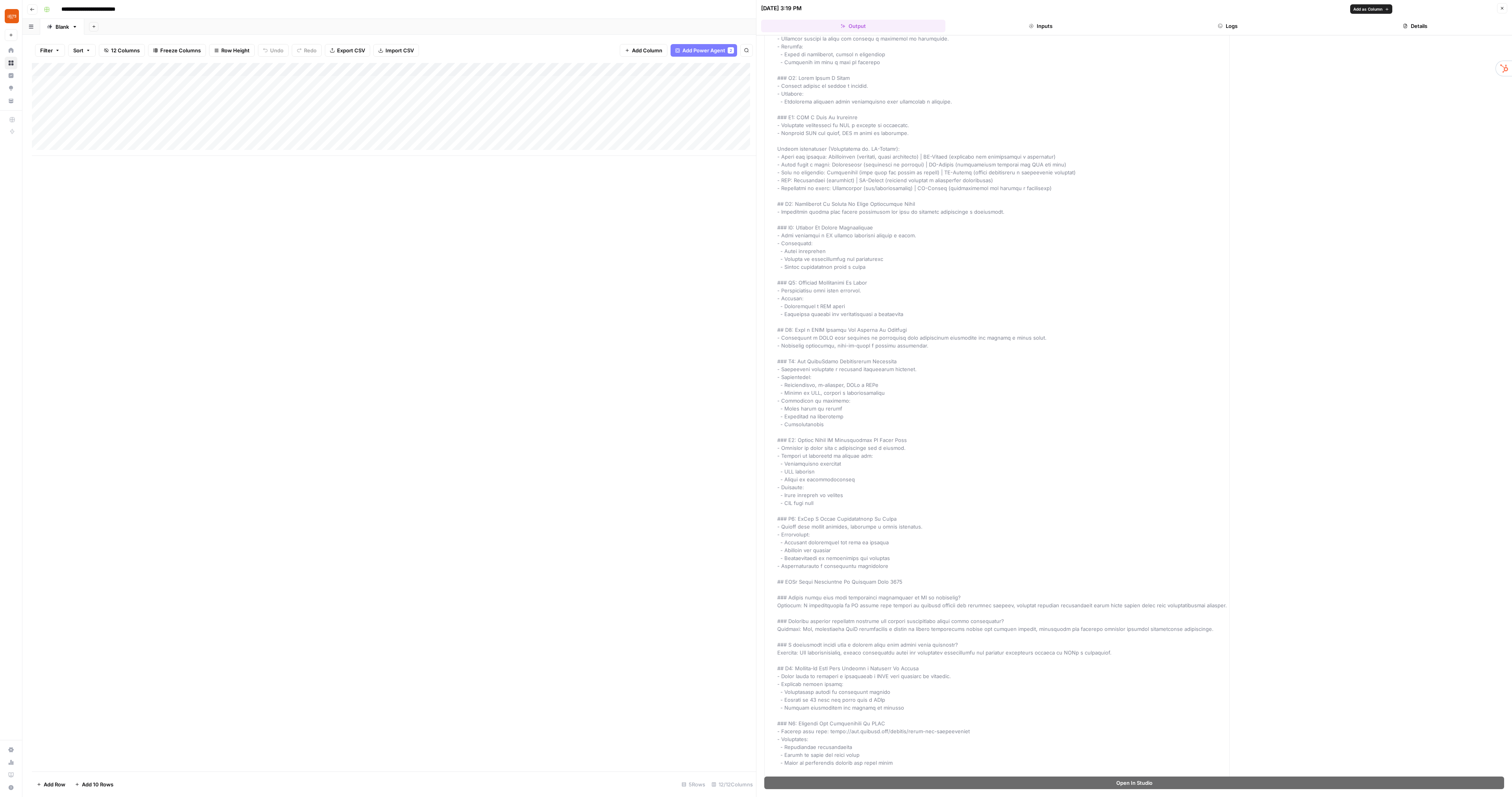
scroll to position [5688, 0]
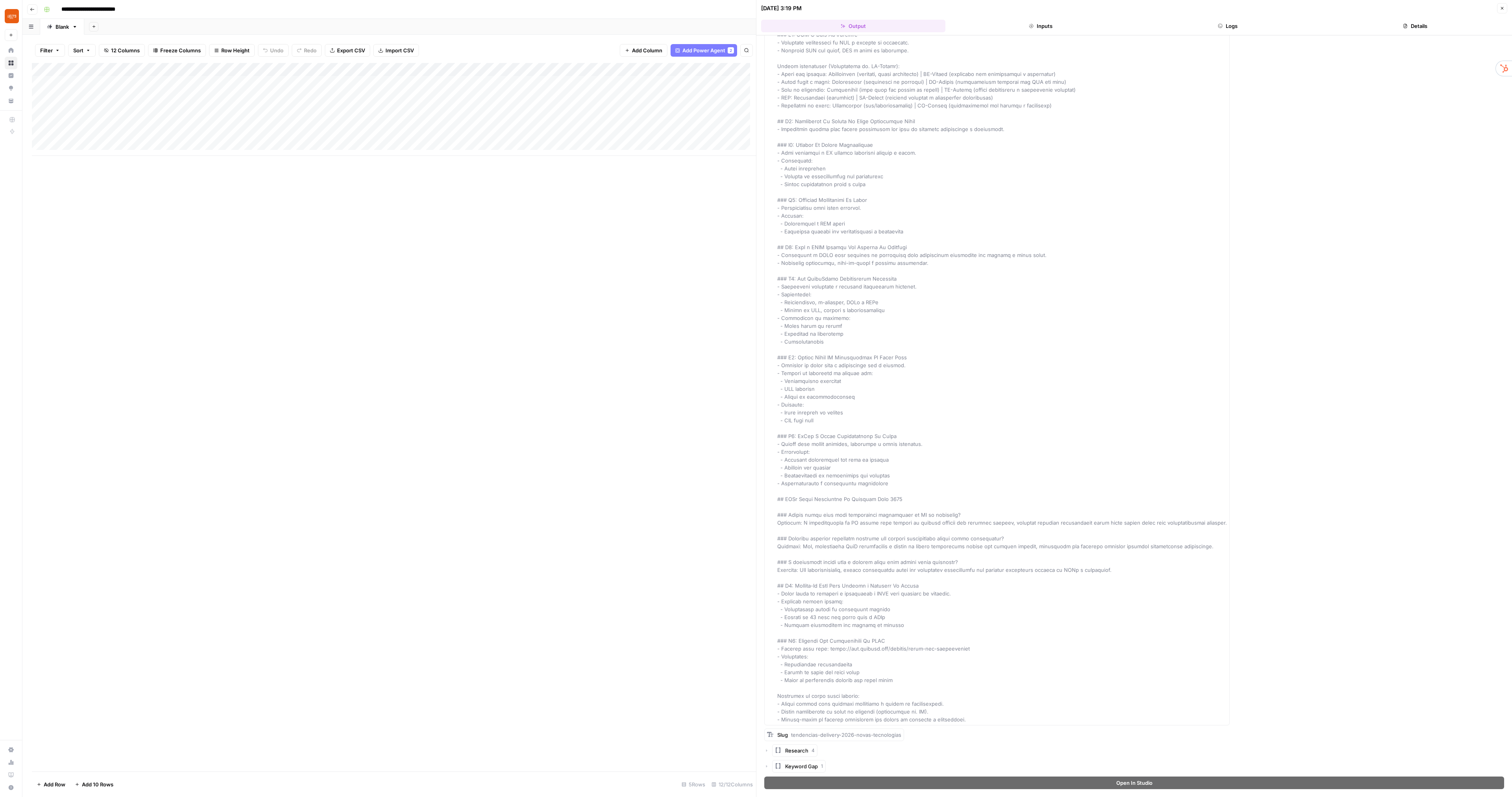
click at [765, 750] on icon "button" at bounding box center [767, 751] width 5 height 5
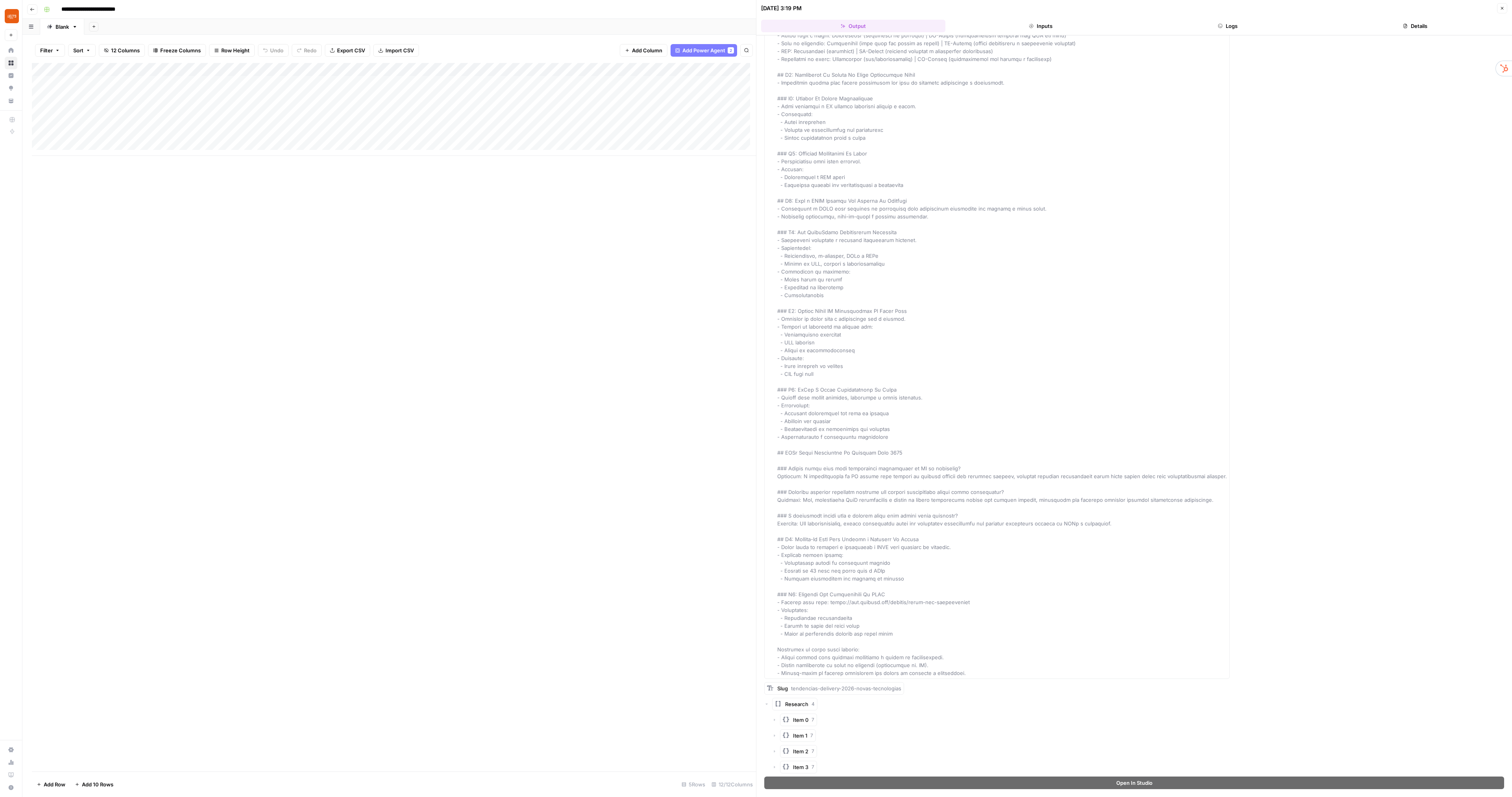
scroll to position [5751, 0]
click at [767, 767] on icon "button" at bounding box center [766, 766] width 1 height 3
click at [777, 769] on div "Item 0 1" at bounding box center [1138, 766] width 732 height 13
click at [776, 768] on icon "button" at bounding box center [774, 767] width 5 height 5
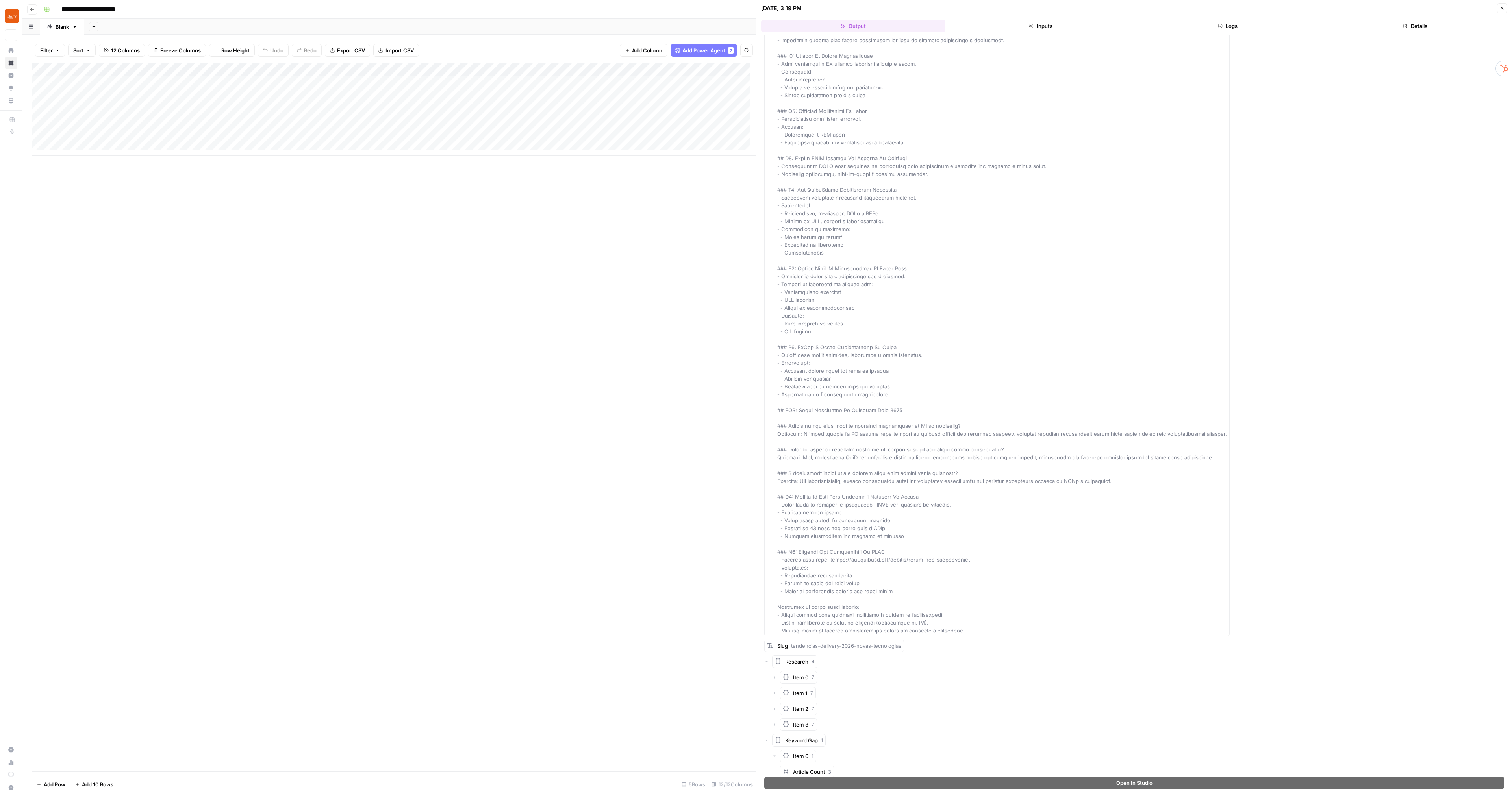
scroll to position [5782, 0]
click at [815, 766] on span "Article Count" at bounding box center [809, 767] width 32 height 7
click at [1503, 10] on icon "button" at bounding box center [1502, 8] width 5 height 5
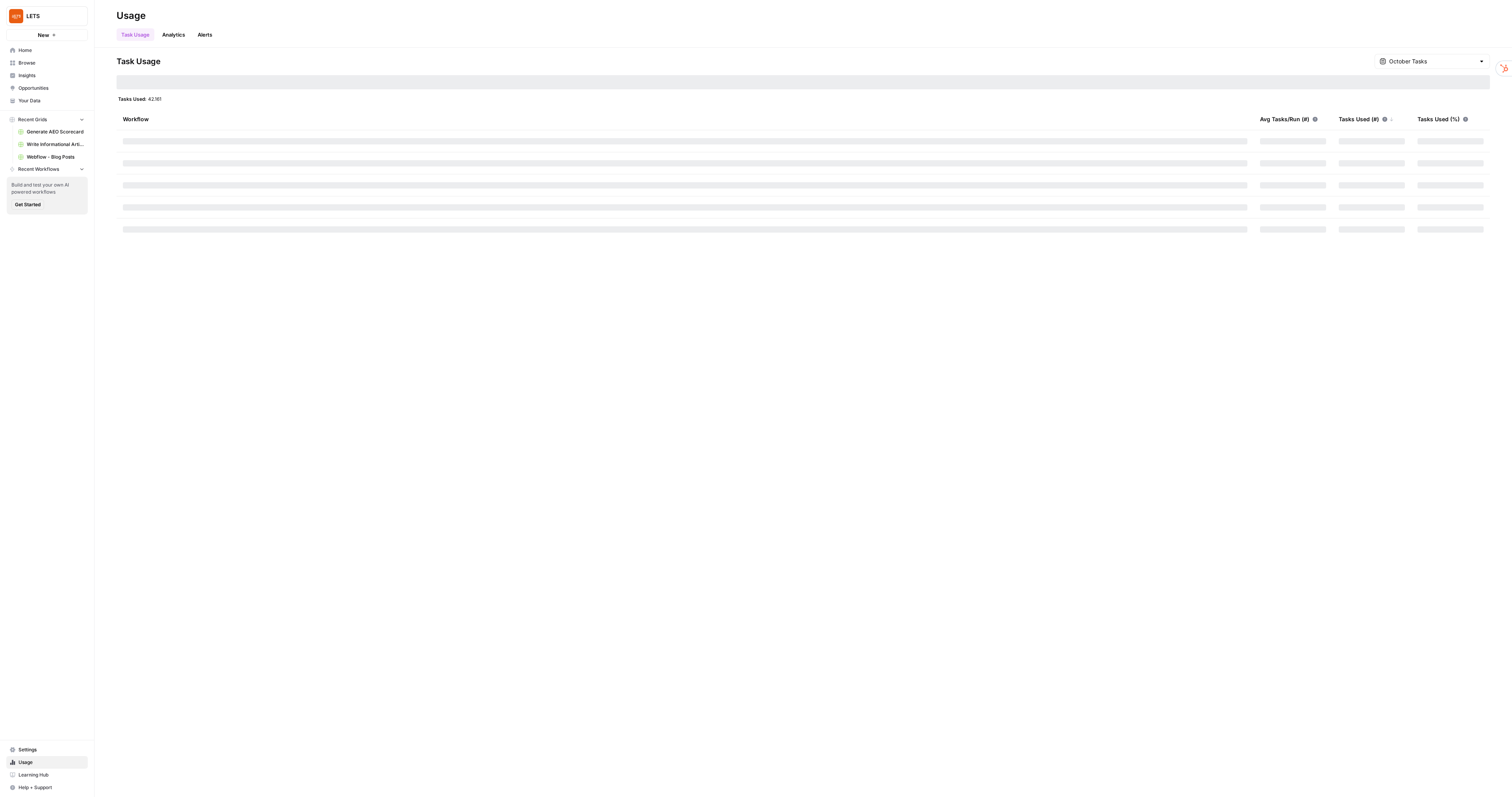
scroll to position [1570, 0]
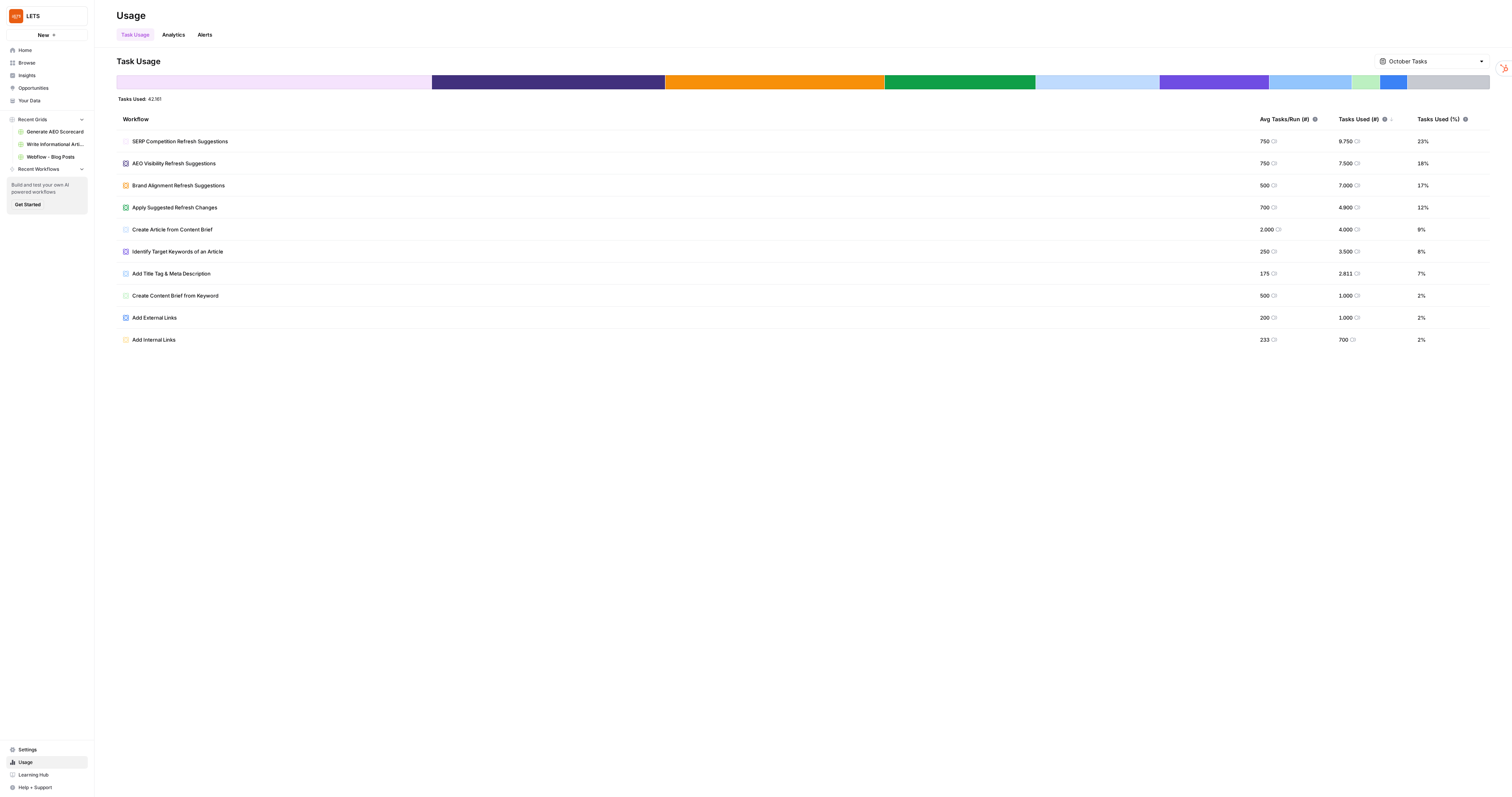
click at [53, 51] on span "Home" at bounding box center [51, 50] width 66 height 7
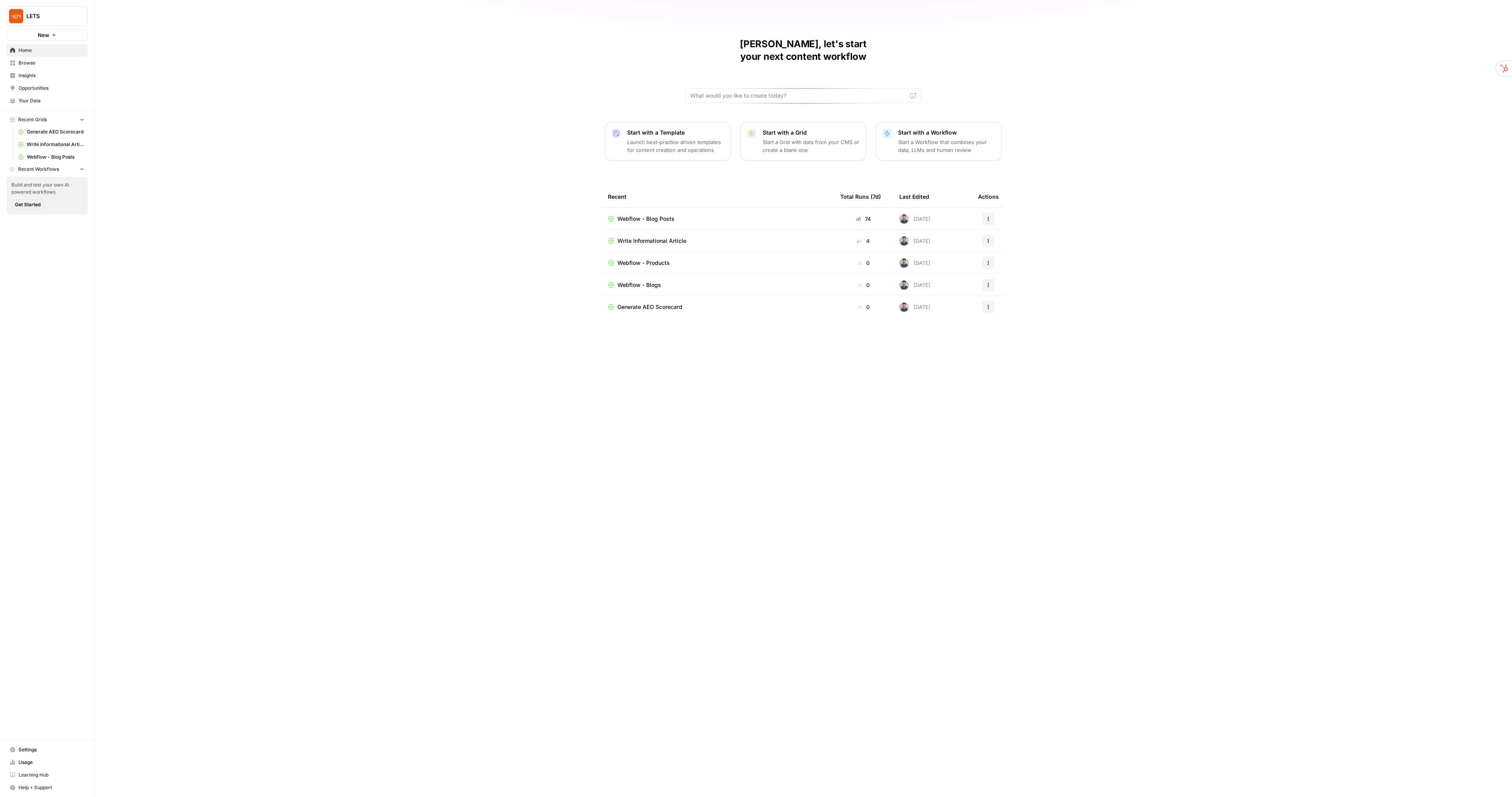
click at [661, 215] on span "Webflow - Blog Posts" at bounding box center [645, 219] width 57 height 8
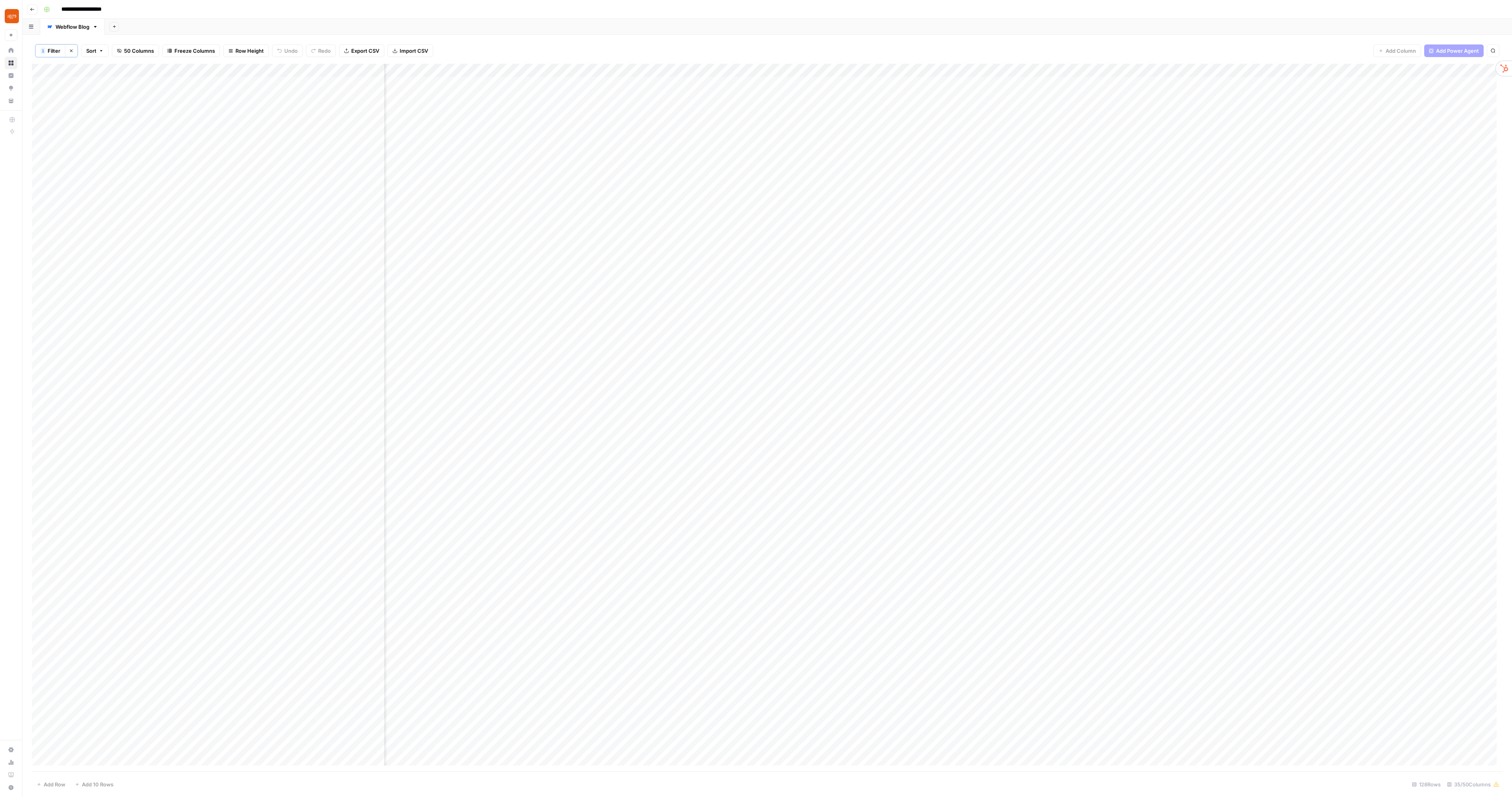
scroll to position [0, 1133]
click at [759, 192] on div "Add Column" at bounding box center [767, 418] width 1471 height 708
click at [1141, 544] on div "Add Column" at bounding box center [767, 418] width 1471 height 708
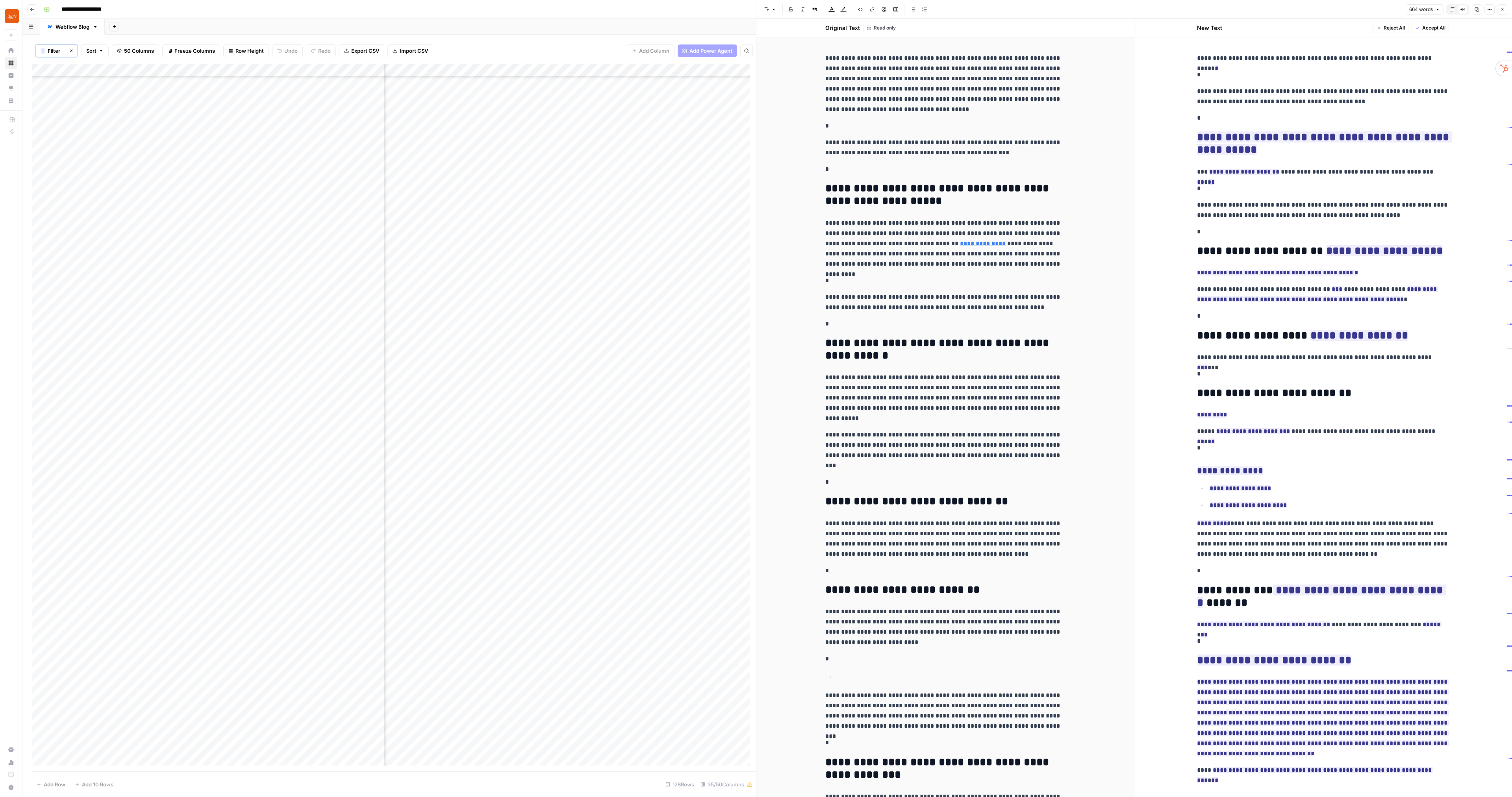
click at [1504, 9] on icon "button" at bounding box center [1502, 9] width 5 height 5
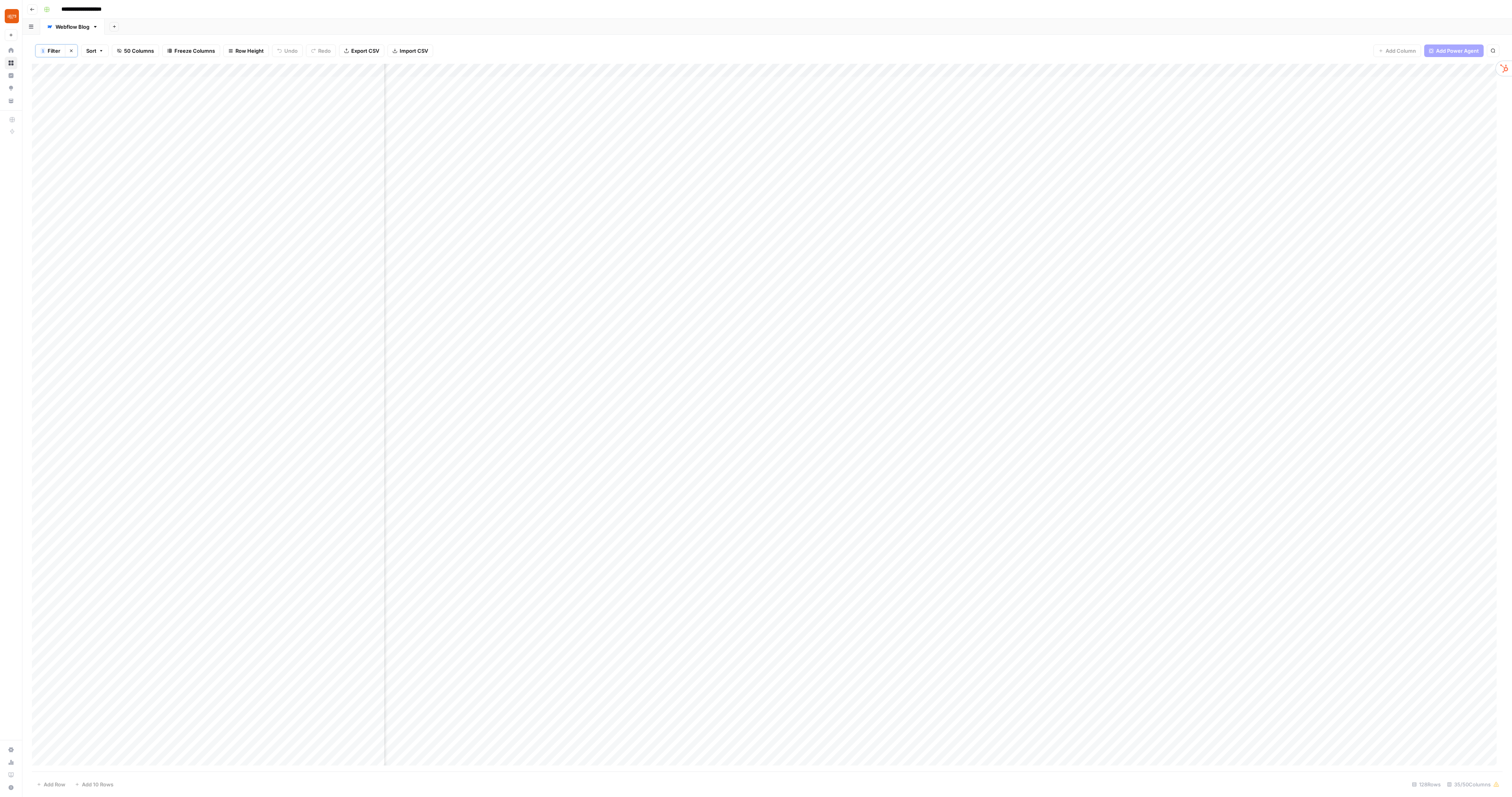
scroll to position [0, 1599]
click at [22, 790] on span "Help + Support" at bounding box center [51, 788] width 66 height 7
click at [56, 789] on span "Help + Support" at bounding box center [51, 788] width 66 height 7
click at [129, 786] on span "Chat & Support" at bounding box center [131, 784] width 53 height 7
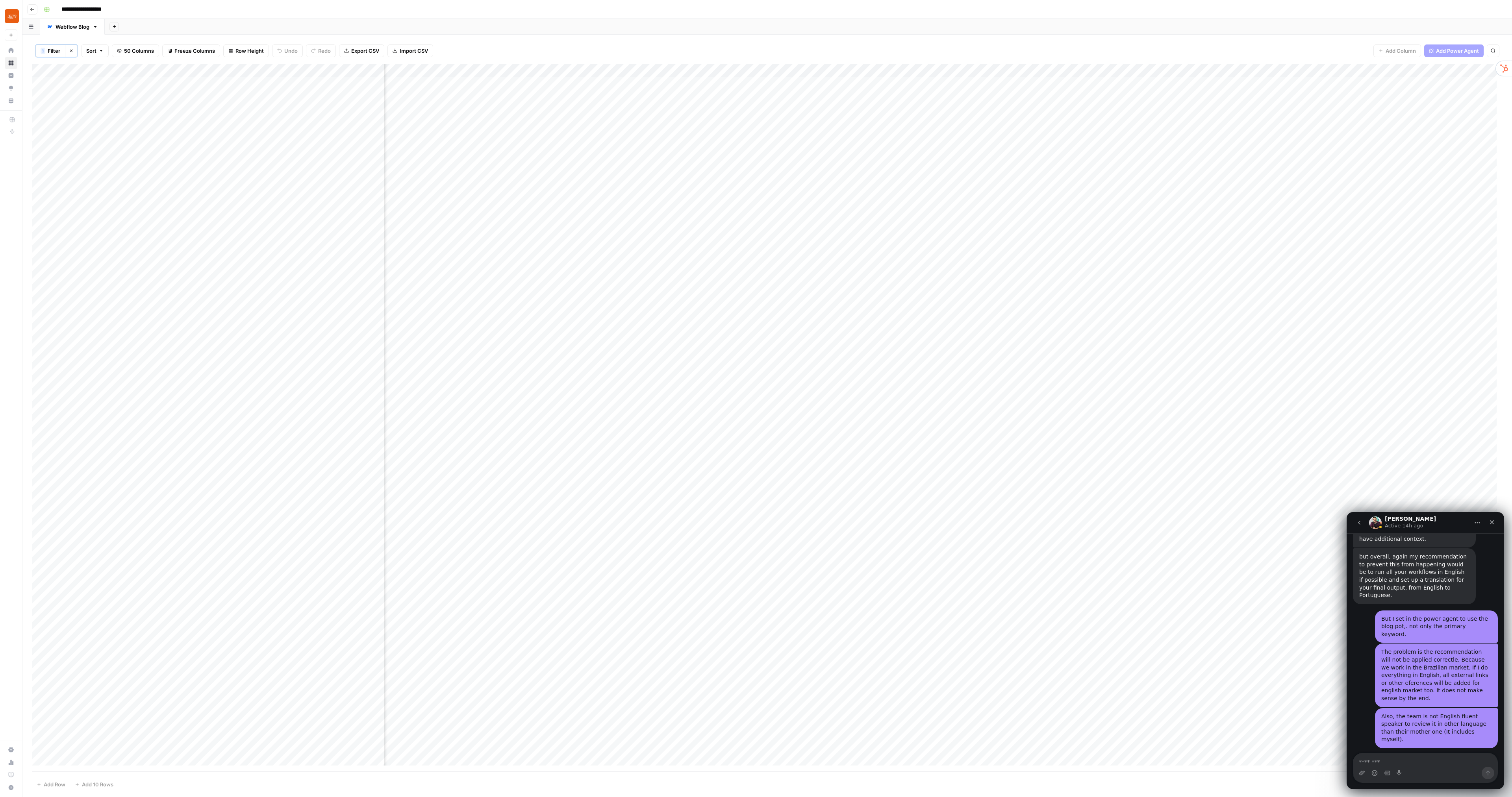
scroll to position [1570, 0]
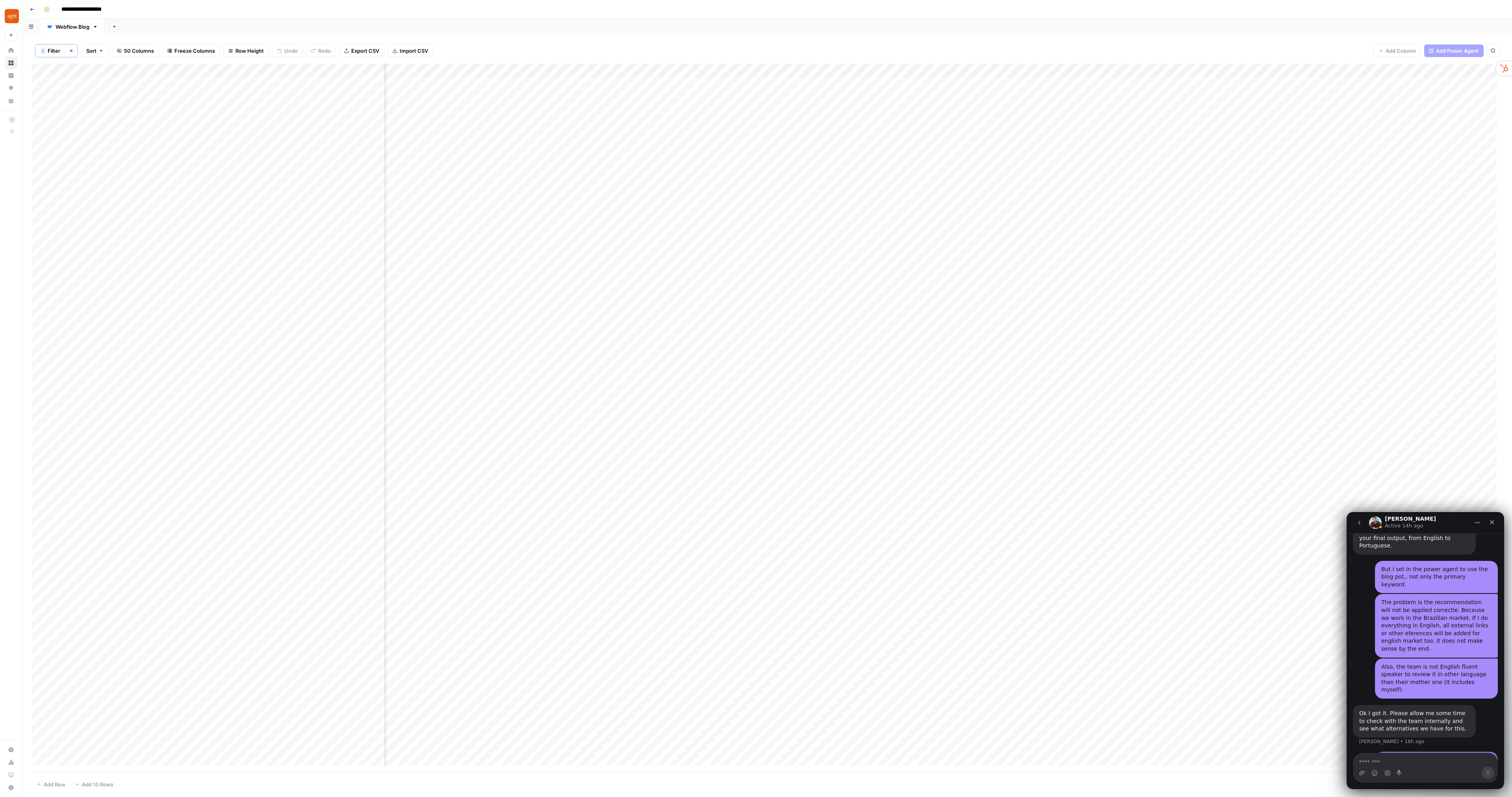
click at [1372, 760] on textarea "Message…" at bounding box center [1426, 760] width 144 height 13
click at [894, 245] on div "Add Column" at bounding box center [767, 418] width 1471 height 708
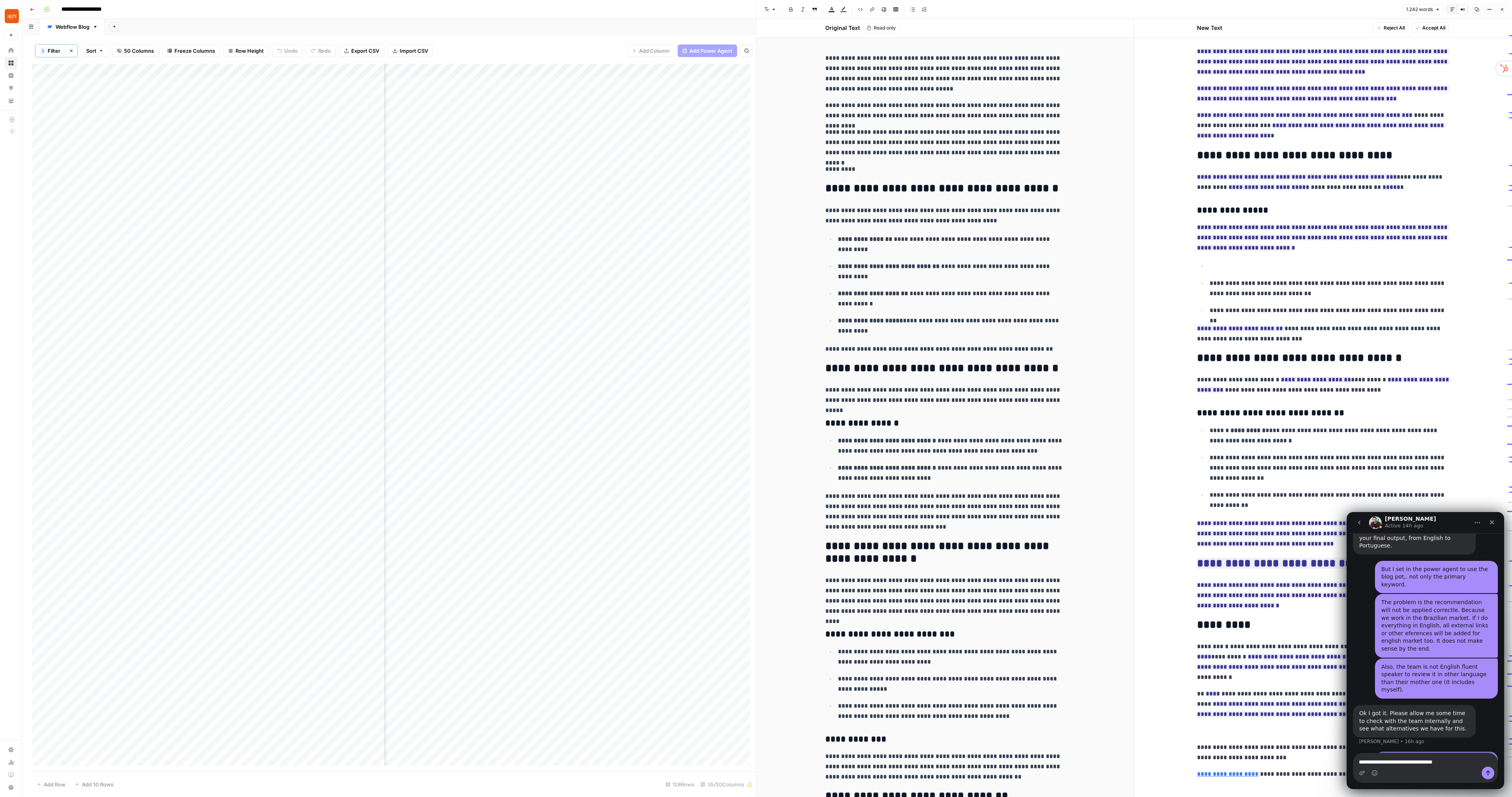
scroll to position [819, 0]
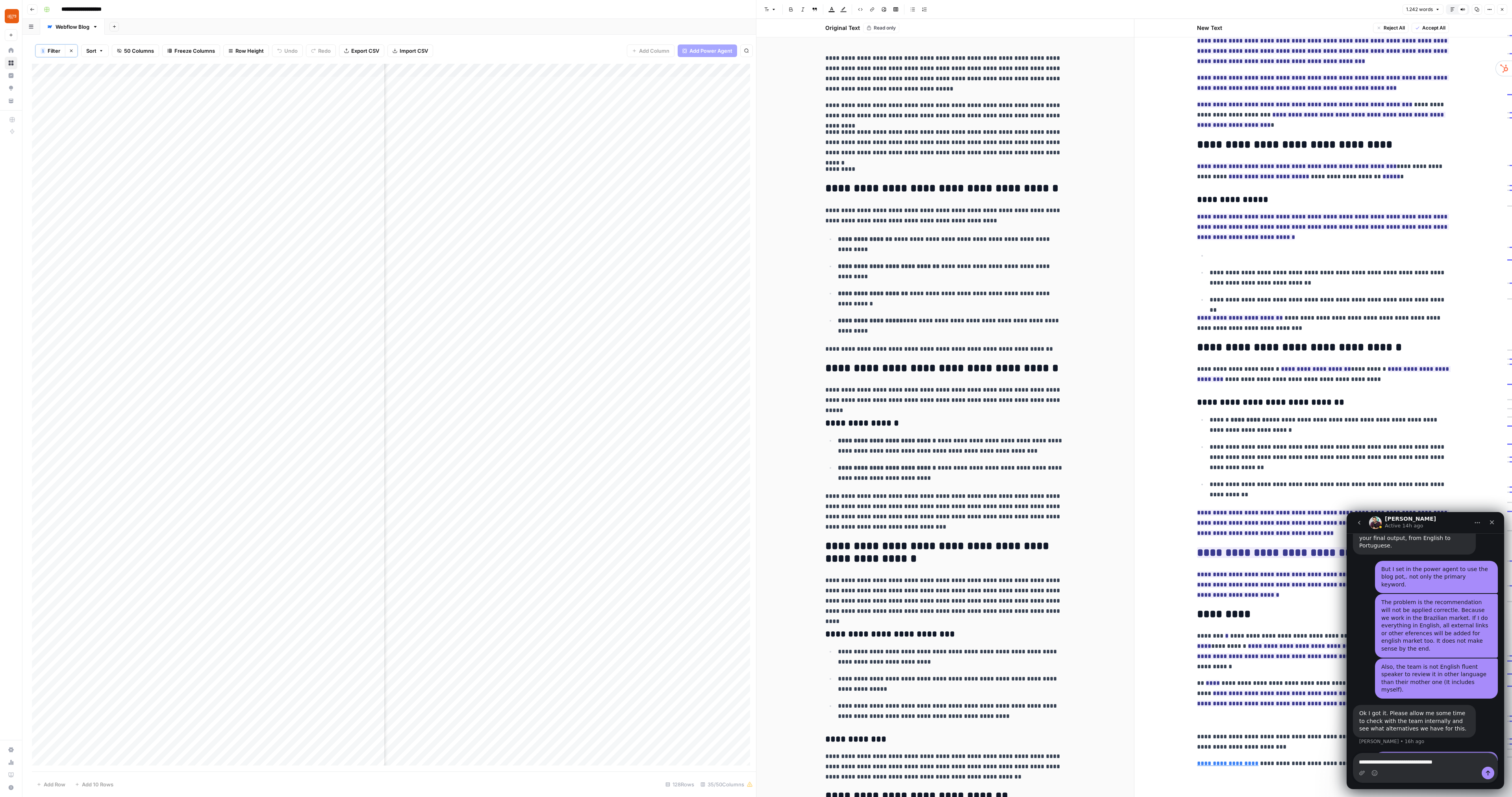
click at [1461, 767] on div "Intercom messenger" at bounding box center [1426, 773] width 144 height 13
click at [1458, 765] on textarea "**********" at bounding box center [1426, 760] width 144 height 13
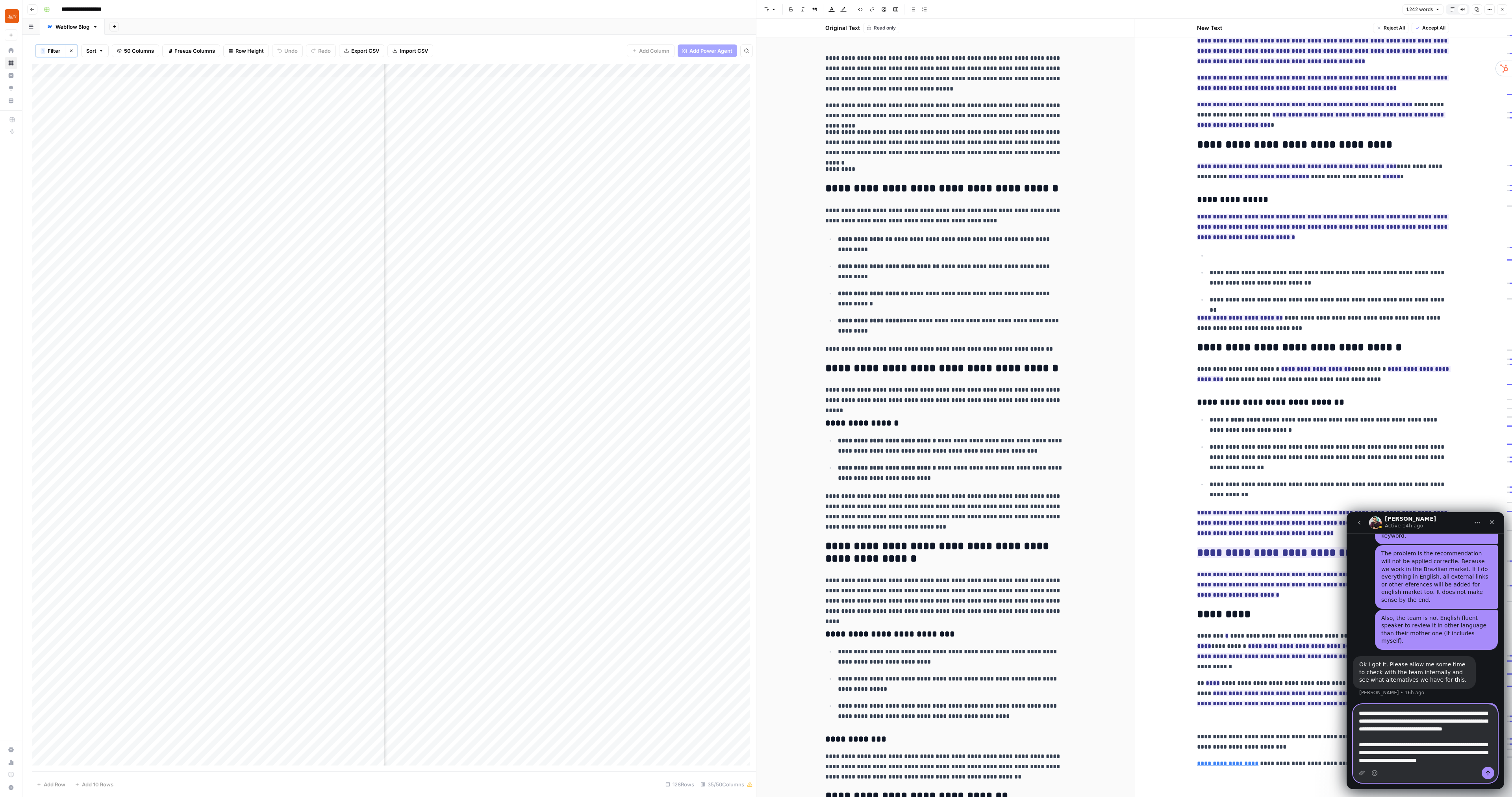
scroll to position [13, 0]
type textarea "**********"
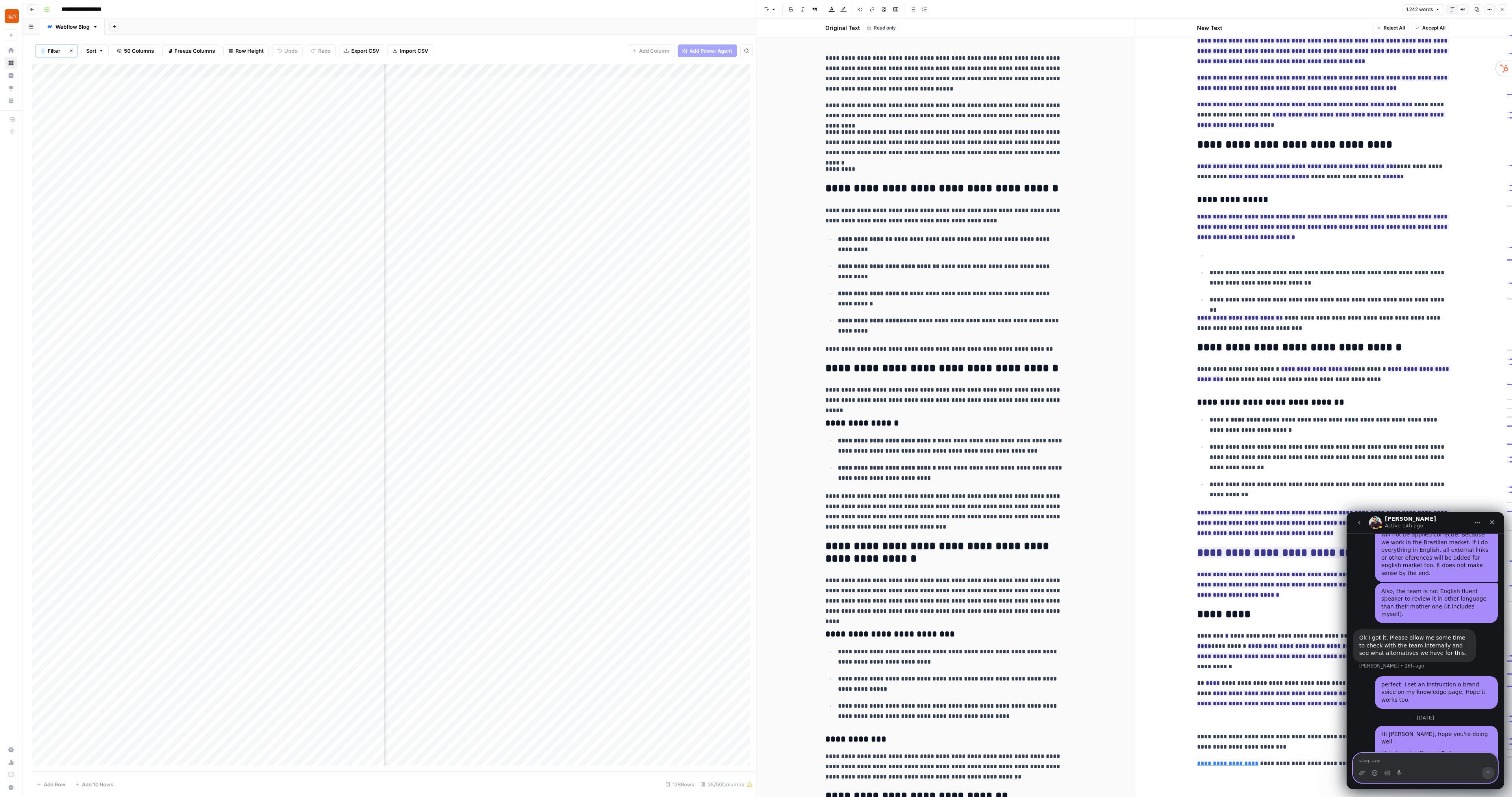
scroll to position [1646, 0]
click at [583, 46] on div "1 Filter Clear filters Sort 50 Columns Freeze Columns Row Height Undo Redo Expo…" at bounding box center [393, 50] width 724 height 26
click at [1503, 8] on icon "button" at bounding box center [1502, 9] width 5 height 5
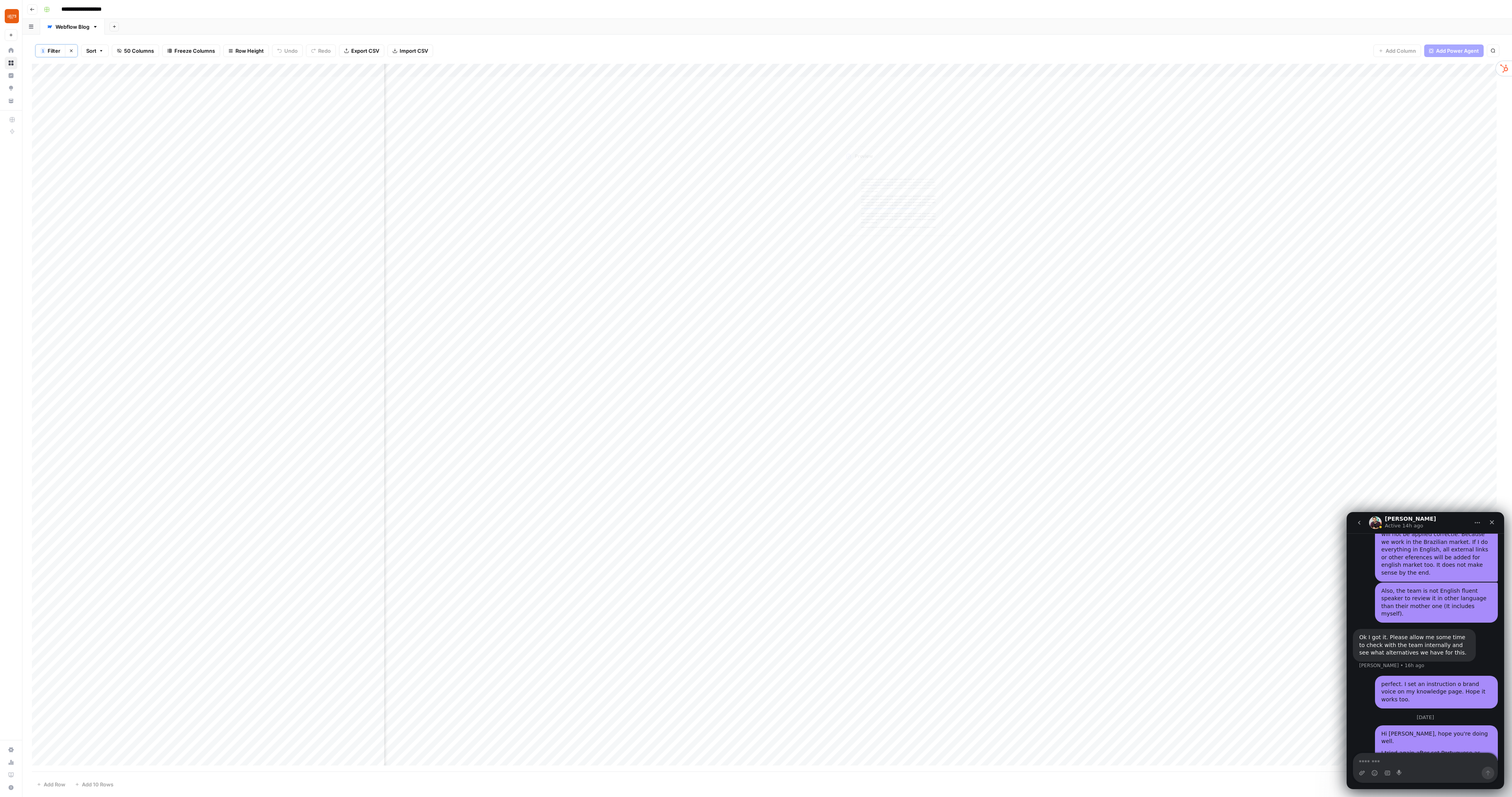
scroll to position [0, 1607]
click at [791, 35] on div "1 Filter Clear filters Sort 50 Columns Freeze Columns Row Height Undo Redo Expo…" at bounding box center [767, 415] width 1489 height 763
click at [633, 193] on div "Add Column" at bounding box center [767, 418] width 1471 height 708
click at [662, 188] on div "Add Column" at bounding box center [767, 418] width 1471 height 708
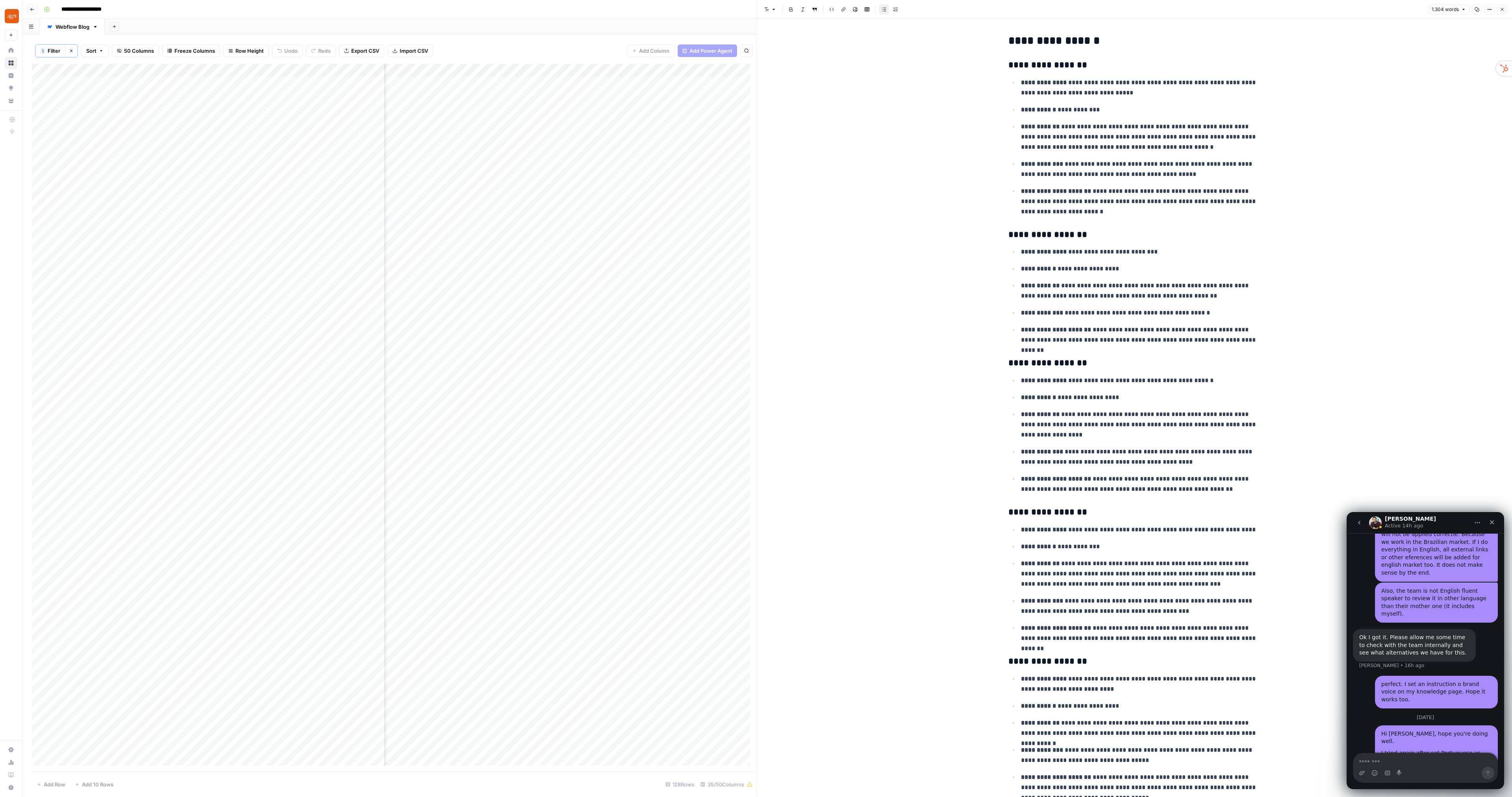
click at [1502, 12] on button "Close" at bounding box center [1502, 9] width 10 height 10
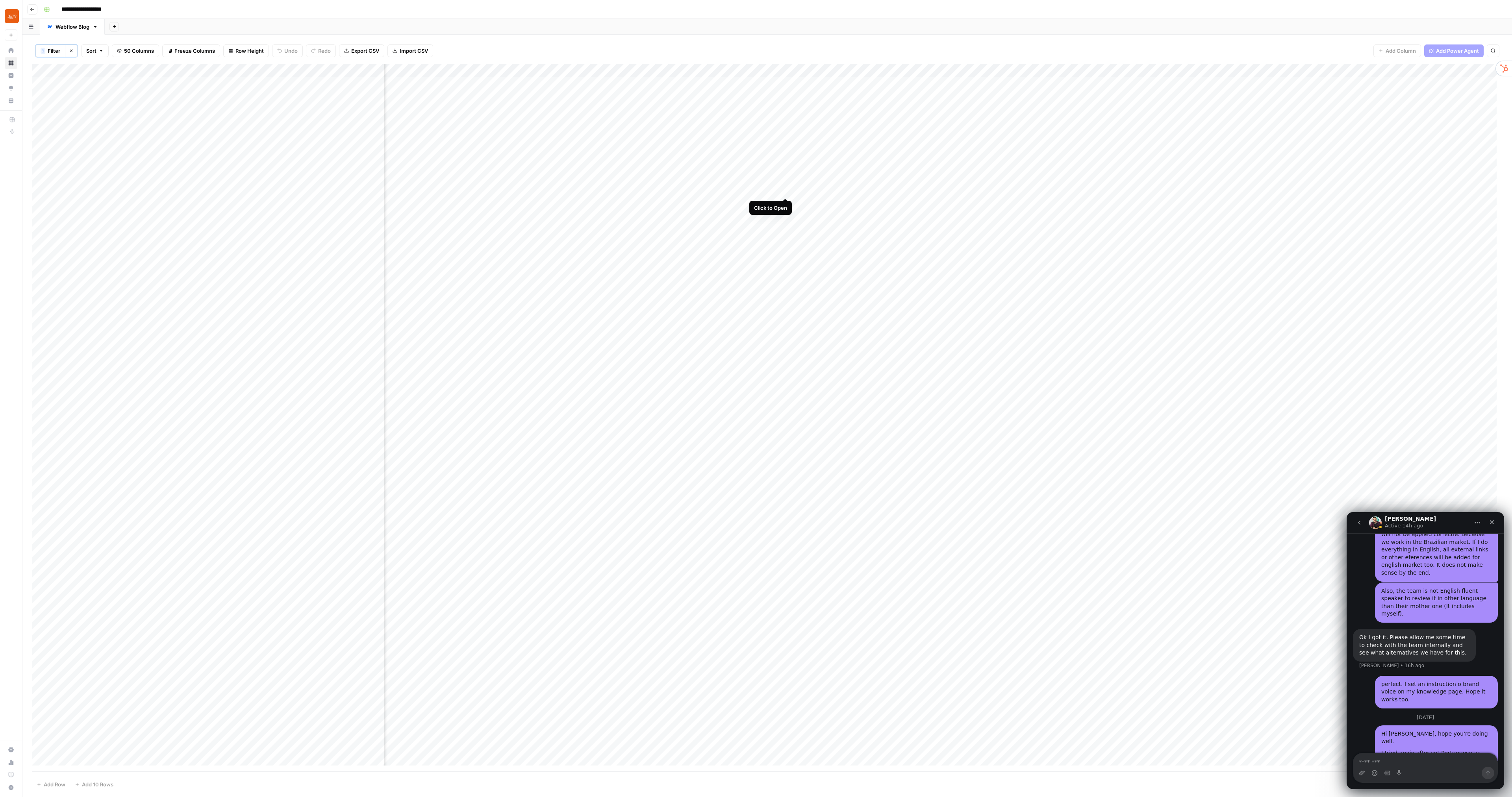
click at [787, 191] on div "Add Column" at bounding box center [767, 418] width 1471 height 708
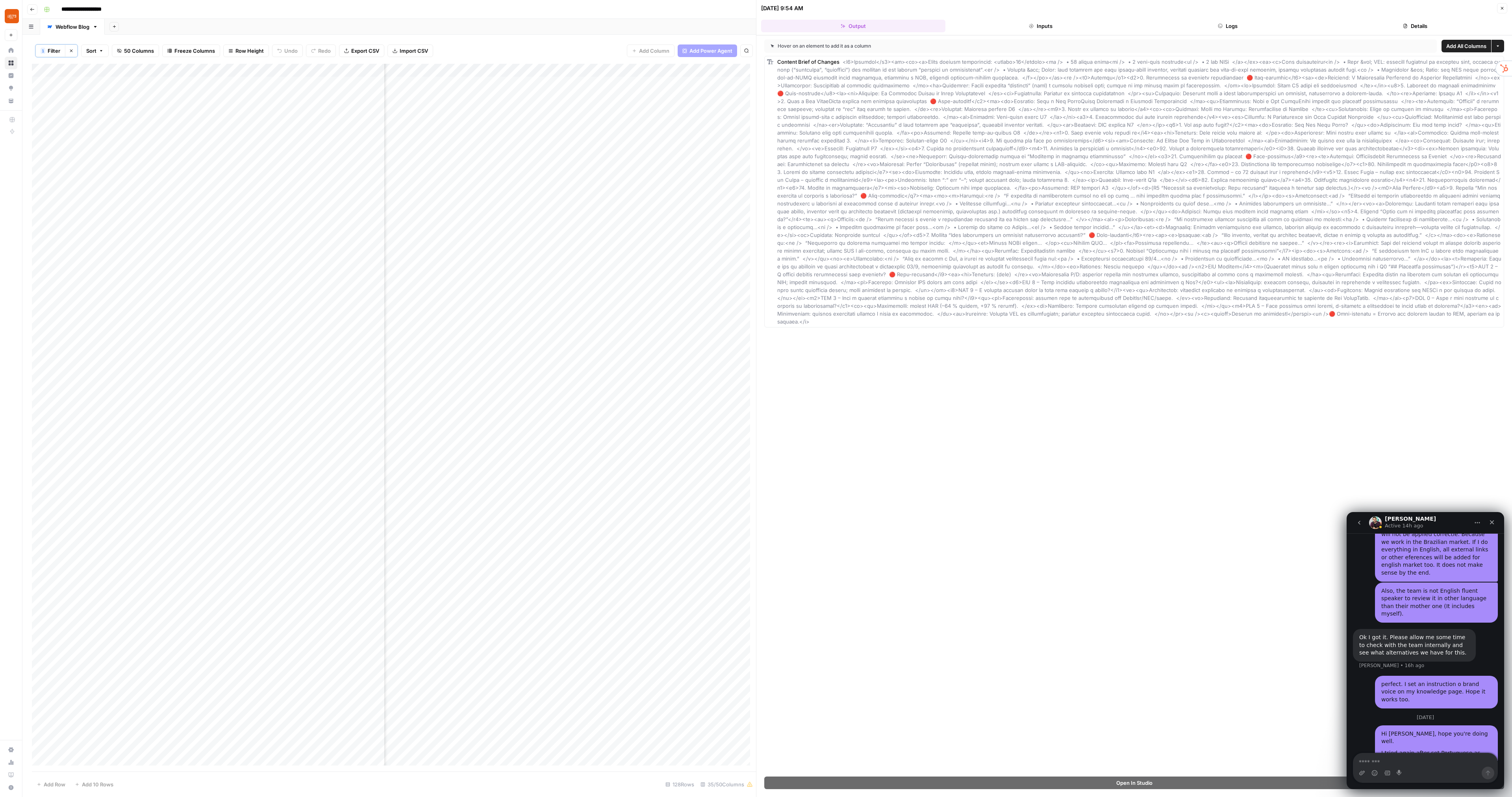
click at [1501, 8] on icon "button" at bounding box center [1502, 8] width 5 height 5
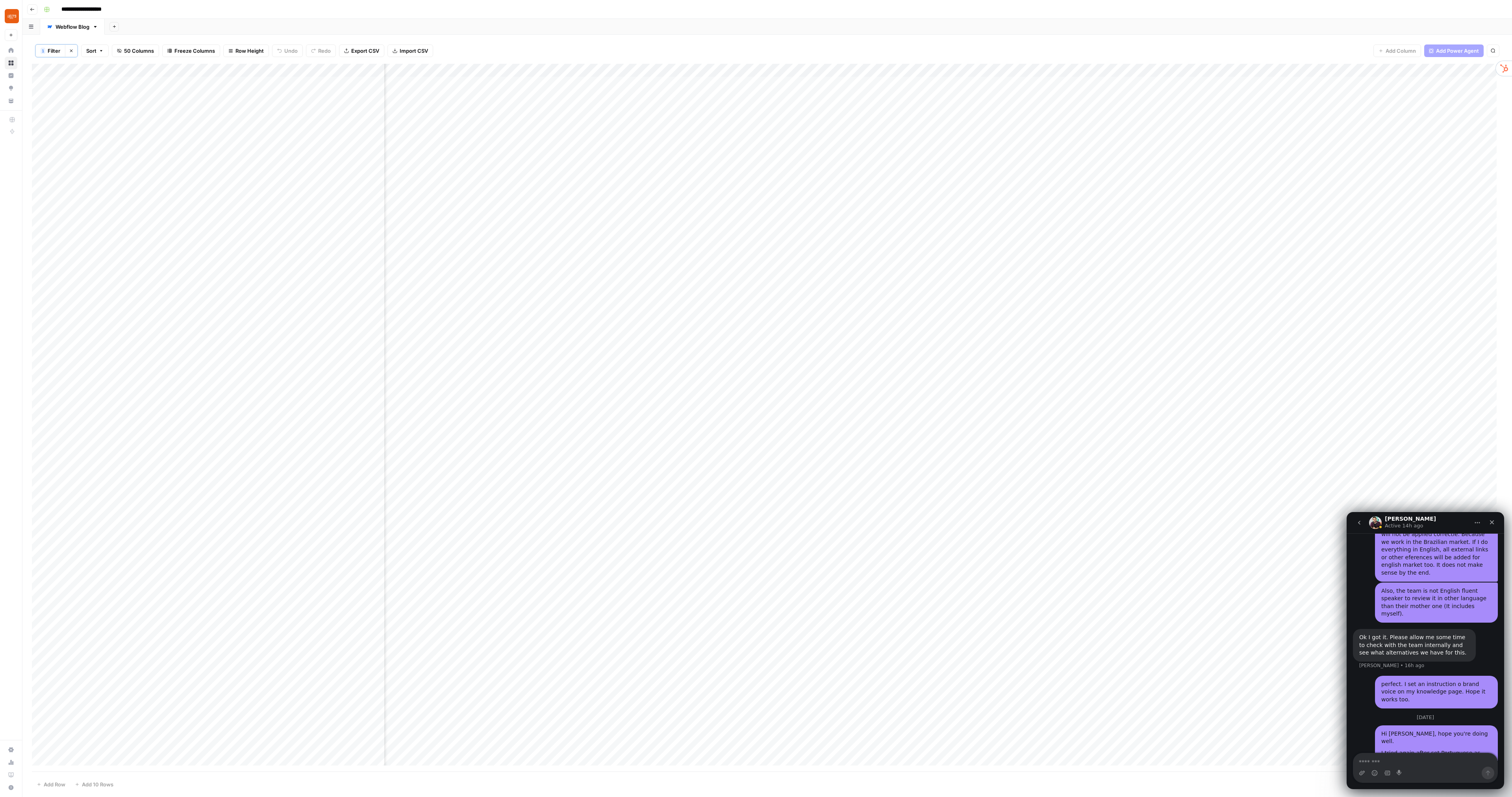
scroll to position [0, 1159]
click at [796, 191] on div "Add Column" at bounding box center [767, 418] width 1471 height 708
click at [797, 189] on div "Add Column" at bounding box center [767, 418] width 1471 height 708
click at [1070, 438] on div "Add Column" at bounding box center [767, 418] width 1471 height 708
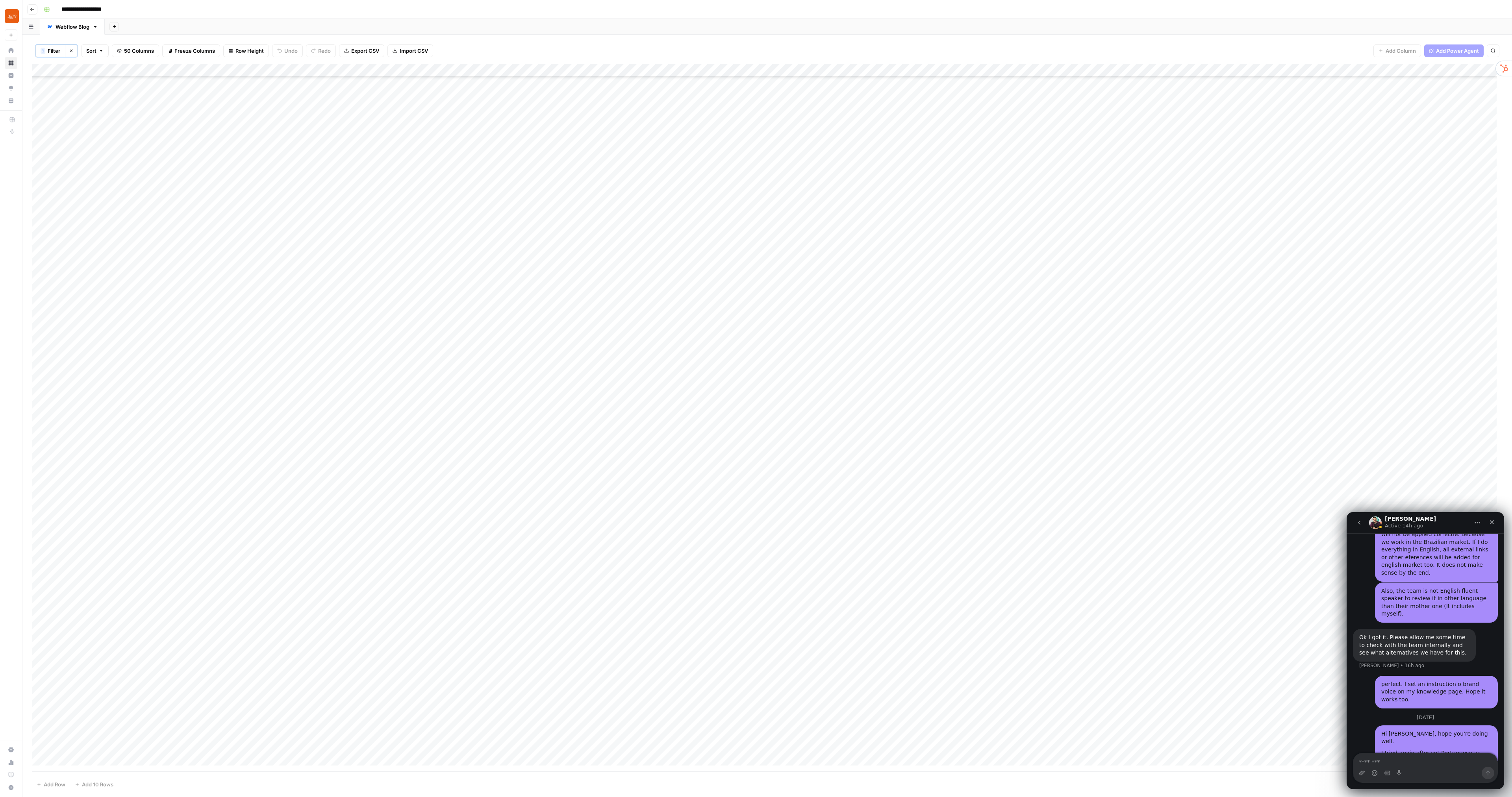
scroll to position [1024, 0]
click at [1493, 522] on icon "Close" at bounding box center [1492, 522] width 4 height 4
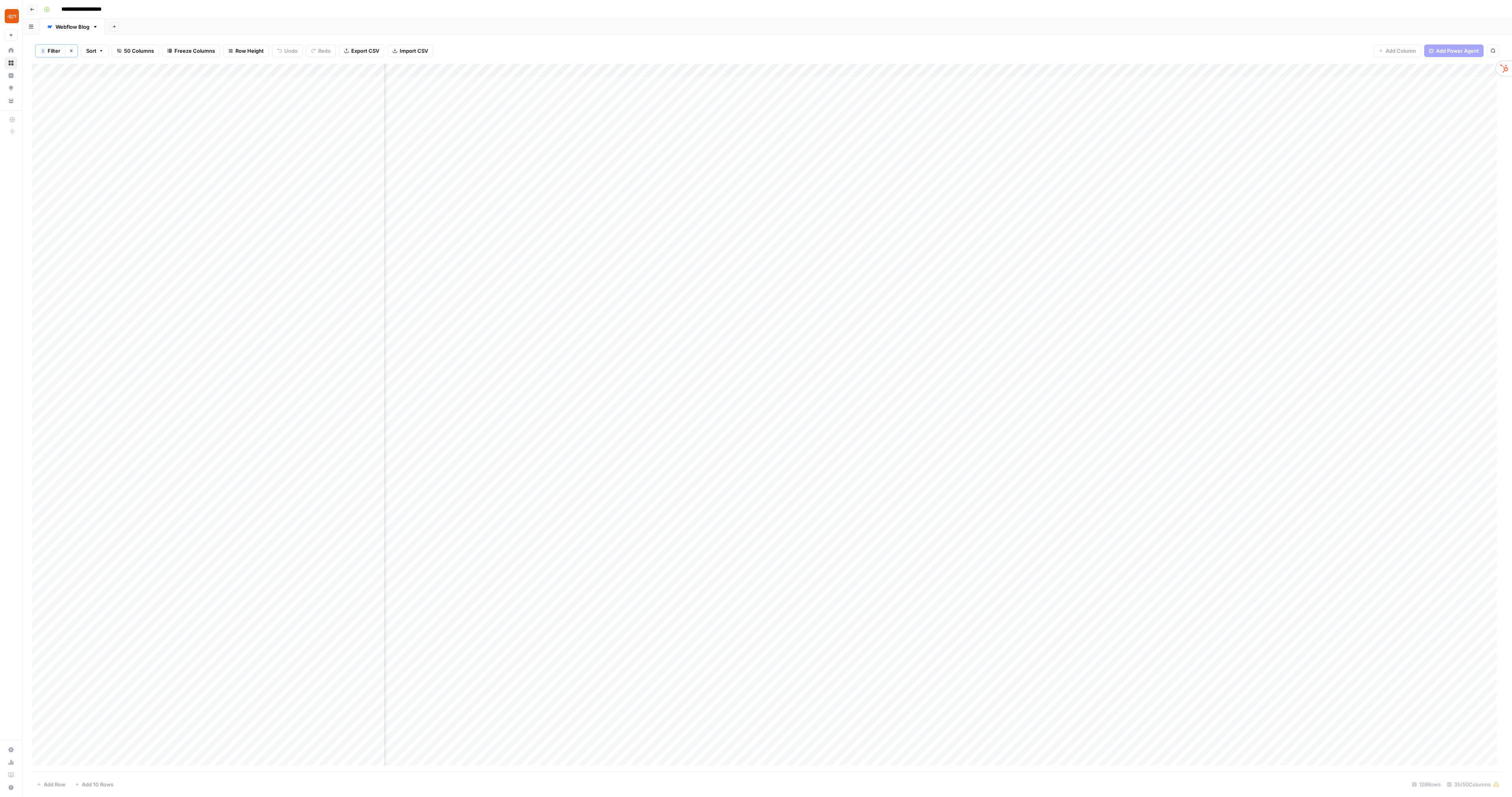
scroll to position [0, 372]
click at [748, 190] on div "Add Column" at bounding box center [767, 418] width 1471 height 708
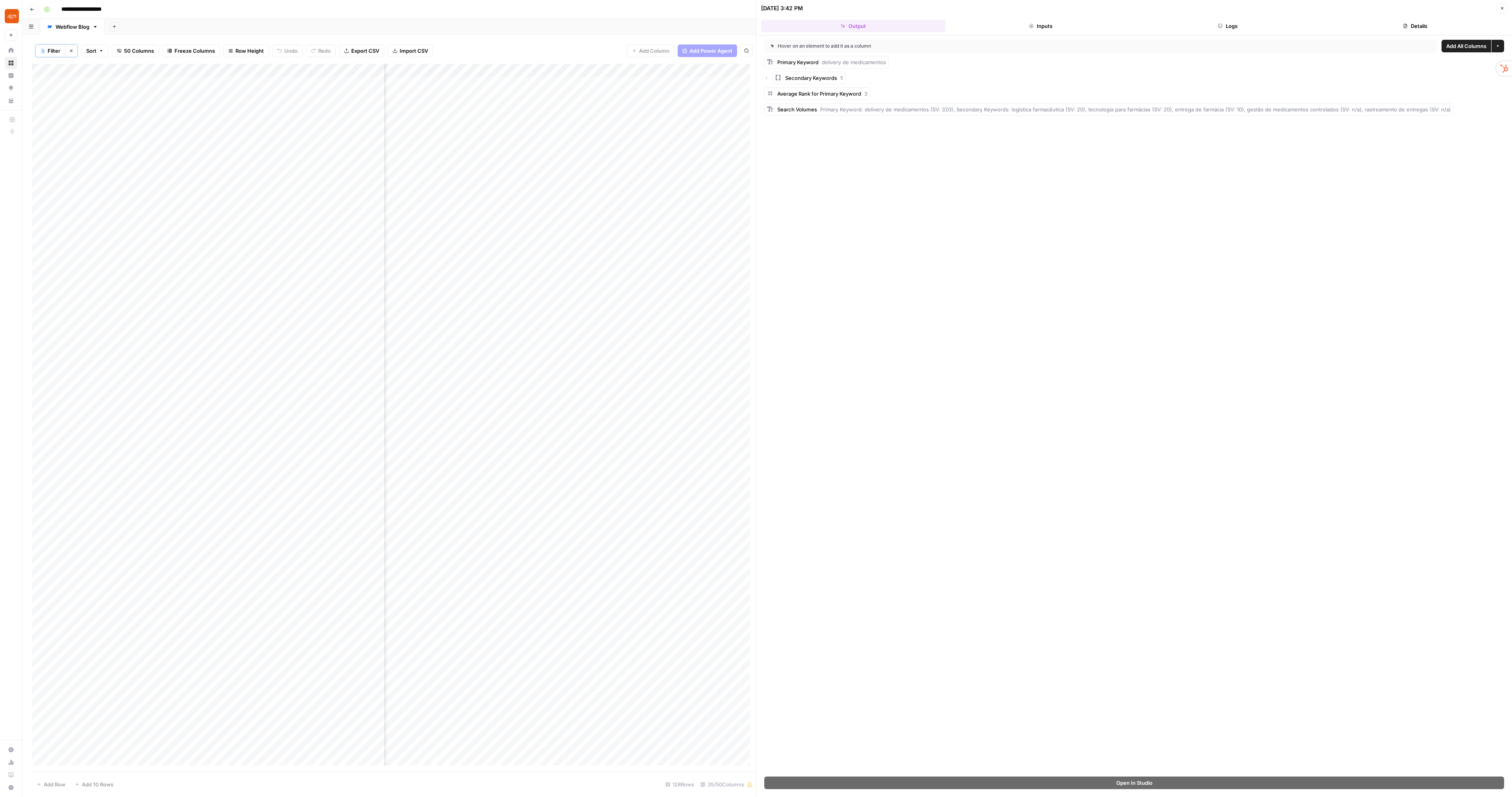
click at [1499, 8] on button "Close" at bounding box center [1502, 8] width 10 height 10
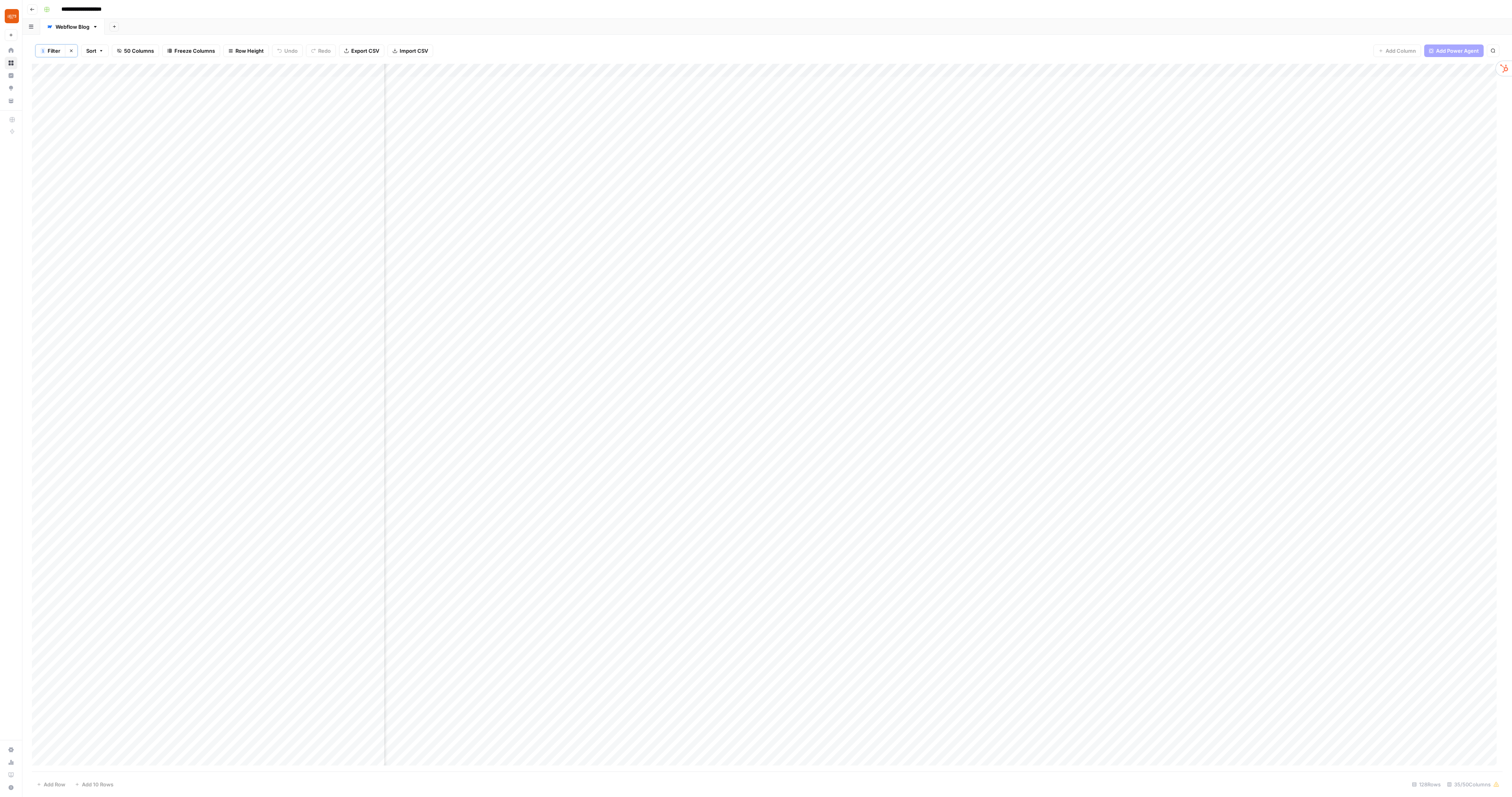
scroll to position [0, 1278]
click at [30, 789] on span "Help + Support" at bounding box center [51, 788] width 66 height 7
click at [39, 789] on span "Help + Support" at bounding box center [51, 788] width 66 height 7
click at [57, 791] on span "Help + Support" at bounding box center [51, 788] width 66 height 7
click at [111, 788] on span "Chat & Support" at bounding box center [131, 784] width 53 height 7
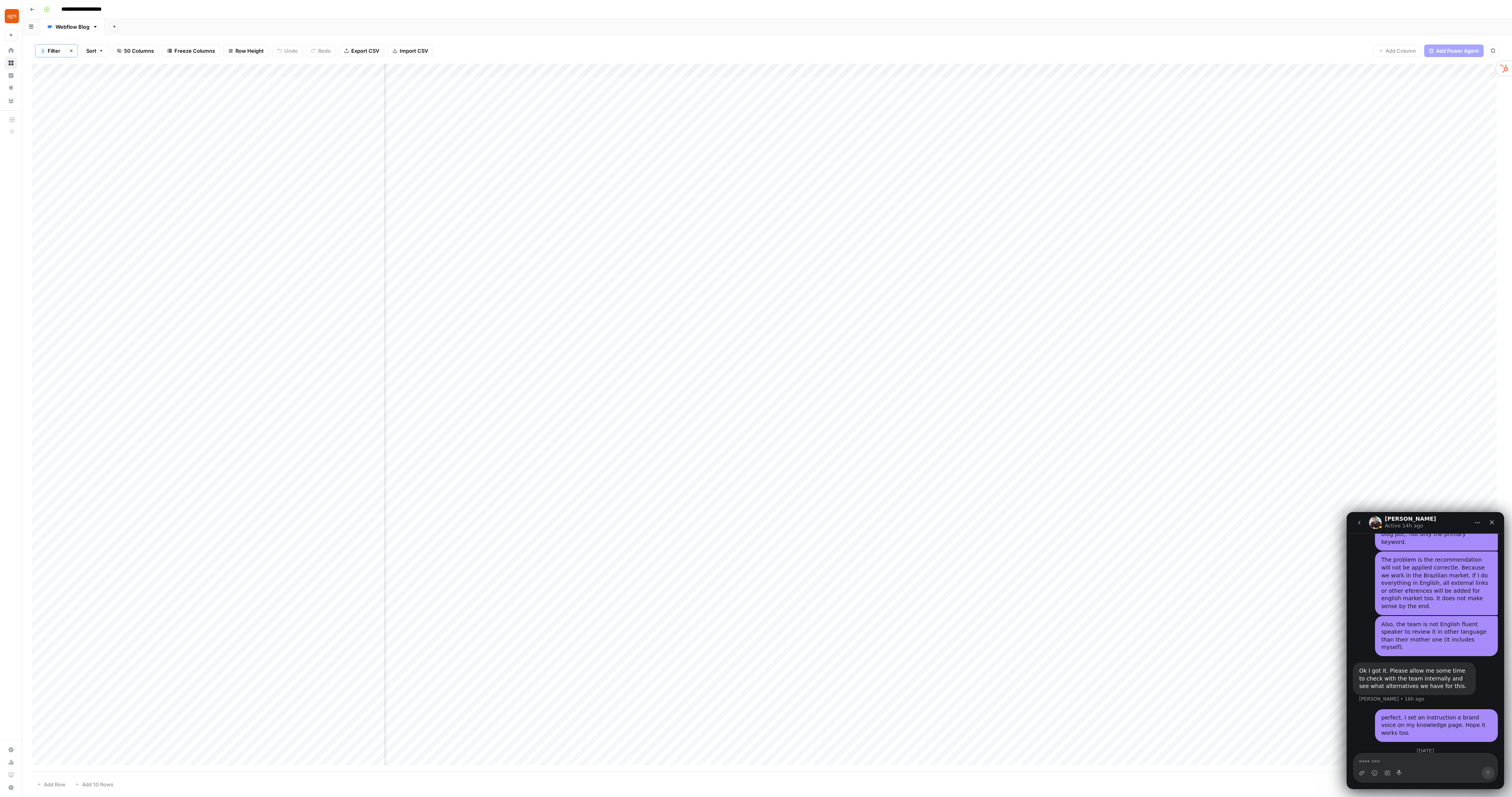
scroll to position [1646, 0]
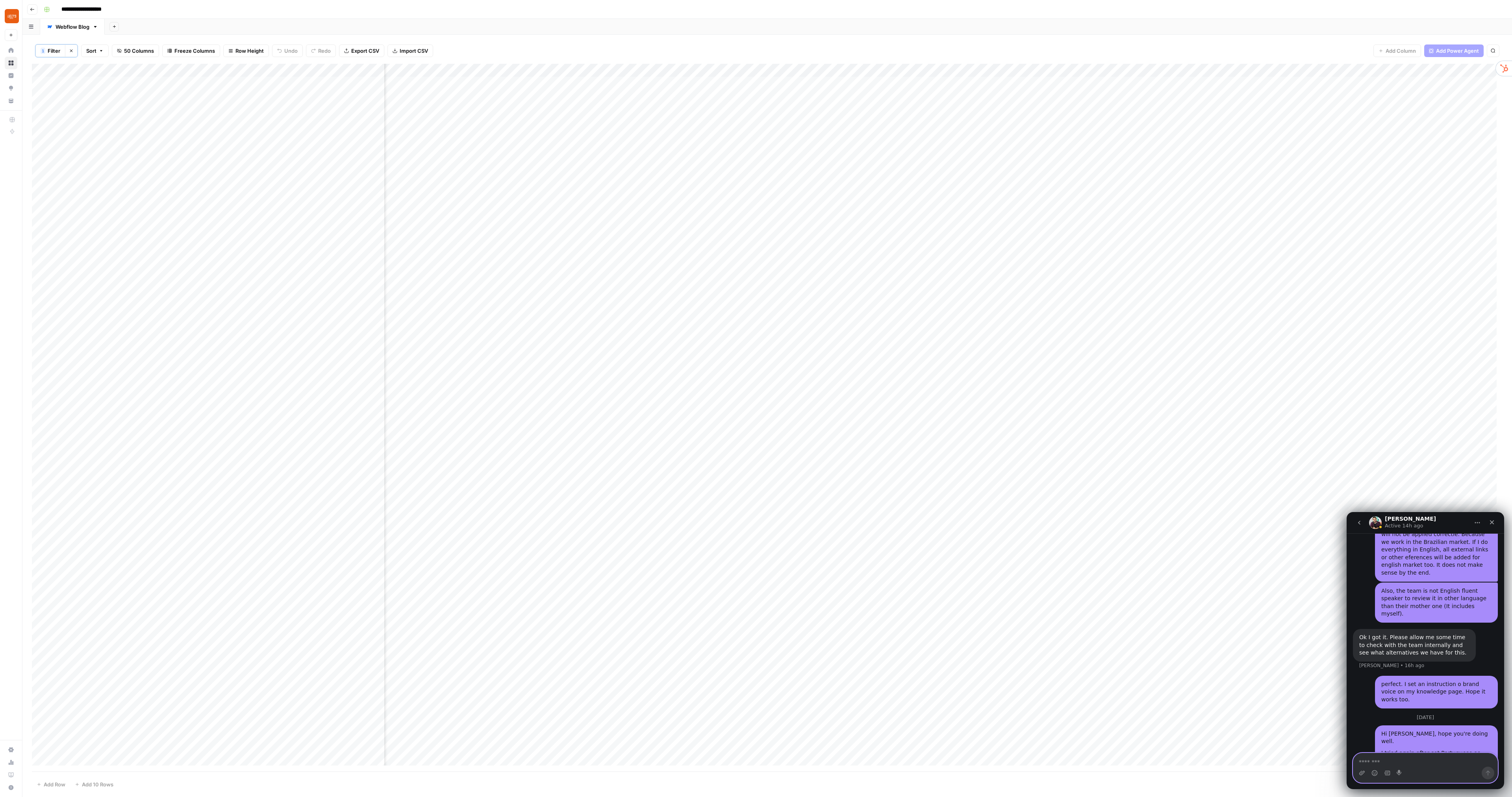
click at [1407, 764] on textarea "Message…" at bounding box center [1426, 760] width 144 height 13
type textarea "**********"
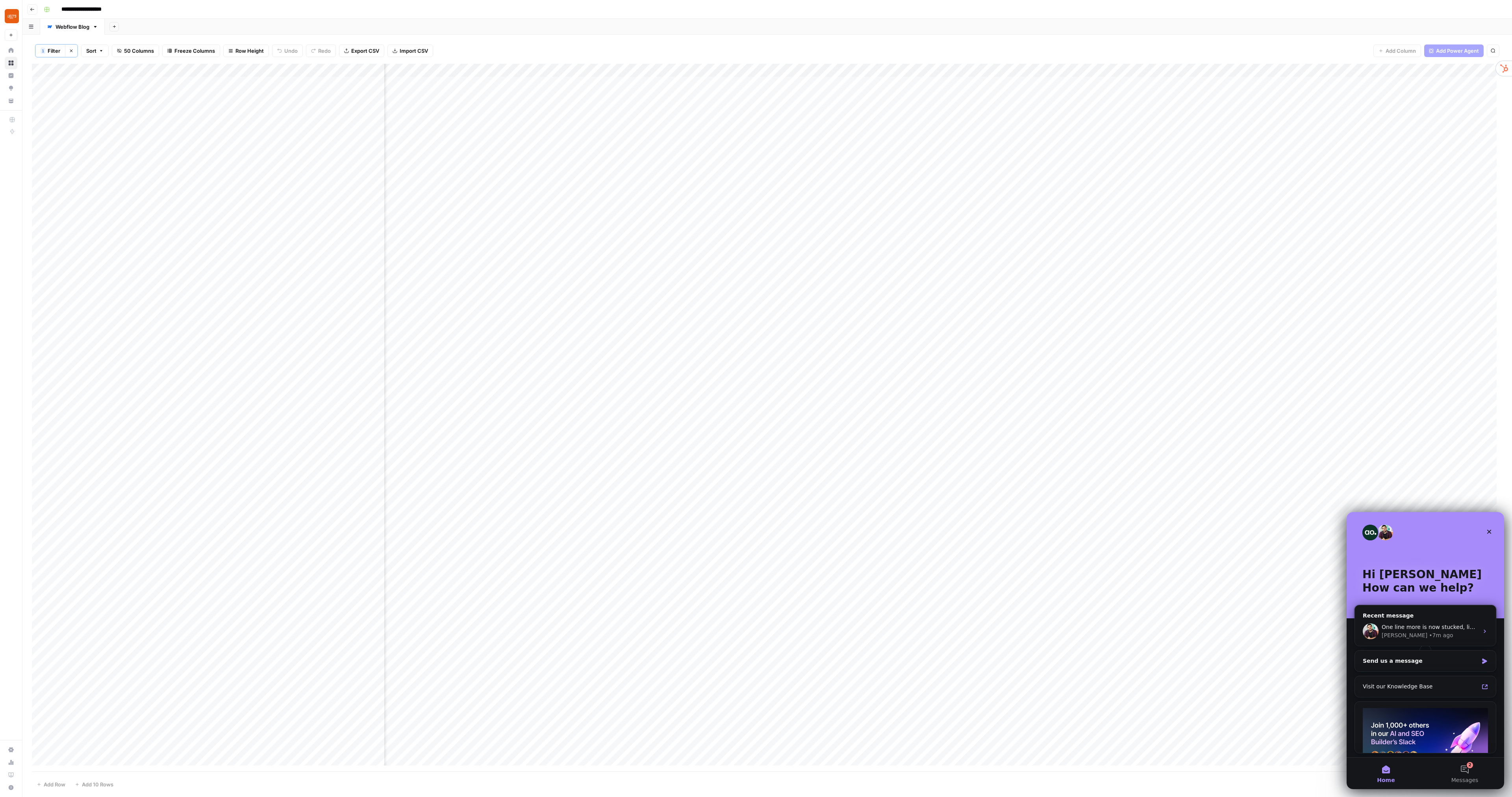
scroll to position [0, 0]
